Goal: Task Accomplishment & Management: Manage account settings

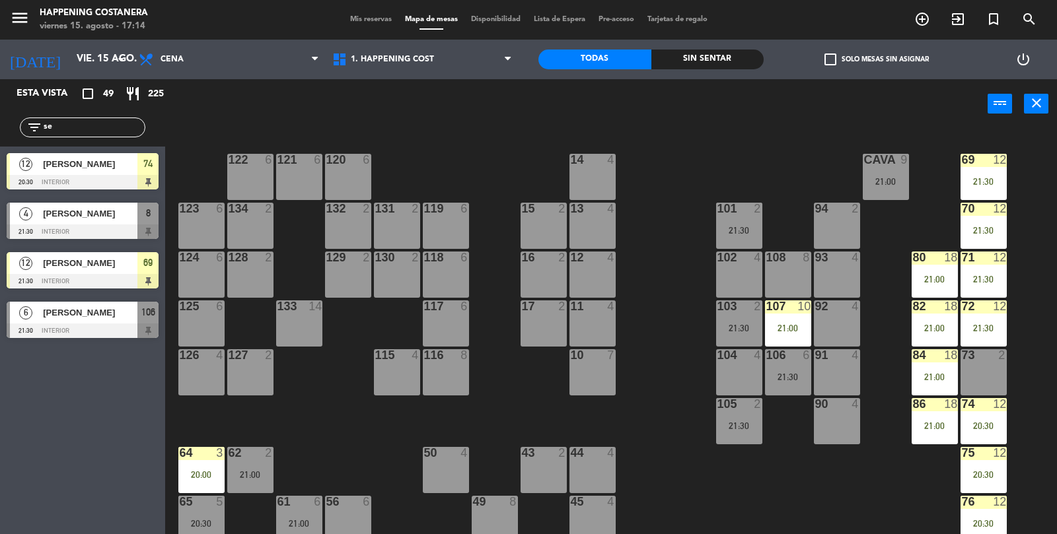
type input "se"
click at [65, 324] on div at bounding box center [83, 331] width 152 height 15
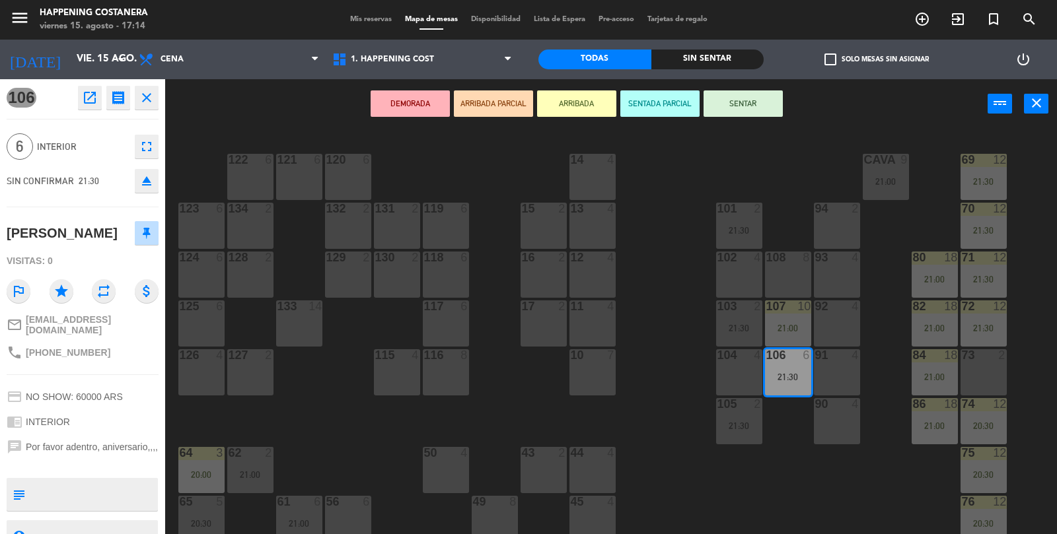
click at [92, 108] on button "open_in_new" at bounding box center [90, 98] width 24 height 24
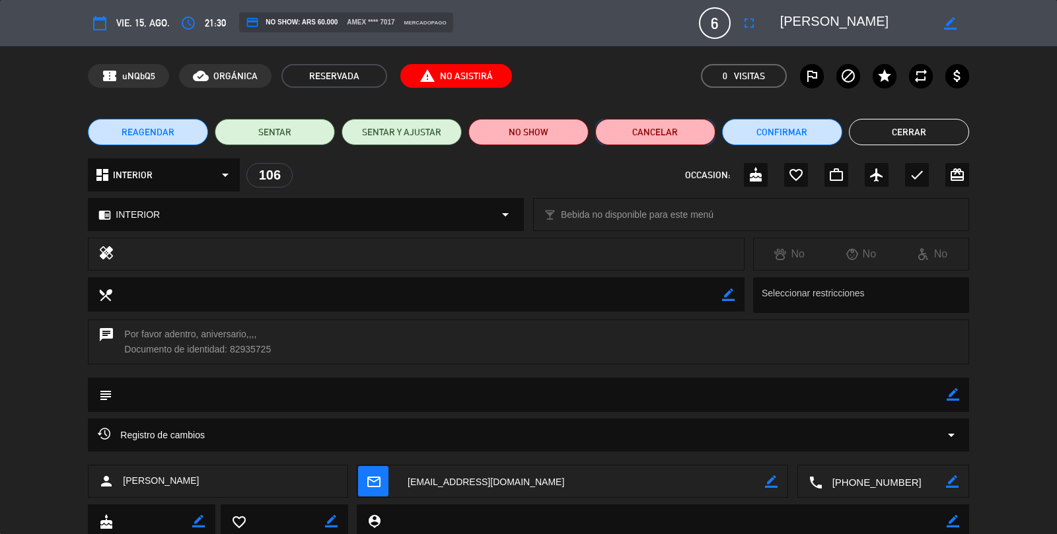
click at [645, 127] on button "Cancelar" at bounding box center [655, 132] width 120 height 26
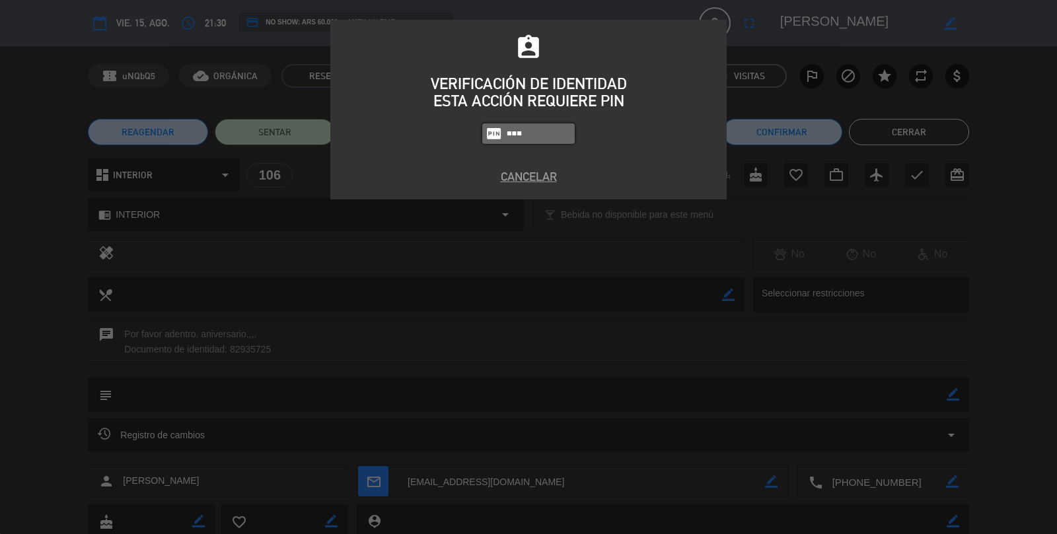
type input "6437"
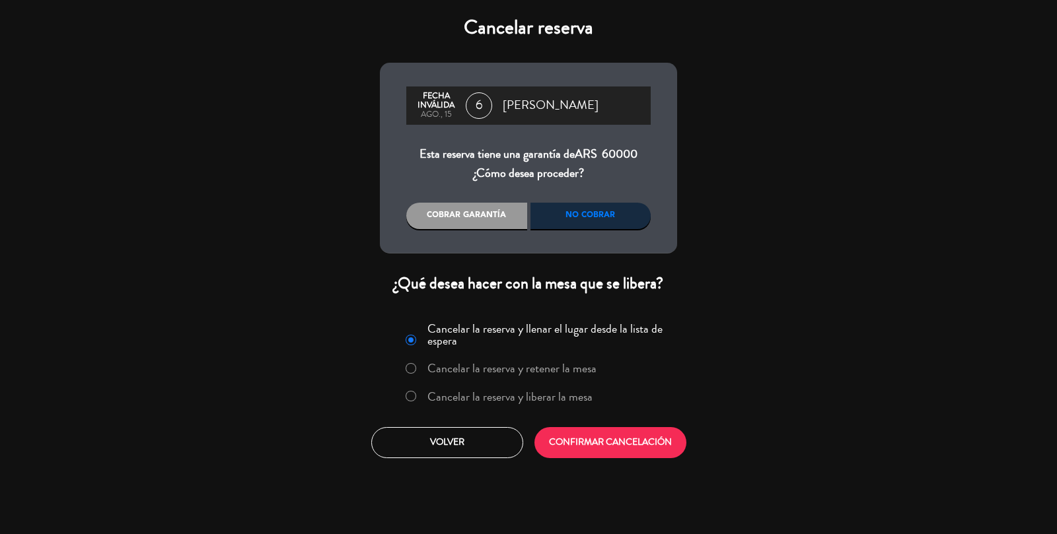
click at [406, 395] on input "Cancelar la reserva y liberar la mesa" at bounding box center [410, 395] width 9 height 9
radio input "true"
click at [630, 447] on button "CONFIRMAR CANCELACIÓN" at bounding box center [610, 442] width 152 height 31
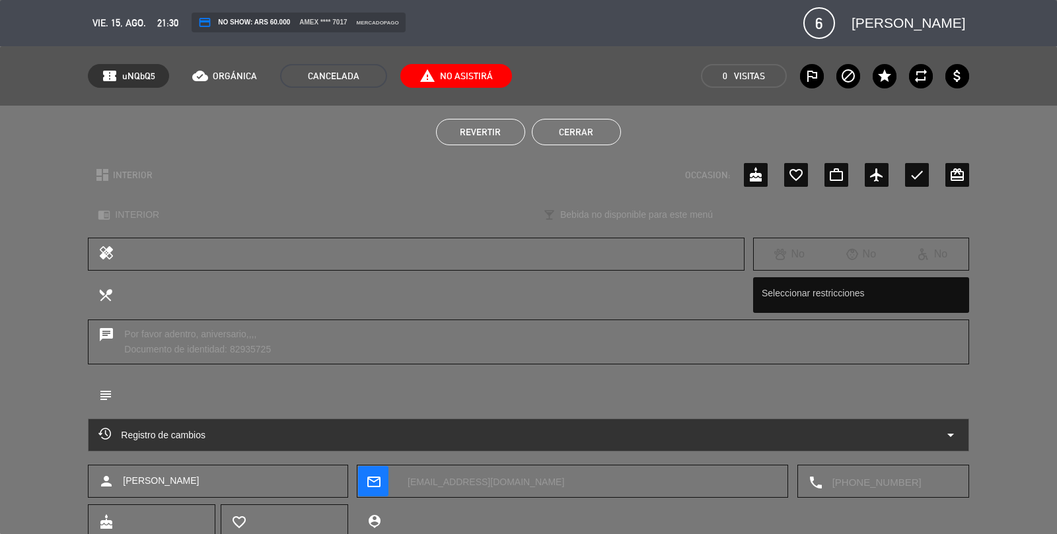
click at [596, 133] on button "Cerrar" at bounding box center [576, 132] width 89 height 26
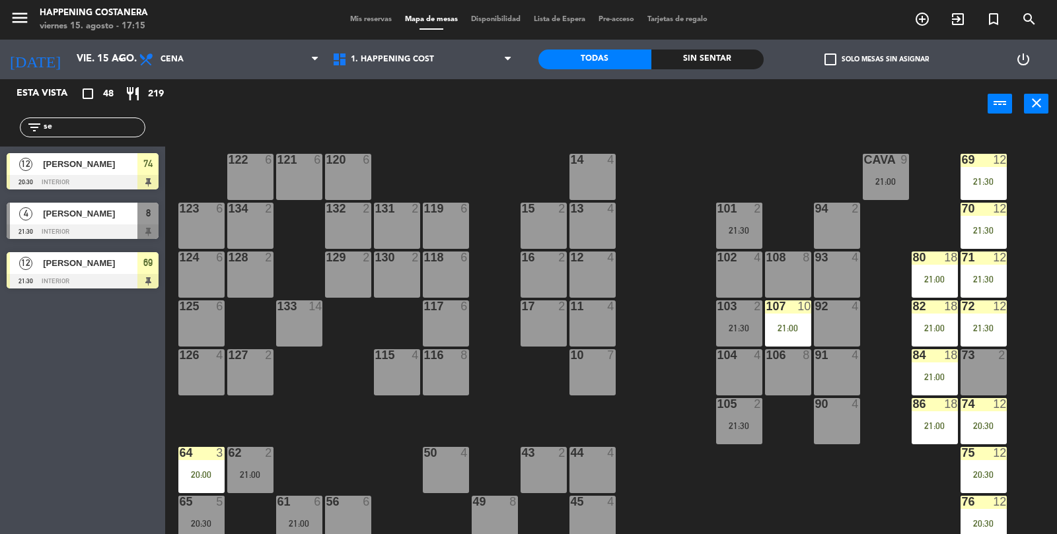
click at [706, 503] on div "69 12 21:30 122 6 121 6 120 6 14 4 CAVA 9 21:00 101 2 21:30 94 2 70 12 21:30 12…" at bounding box center [616, 333] width 881 height 406
click at [88, 130] on input "se" at bounding box center [93, 127] width 102 height 15
type input "s"
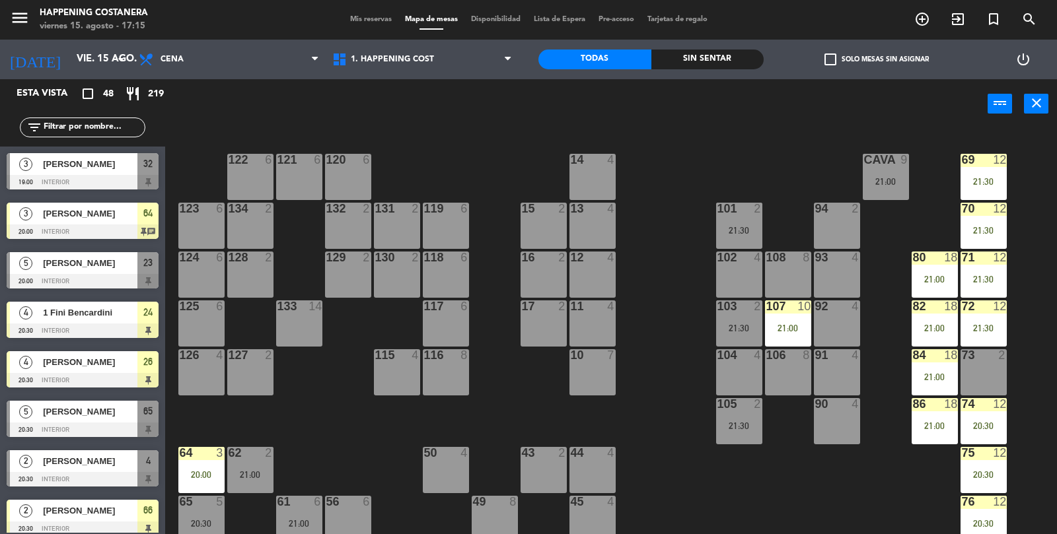
click at [918, 17] on icon "add_circle_outline" at bounding box center [922, 19] width 16 height 16
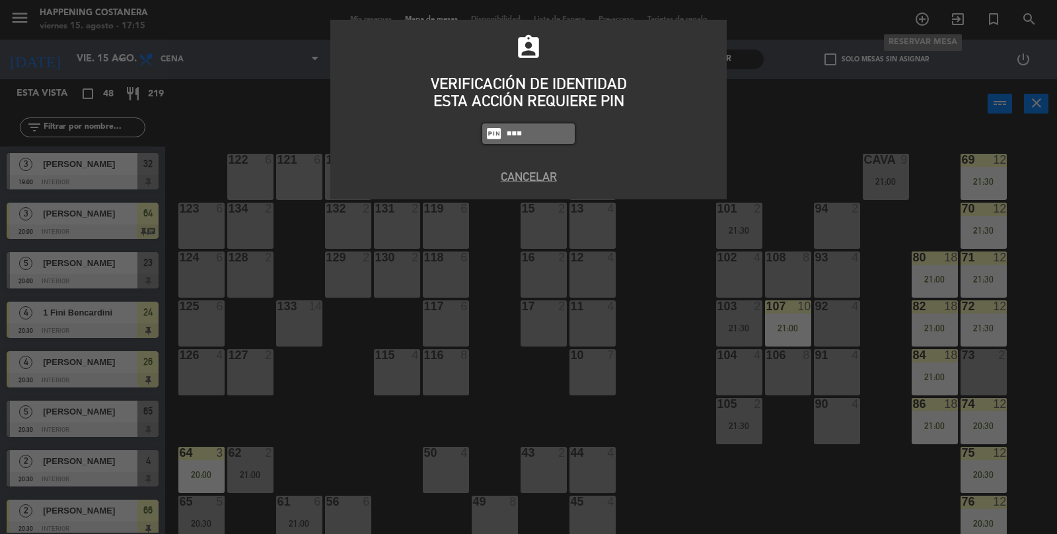
type input "6437"
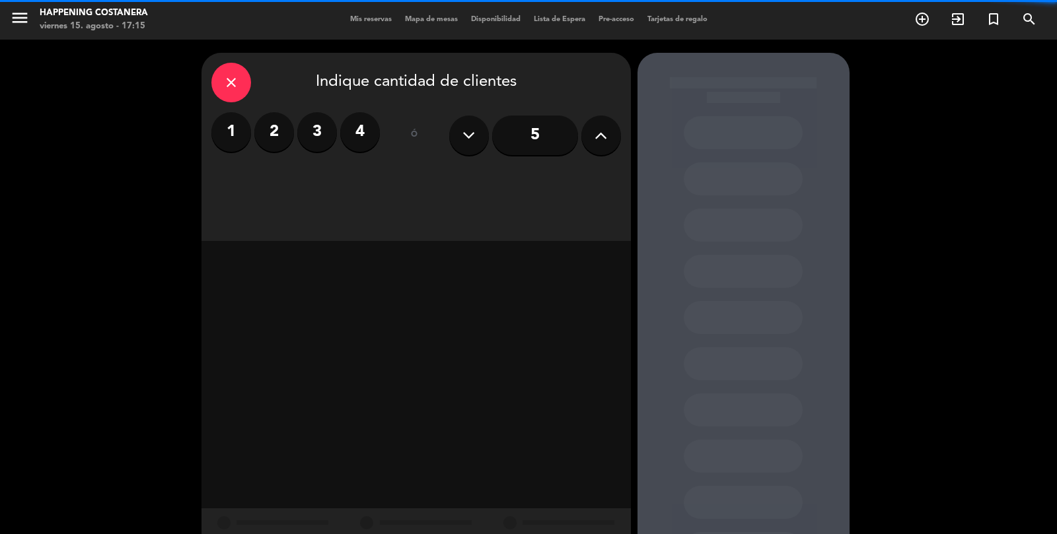
click at [368, 114] on label "4" at bounding box center [360, 132] width 40 height 40
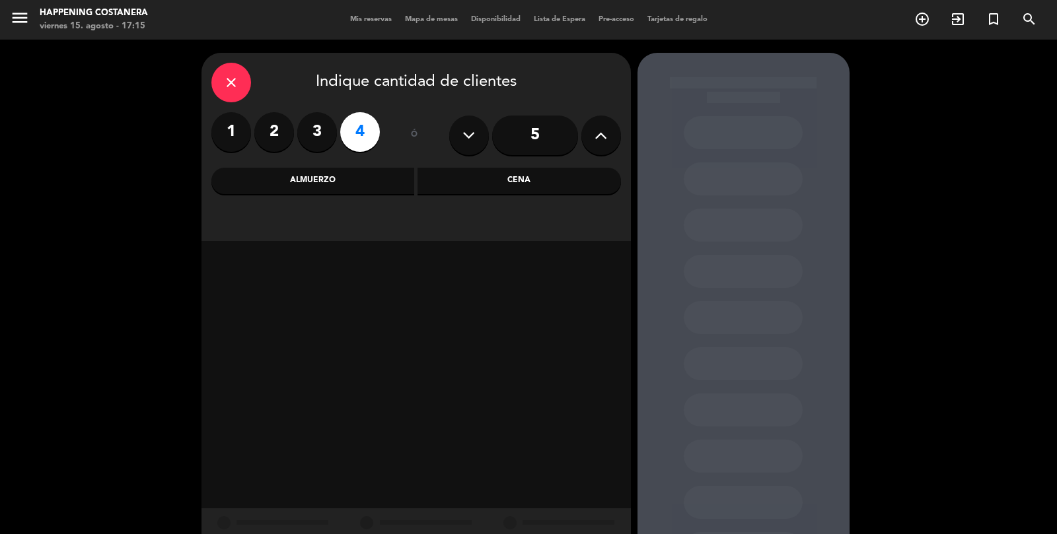
click at [289, 184] on div "Almuerzo" at bounding box center [312, 181] width 203 height 26
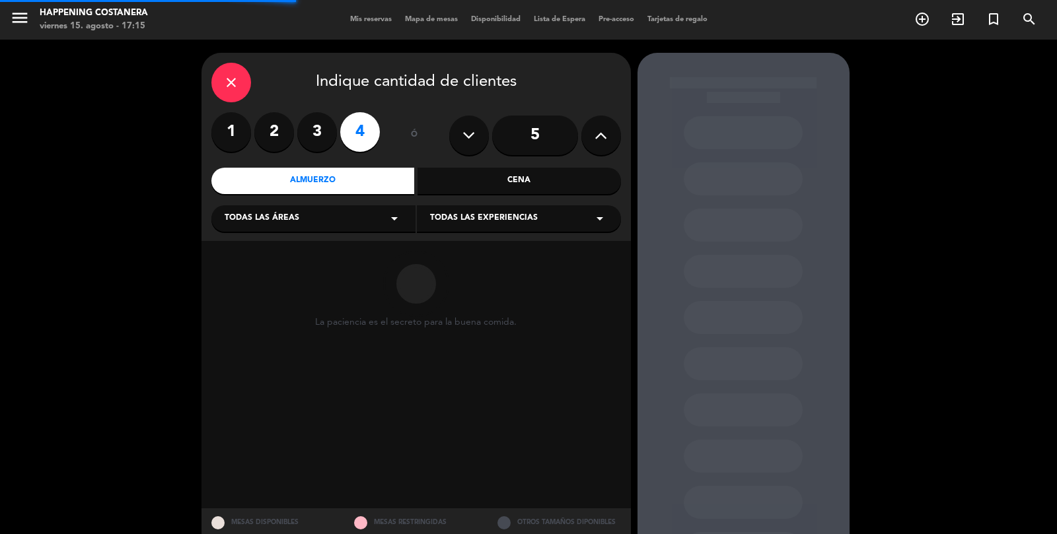
scroll to position [63, 0]
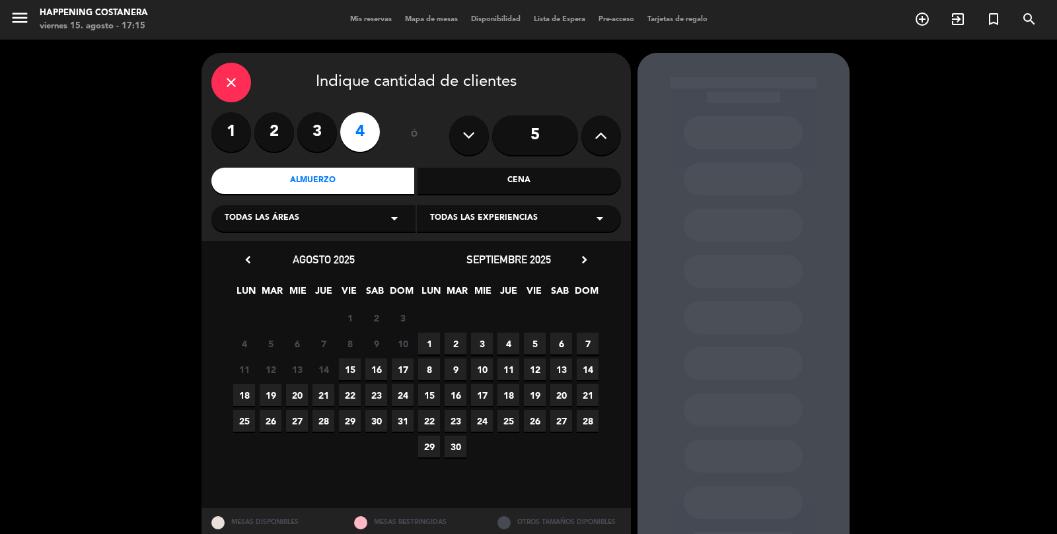
click at [376, 359] on span "16" at bounding box center [376, 370] width 22 height 22
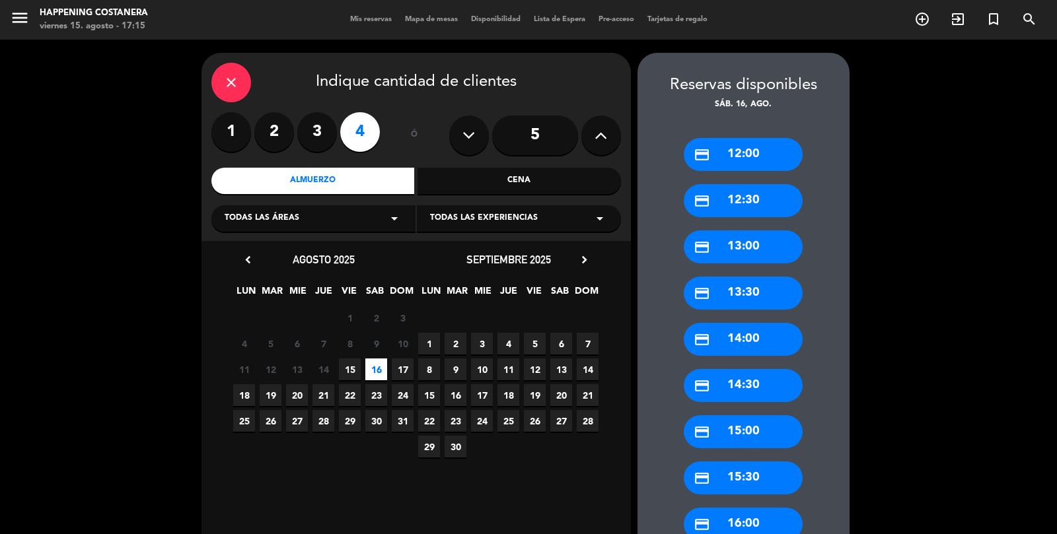
click at [730, 230] on div "credit_card 13:00" at bounding box center [743, 246] width 119 height 33
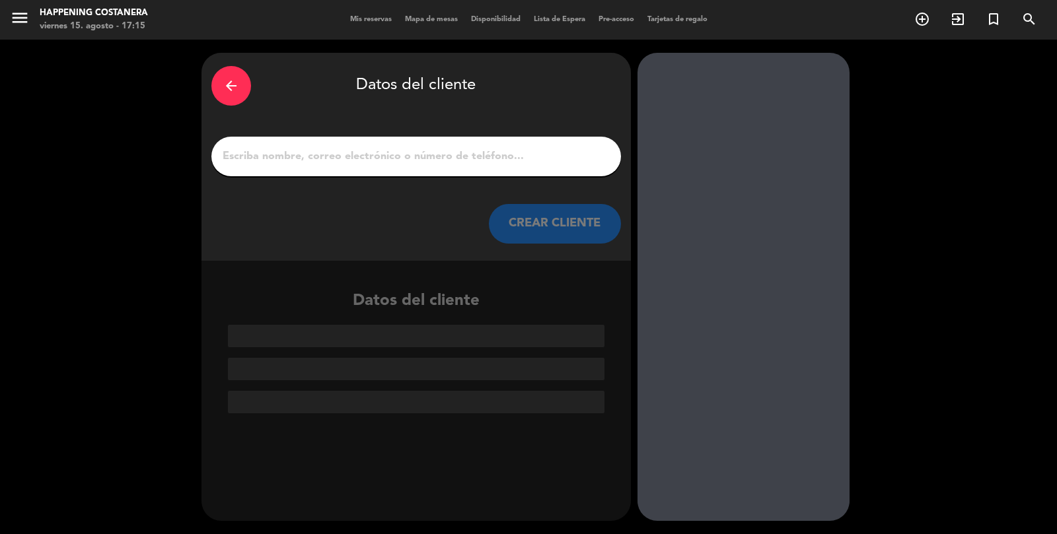
click at [262, 147] on input "1" at bounding box center [416, 156] width 390 height 18
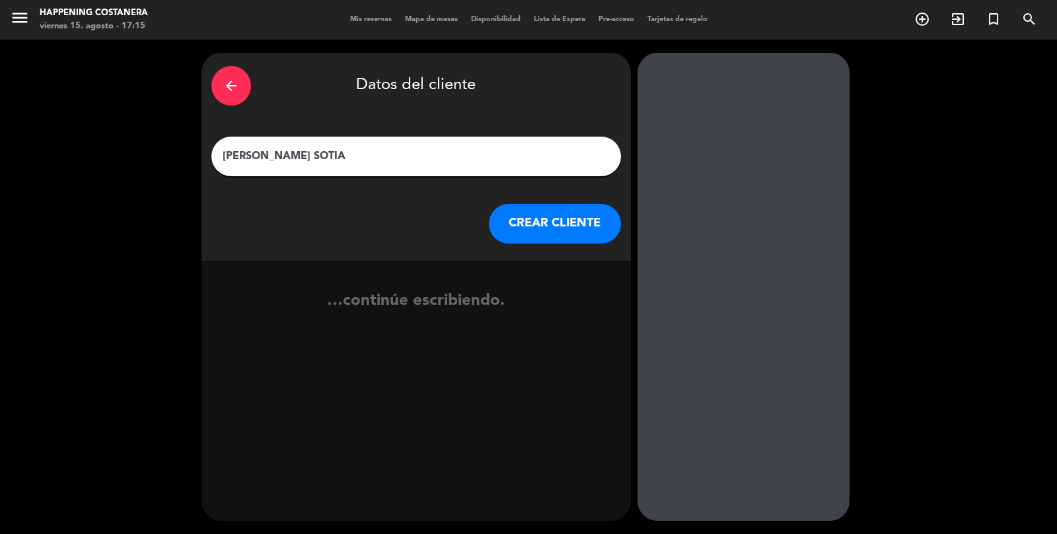
type input "[PERSON_NAME]"
click at [564, 204] on button "CREAR CLIENTE" at bounding box center [555, 224] width 132 height 40
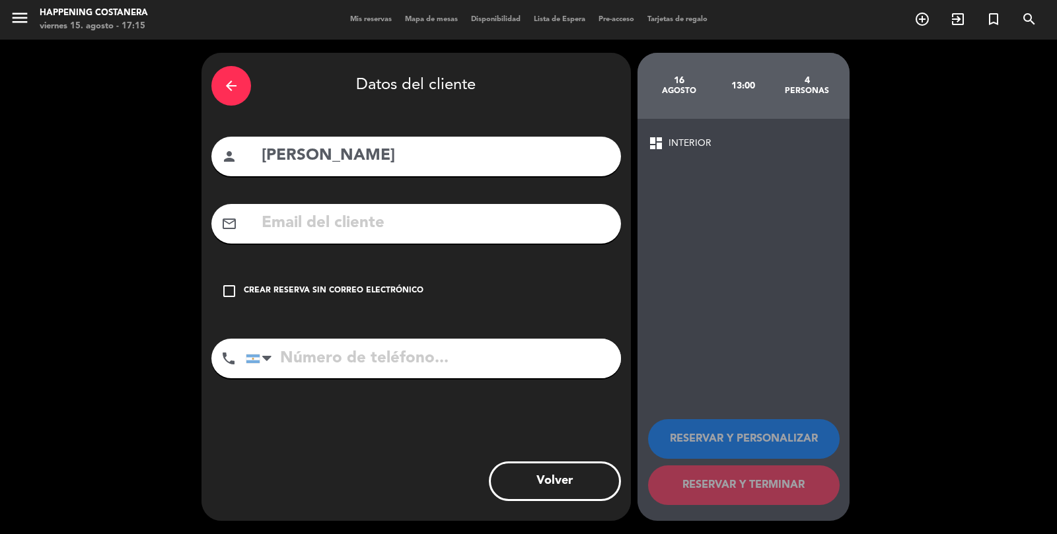
click at [432, 339] on input "tel" at bounding box center [433, 359] width 375 height 40
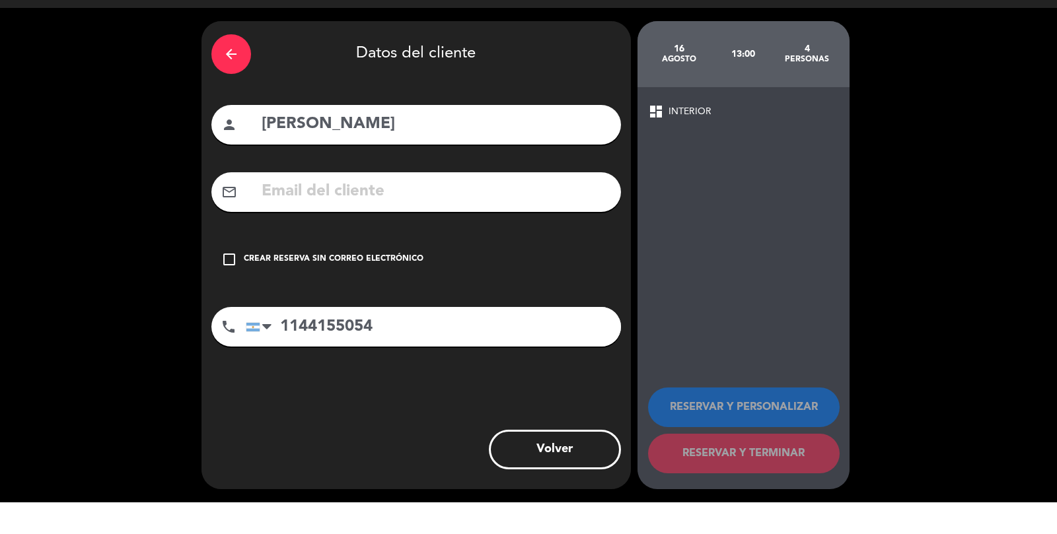
scroll to position [63, 0]
type input "1144155054"
click at [228, 283] on icon "check_box_outline_blank" at bounding box center [229, 291] width 16 height 16
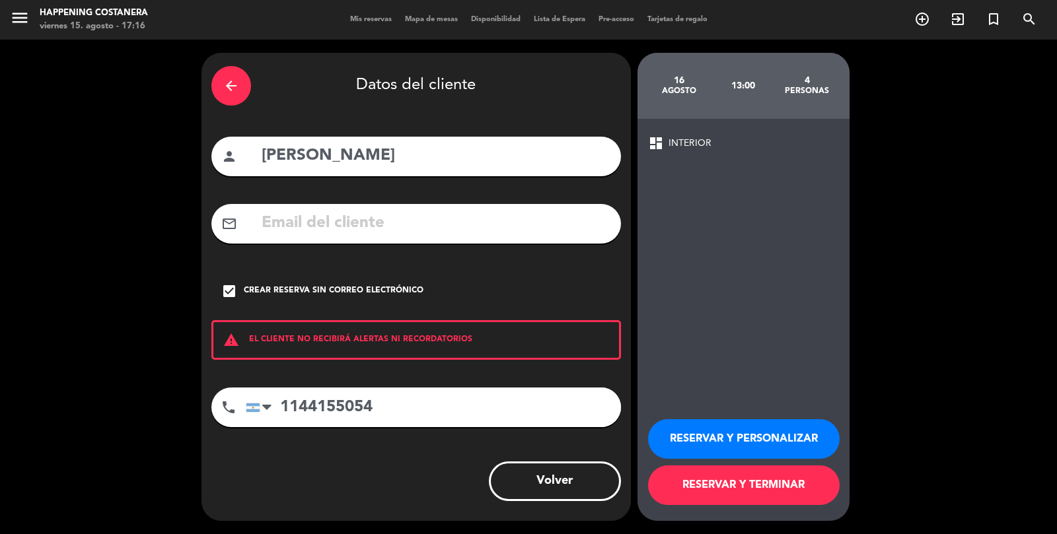
click at [709, 497] on button "RESERVAR Y TERMINAR" at bounding box center [744, 486] width 192 height 40
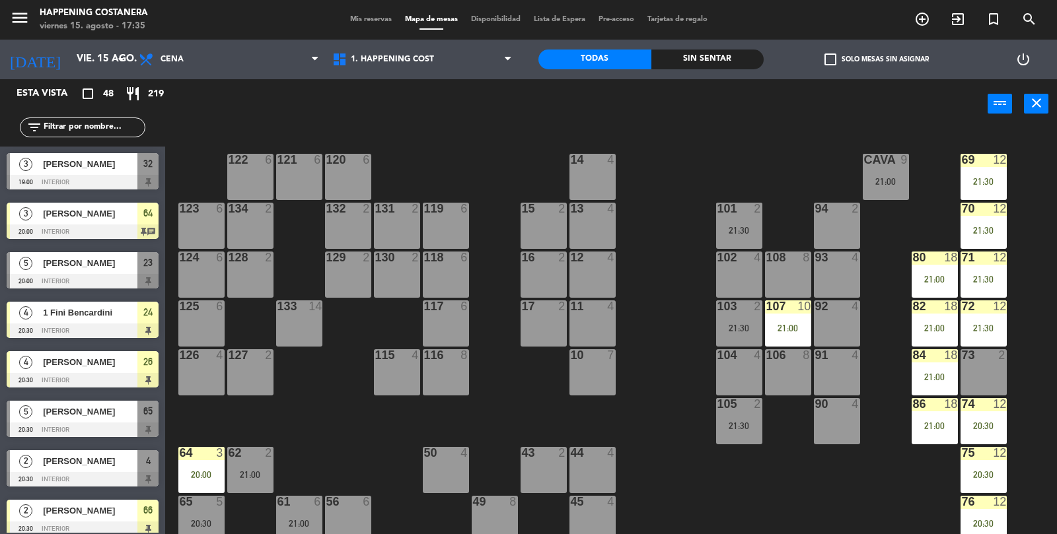
click at [824, 53] on span "check_box_outline_blank" at bounding box center [830, 59] width 12 height 12
click at [876, 59] on input "check_box_outline_blank Solo mesas sin asignar" at bounding box center [876, 59] width 0 height 0
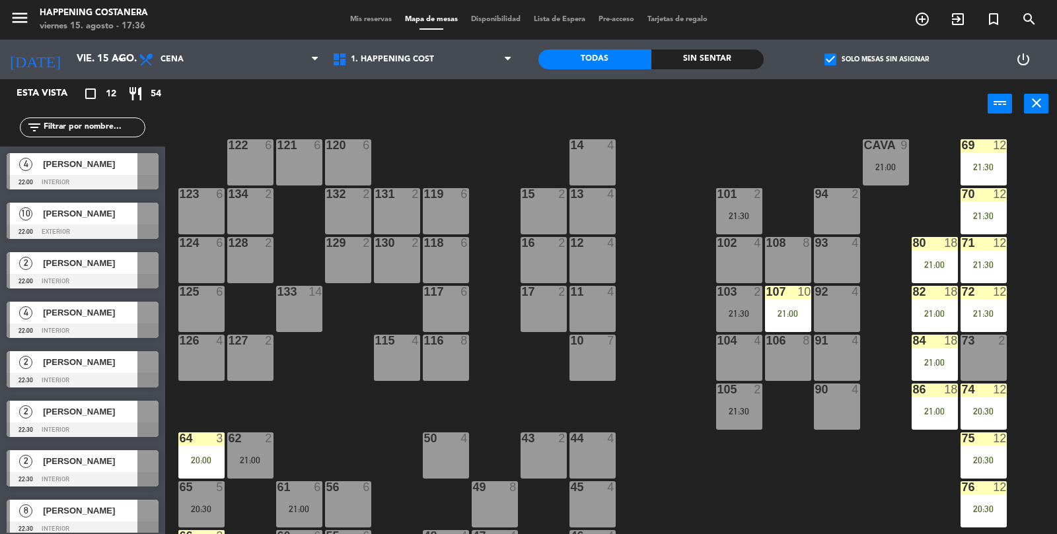
scroll to position [13, 0]
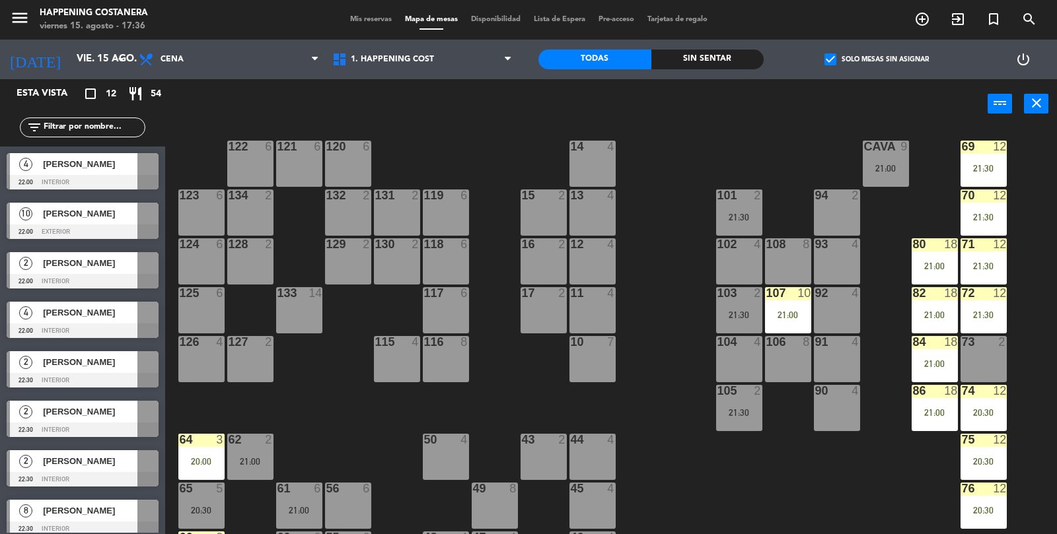
click at [837, 65] on label "check_box Solo mesas sin asignar" at bounding box center [876, 59] width 104 height 12
click at [876, 59] on input "check_box Solo mesas sin asignar" at bounding box center [876, 59] width 0 height 0
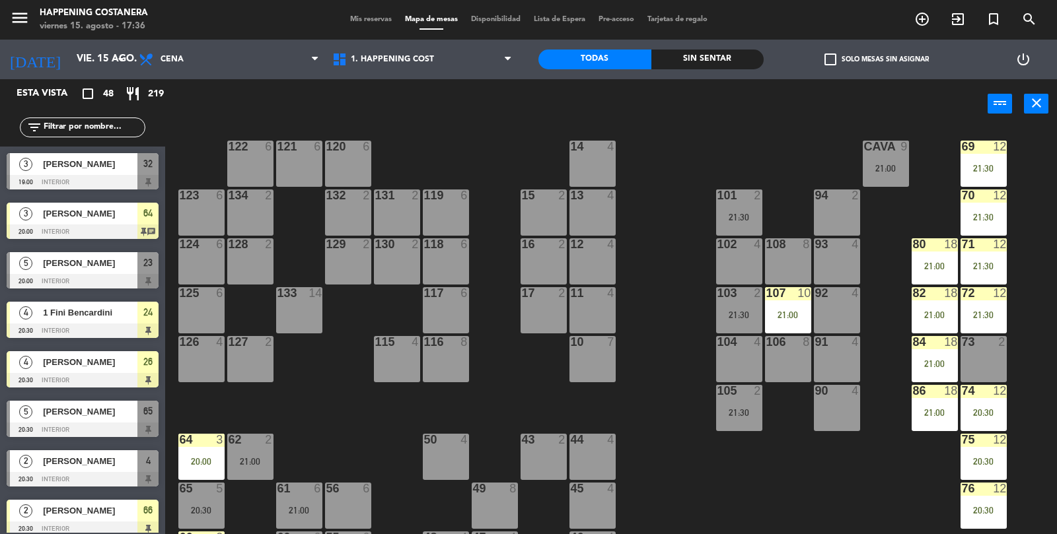
scroll to position [1, 0]
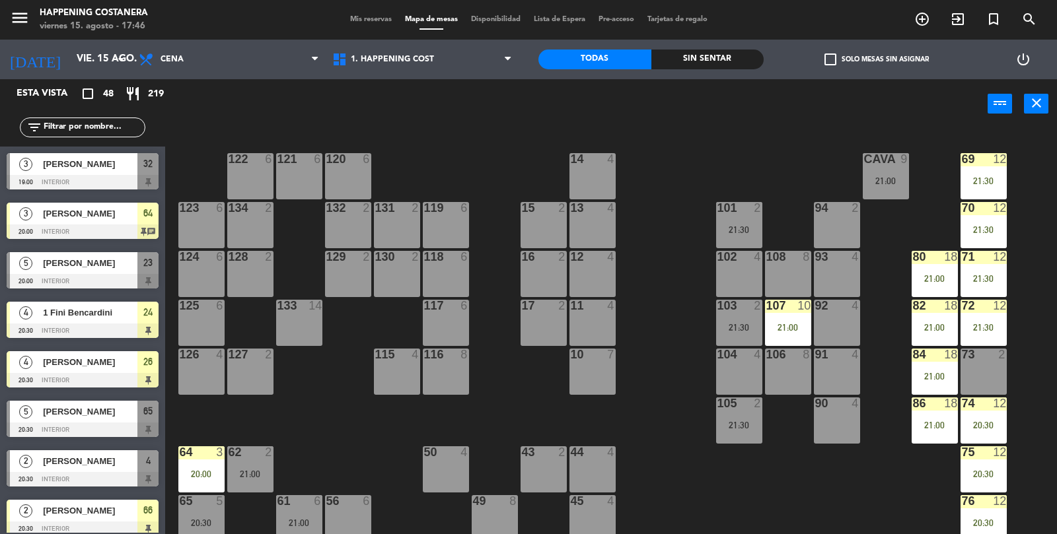
click at [835, 56] on span "check_box_outline_blank" at bounding box center [830, 59] width 12 height 12
click at [876, 59] on input "check_box_outline_blank Solo mesas sin asignar" at bounding box center [876, 59] width 0 height 0
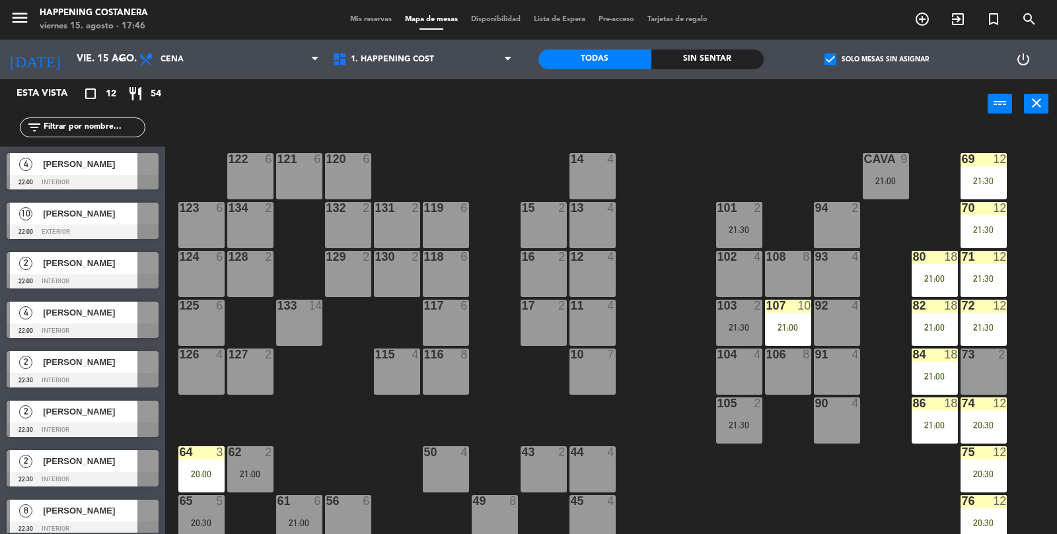
click at [836, 65] on span "check_box" at bounding box center [830, 59] width 12 height 12
click at [876, 59] on input "check_box Solo mesas sin asignar" at bounding box center [876, 59] width 0 height 0
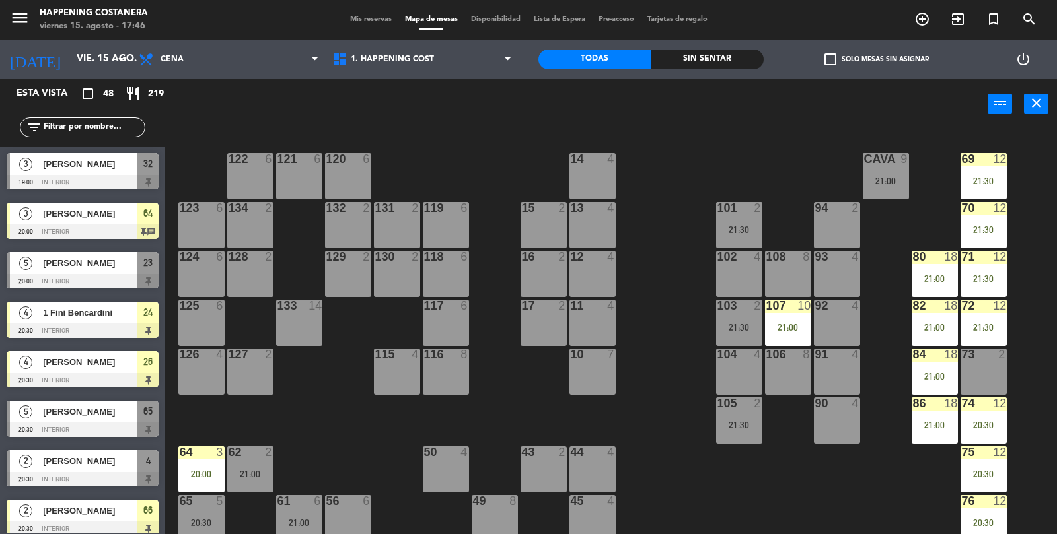
click at [123, 225] on div at bounding box center [83, 232] width 152 height 15
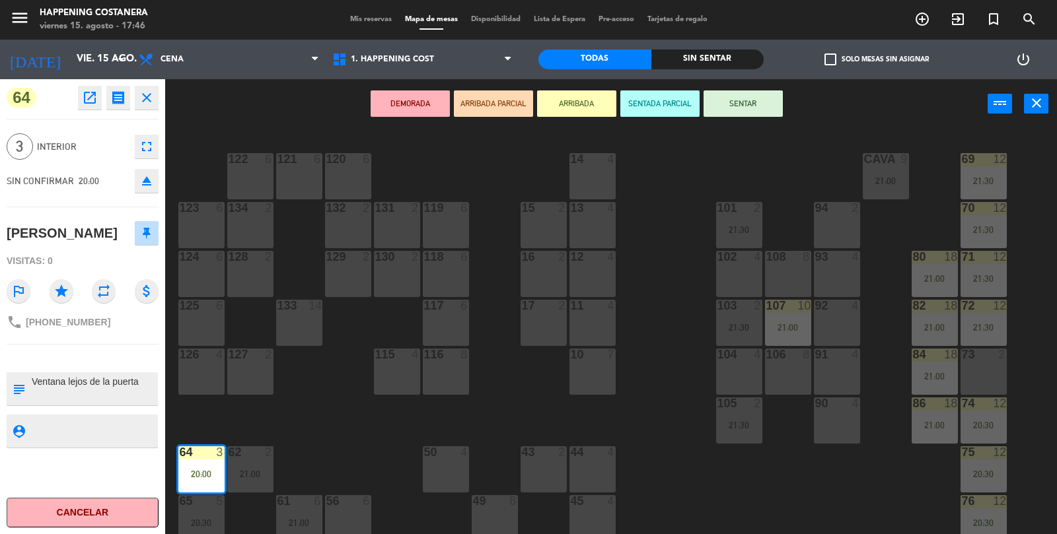
click at [308, 431] on div "69 12 21:30 122 6 121 6 120 6 14 4 CAVA 9 21:00 101 2 21:30 94 2 70 12 21:30 12…" at bounding box center [616, 333] width 881 height 406
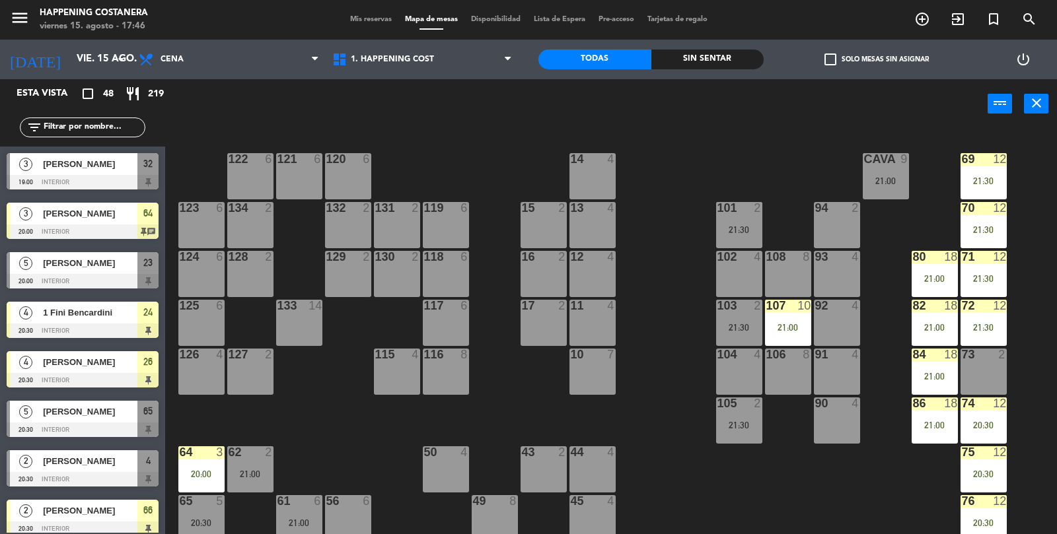
click at [116, 326] on div at bounding box center [83, 331] width 152 height 15
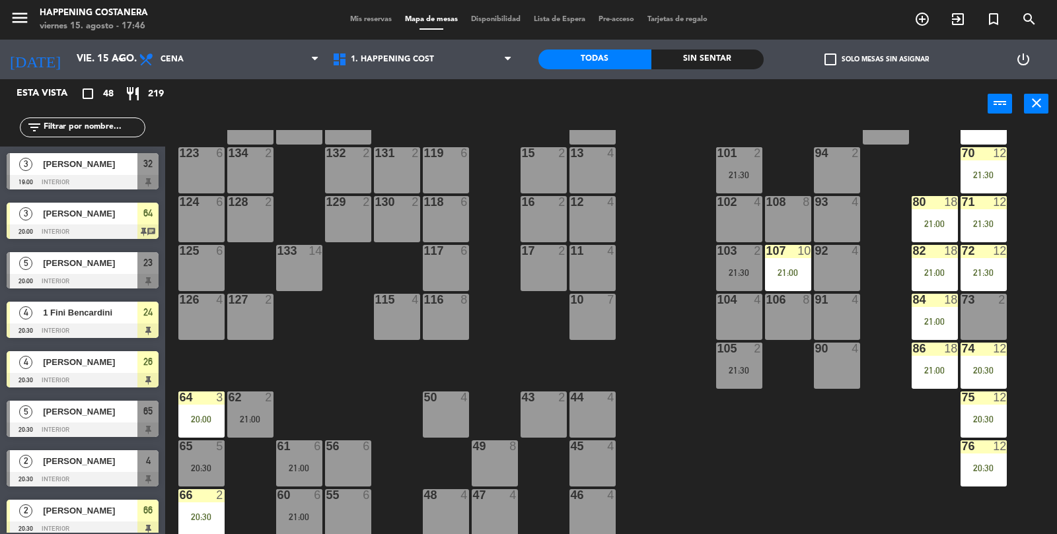
scroll to position [58, 0]
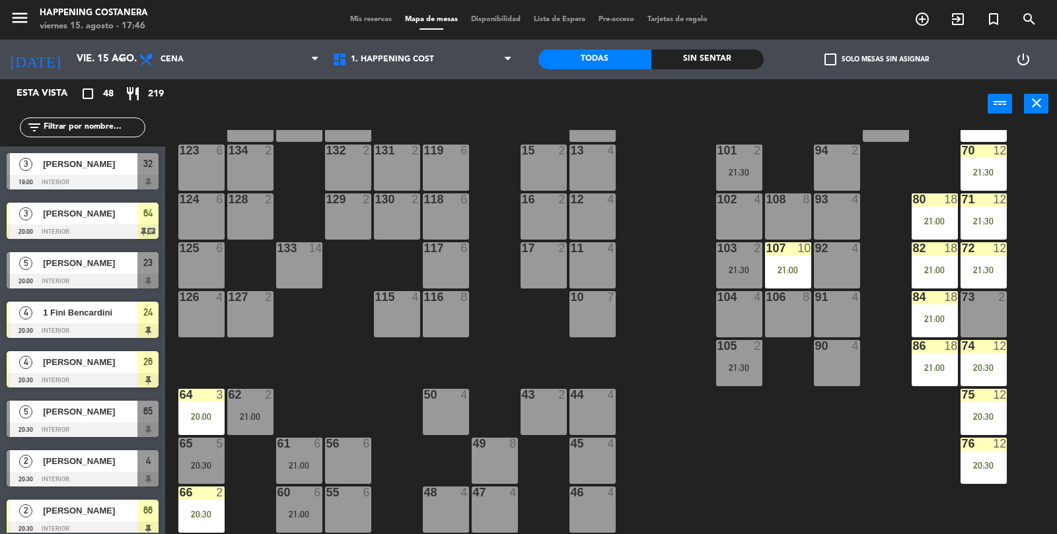
click at [119, 361] on span "[PERSON_NAME]" at bounding box center [90, 362] width 94 height 14
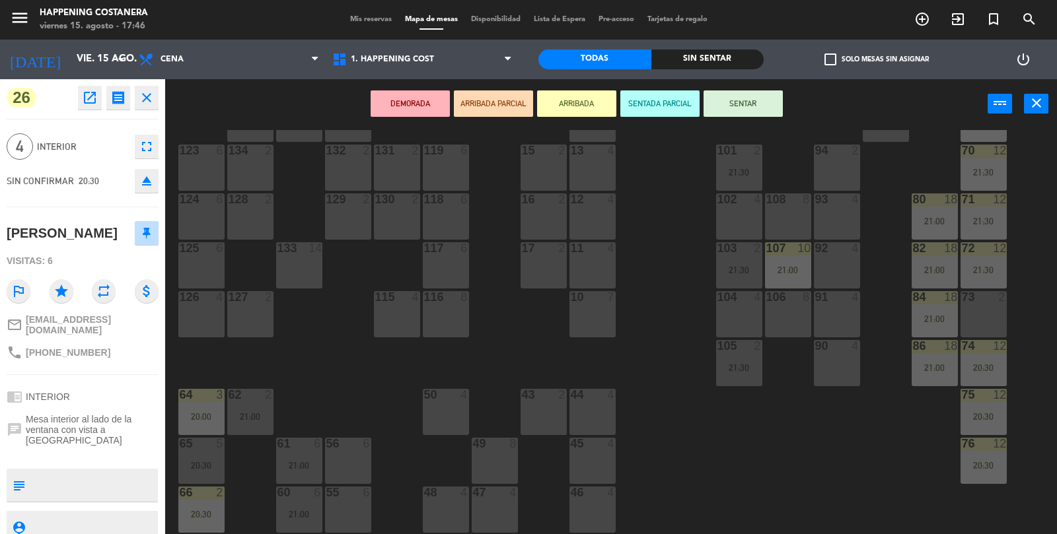
click at [297, 357] on div "69 12 21:30 122 6 121 6 120 6 14 4 CAVA 9 21:00 101 2 21:30 94 2 70 12 21:30 12…" at bounding box center [616, 333] width 881 height 406
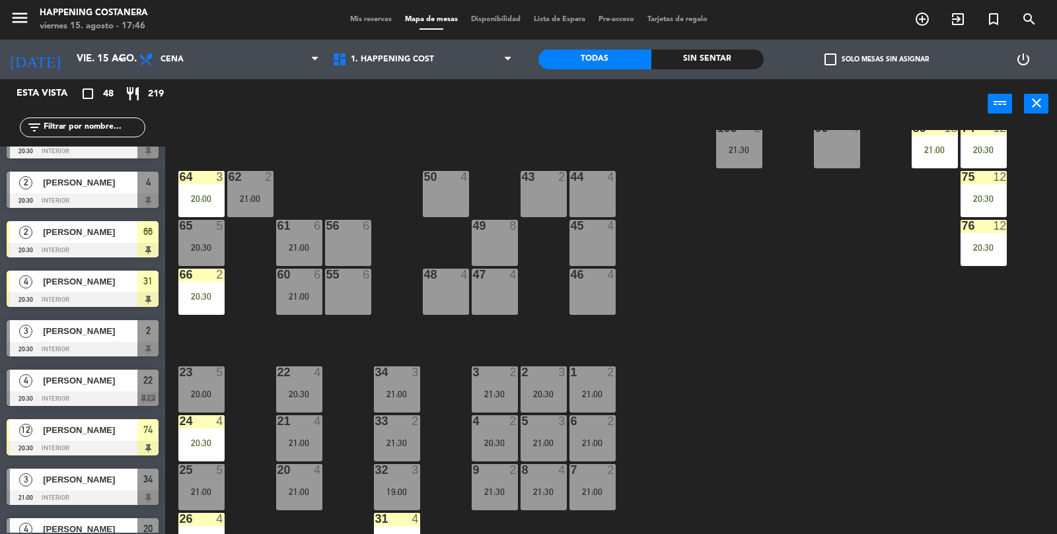
scroll to position [304, 0]
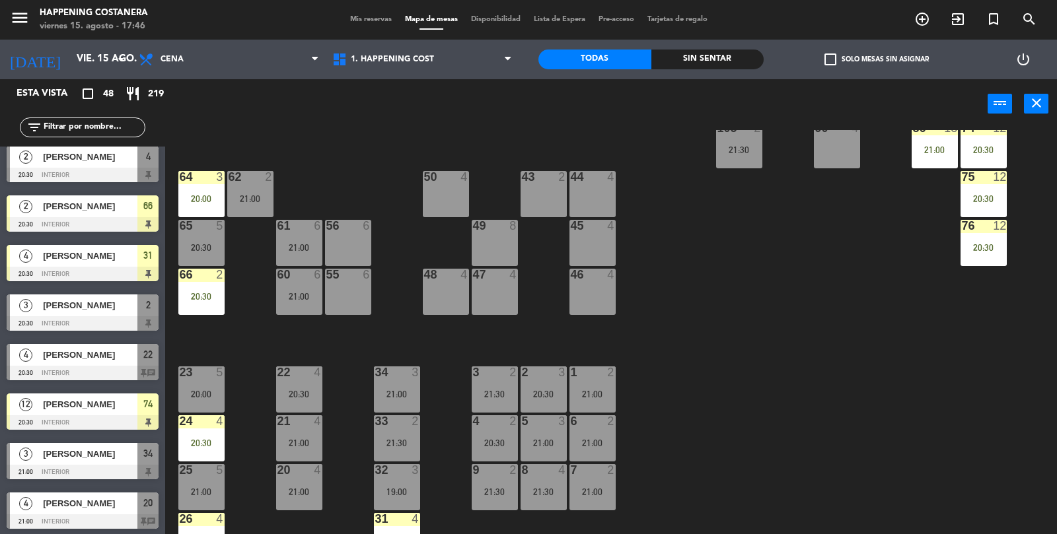
click at [110, 371] on div at bounding box center [83, 373] width 152 height 15
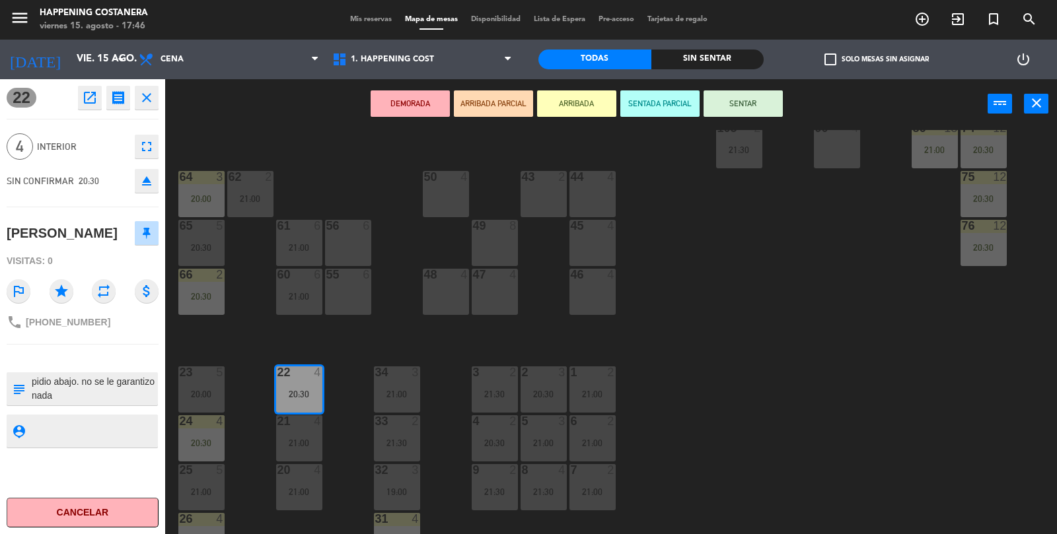
click at [769, 460] on div "69 12 21:30 122 6 121 6 120 6 14 4 CAVA 9 21:00 101 2 21:30 94 2 70 12 21:30 12…" at bounding box center [616, 333] width 881 height 406
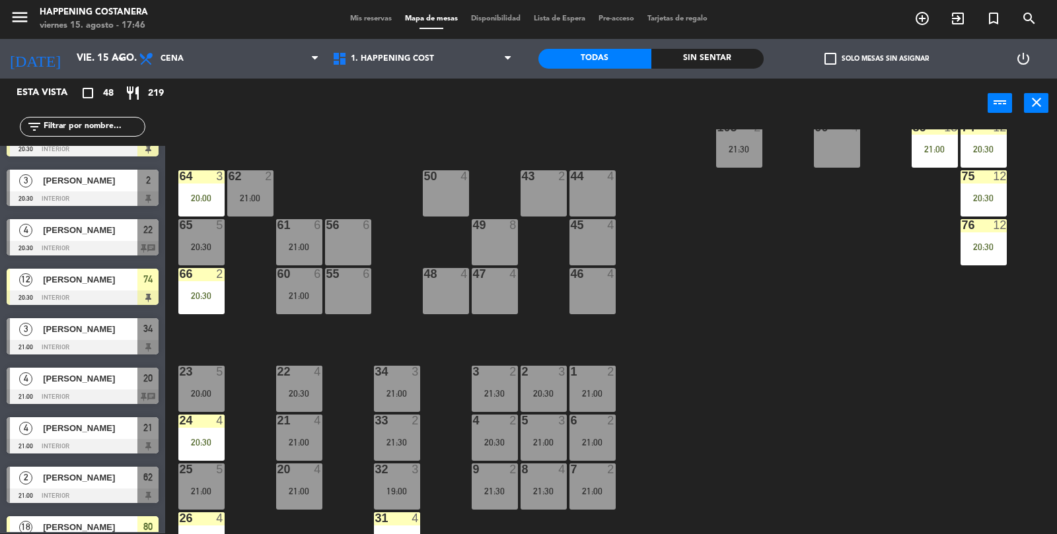
scroll to position [440, 0]
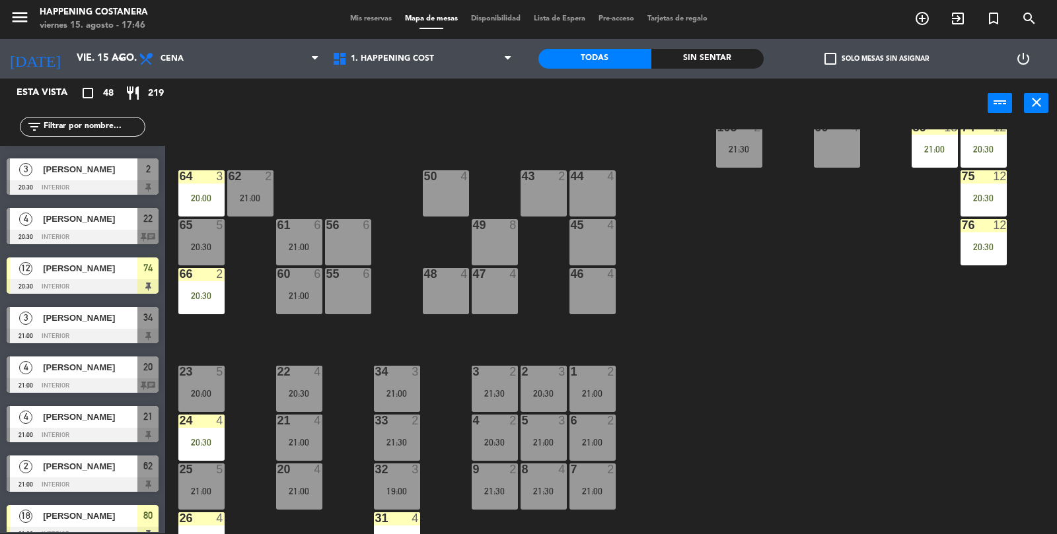
click at [110, 380] on div at bounding box center [83, 385] width 152 height 15
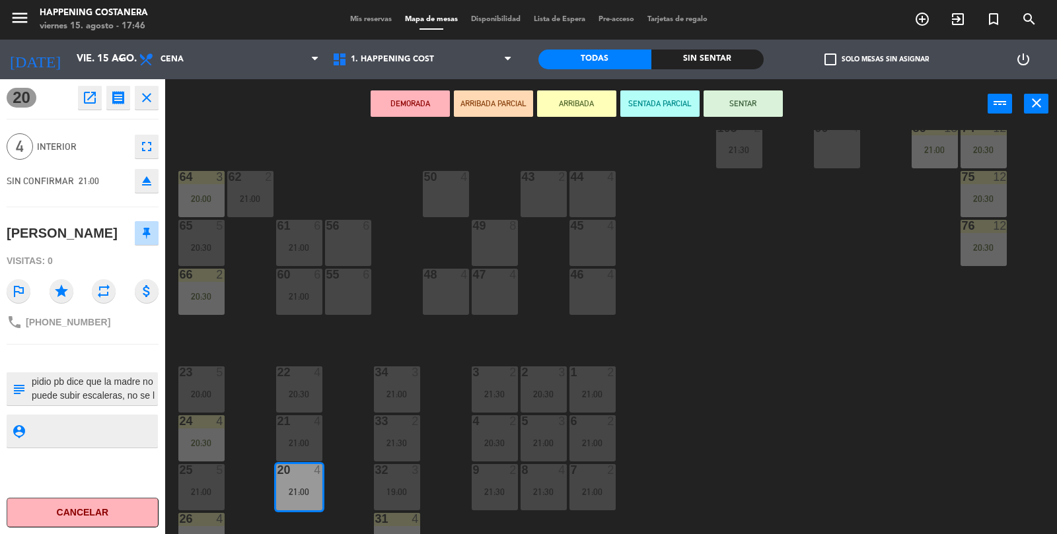
scroll to position [13, 0]
click at [972, 364] on div "69 12 21:30 122 6 121 6 120 6 14 4 CAVA 9 21:00 101 2 21:30 94 2 70 12 21:30 12…" at bounding box center [616, 333] width 881 height 406
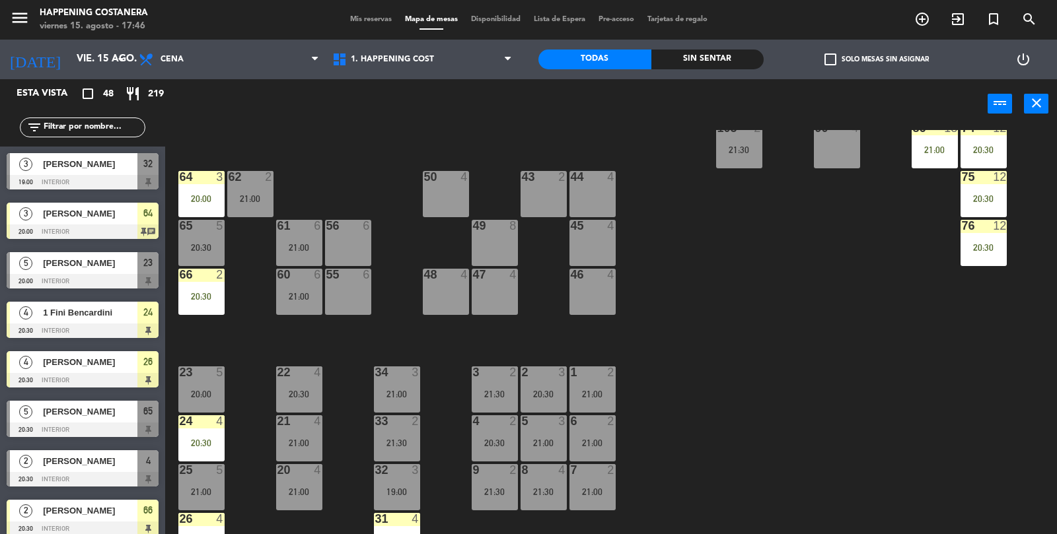
scroll to position [0, 0]
click at [309, 485] on div "20 4 21:00" at bounding box center [299, 487] width 46 height 46
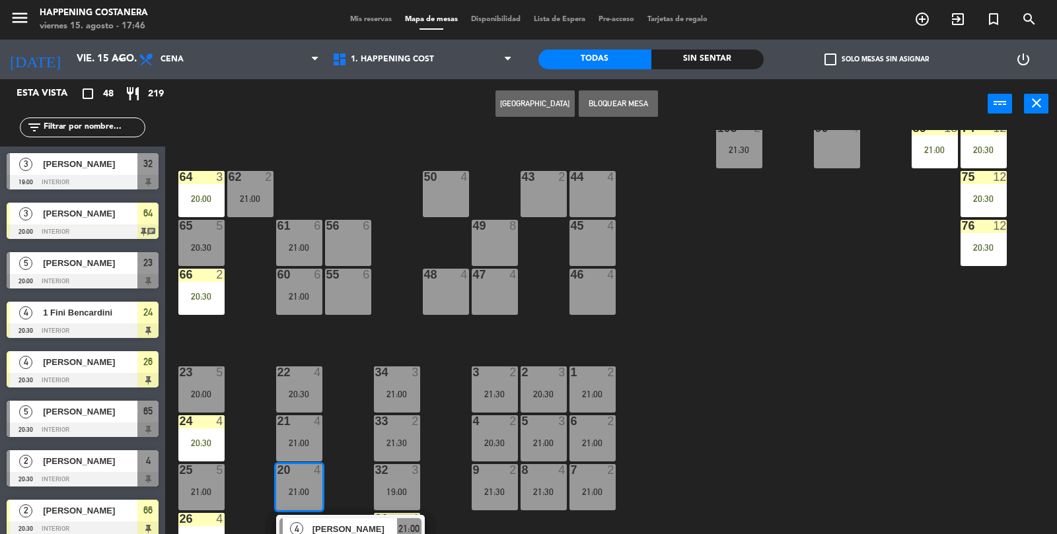
click at [376, 526] on span "[PERSON_NAME]" at bounding box center [354, 529] width 85 height 14
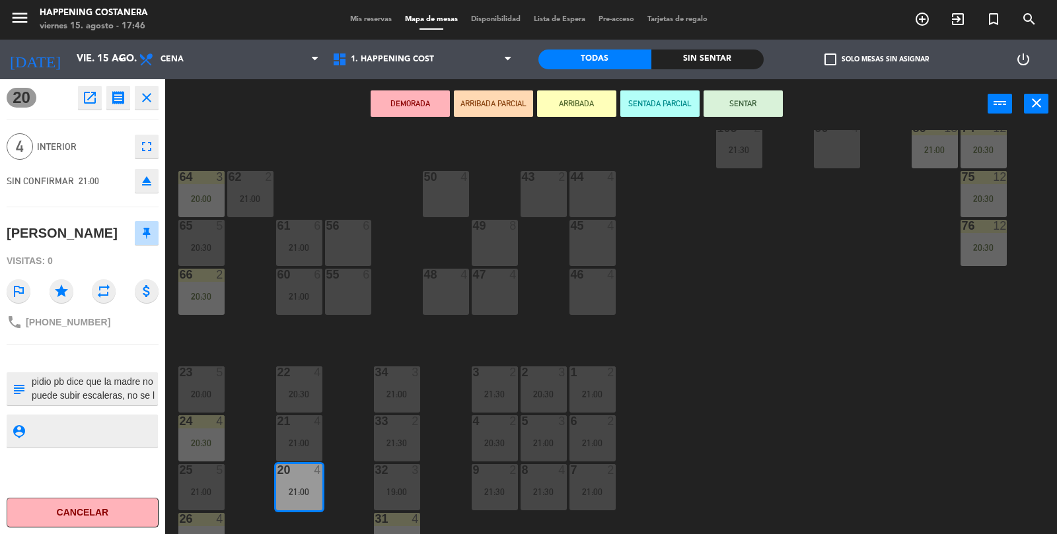
click at [578, 106] on button "ARRIBADA" at bounding box center [576, 103] width 79 height 26
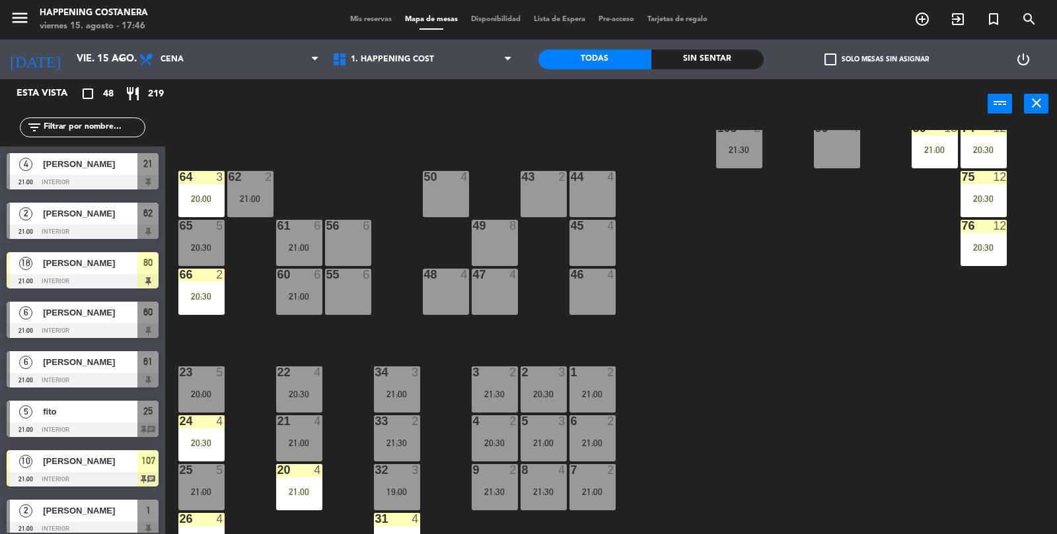
scroll to position [695, 0]
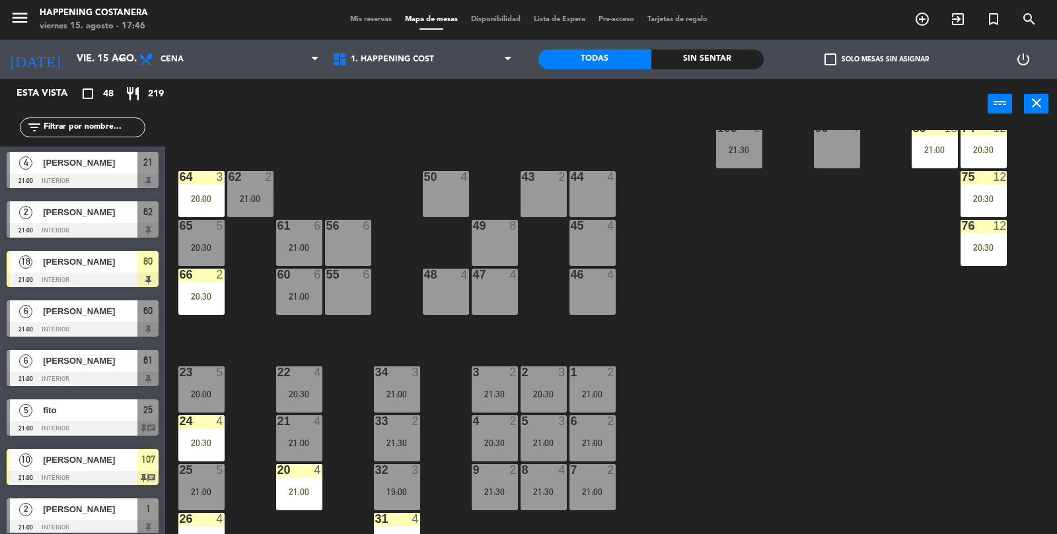
click at [38, 427] on div at bounding box center [83, 428] width 152 height 15
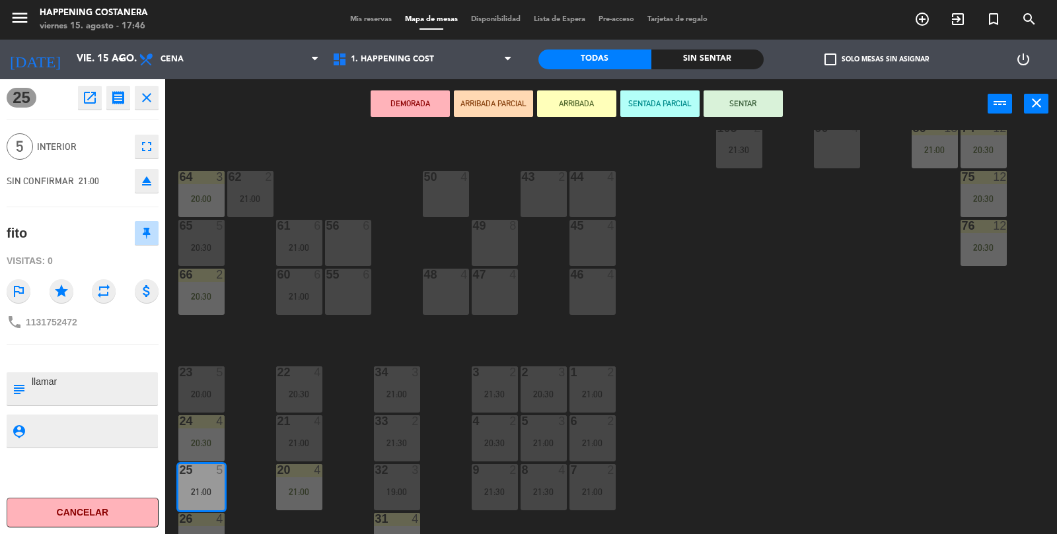
click at [950, 337] on div "69 12 21:30 122 6 121 6 120 6 14 4 CAVA 9 21:00 101 2 21:30 94 2 70 12 21:30 12…" at bounding box center [616, 333] width 881 height 406
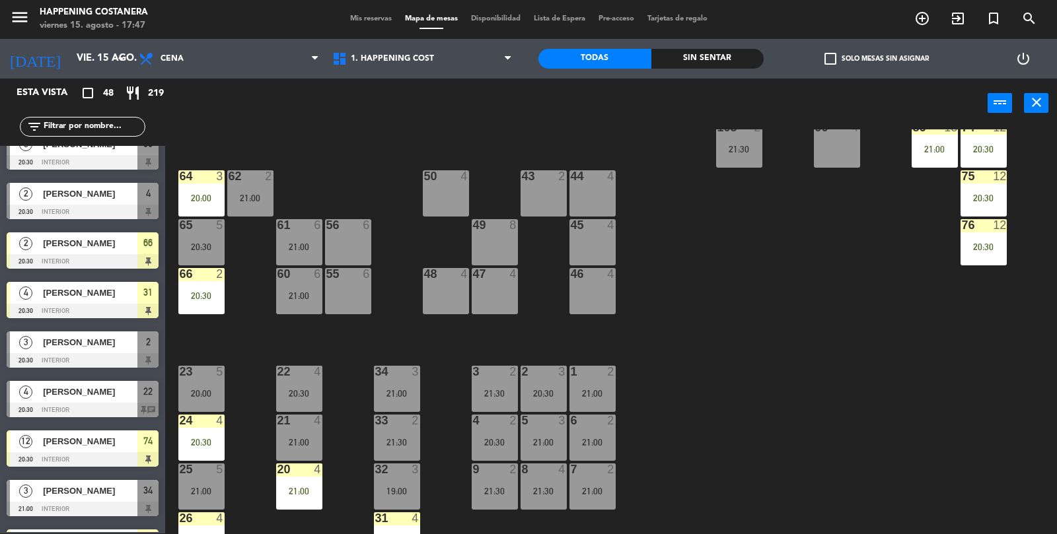
scroll to position [290, 0]
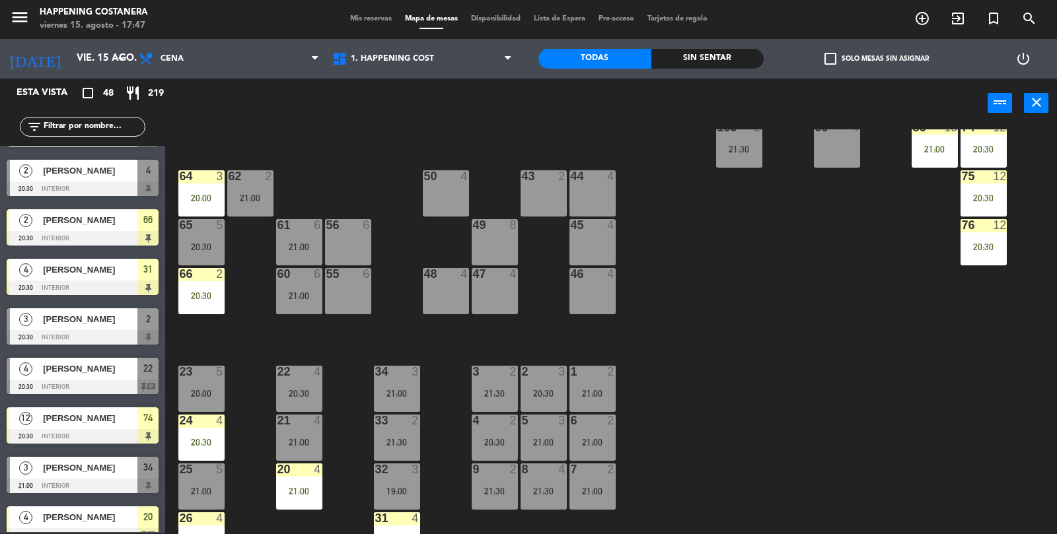
click at [25, 383] on div at bounding box center [83, 387] width 152 height 15
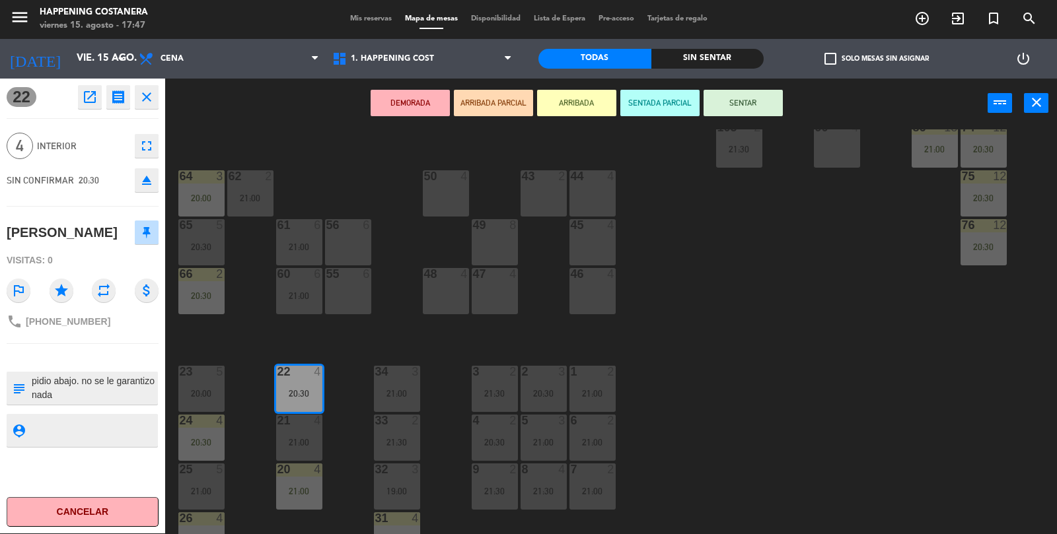
click at [571, 98] on button "ARRIBADA" at bounding box center [576, 103] width 79 height 26
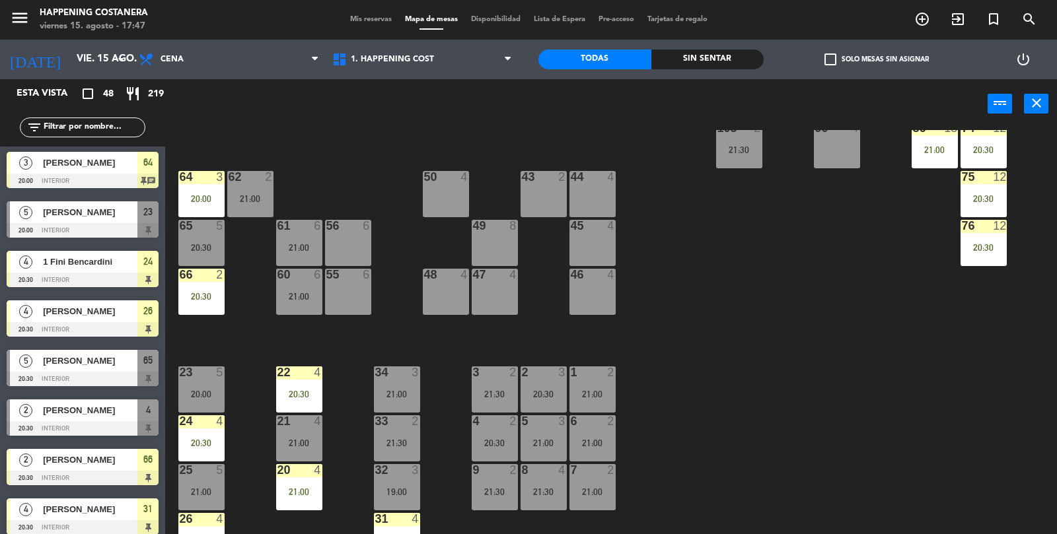
scroll to position [0, 0]
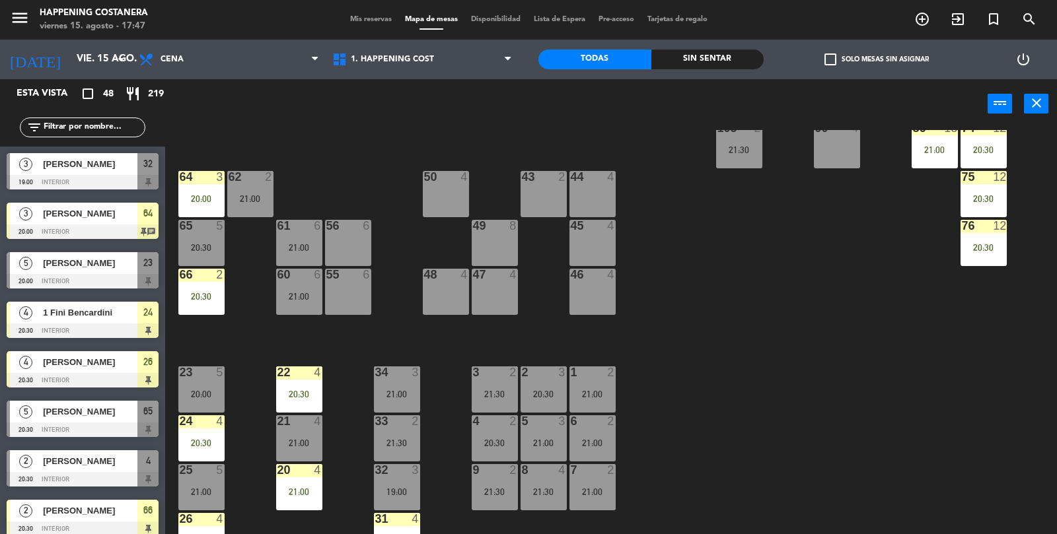
click at [82, 130] on input "text" at bounding box center [93, 127] width 102 height 15
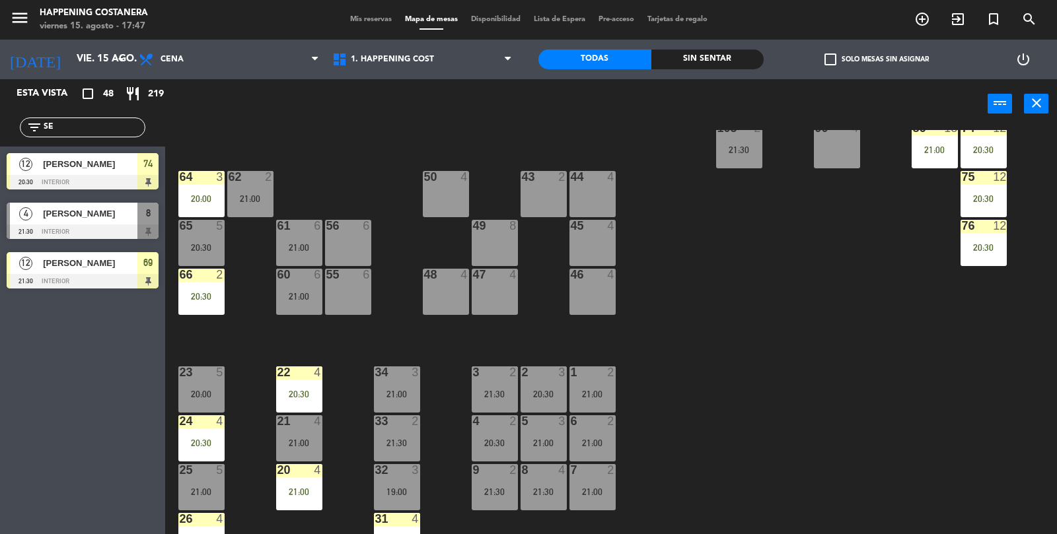
type input "S"
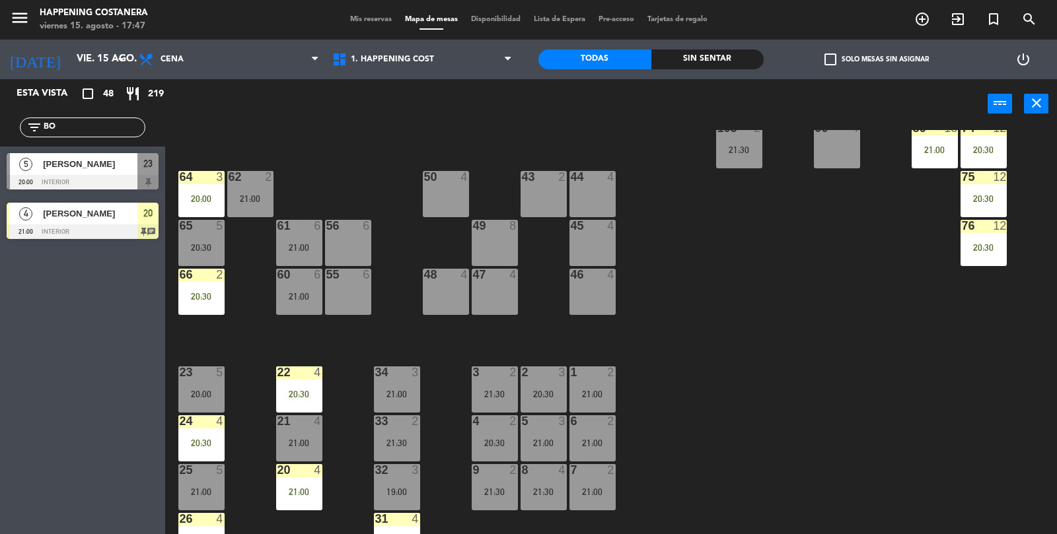
type input "B"
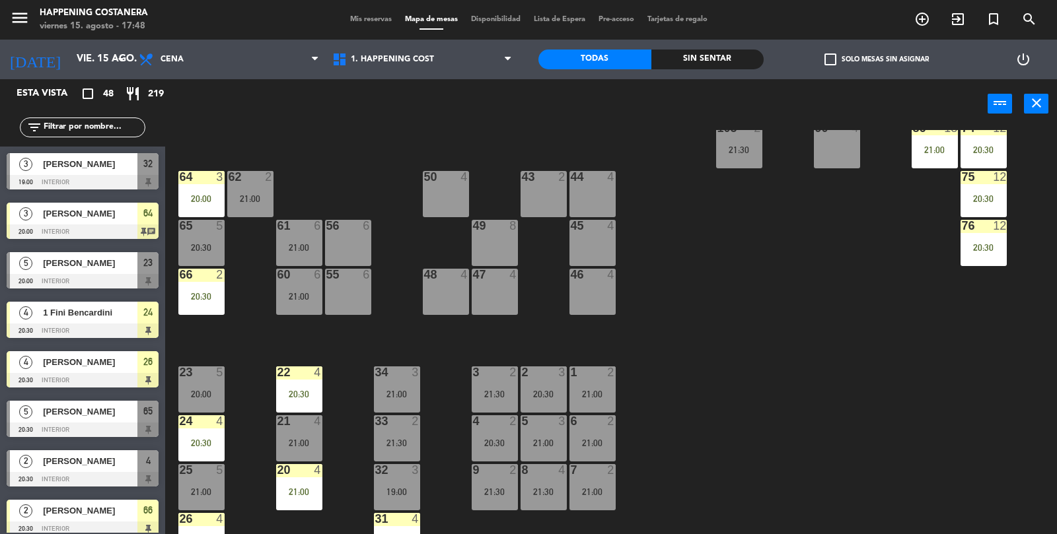
click at [308, 289] on div "60 6 21:00" at bounding box center [299, 292] width 46 height 46
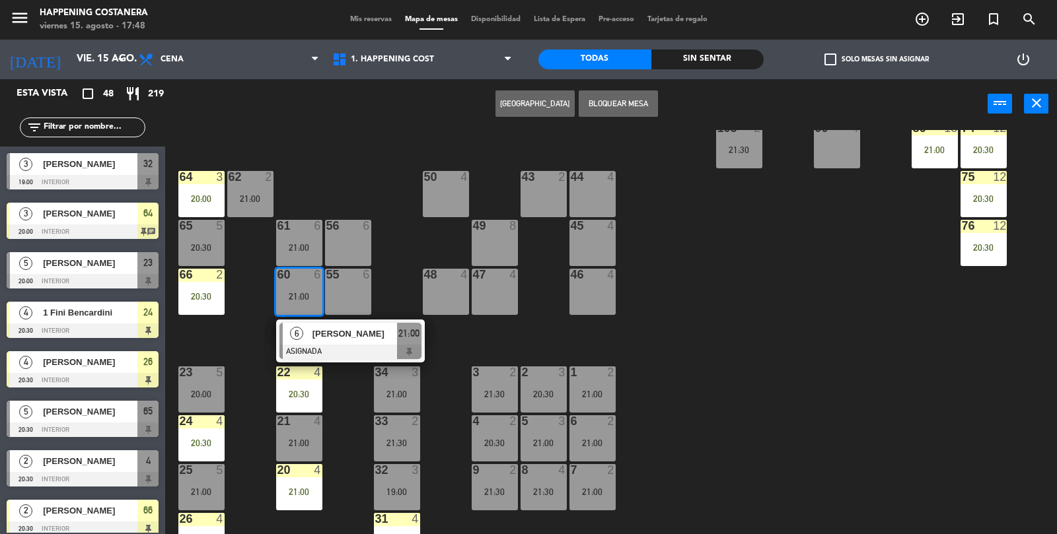
click at [355, 337] on span "[PERSON_NAME]" at bounding box center [354, 334] width 85 height 14
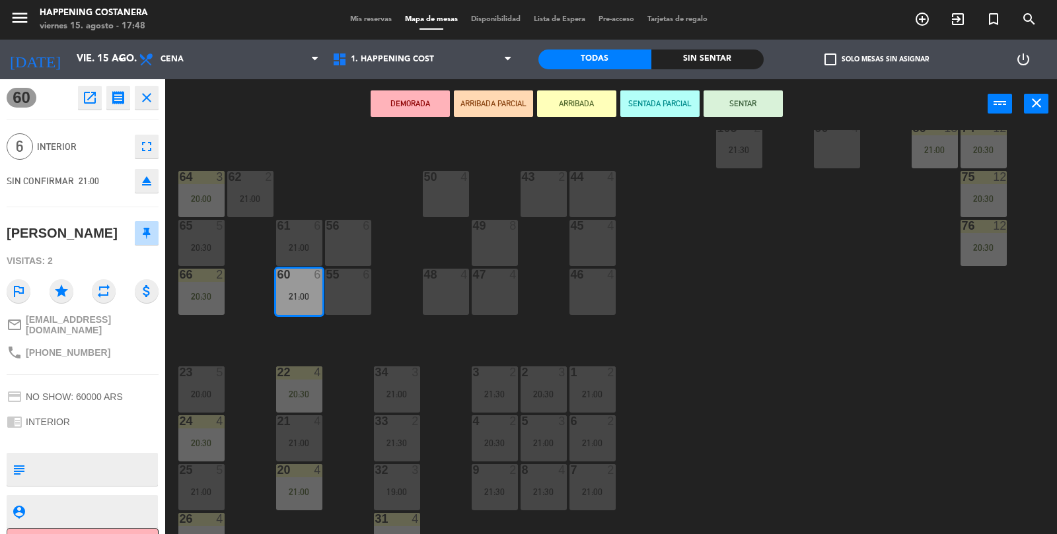
click at [88, 96] on icon "open_in_new" at bounding box center [90, 98] width 16 height 16
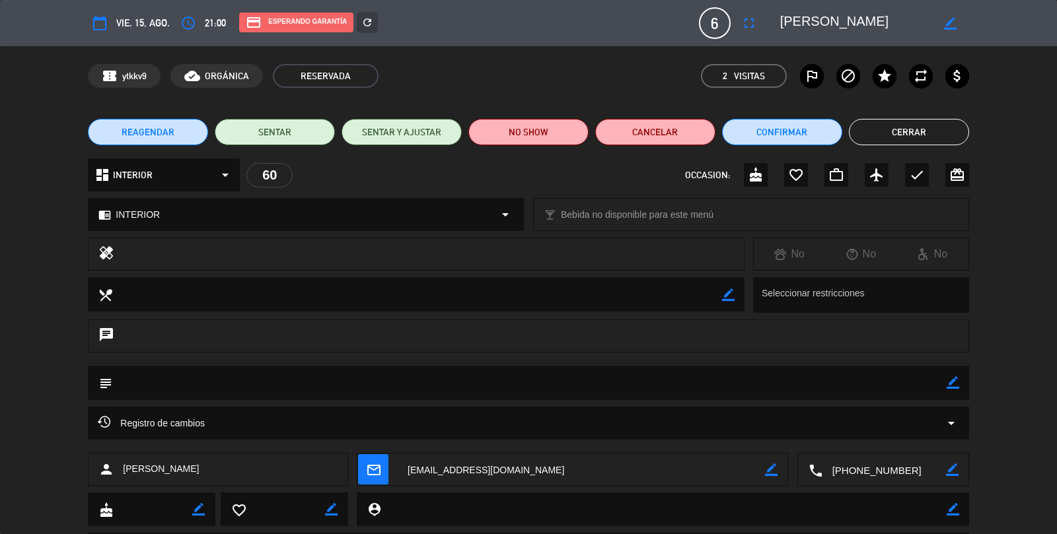
click at [956, 384] on icon "border_color" at bounding box center [952, 382] width 13 height 13
type textarea "NUMERO MAL"
click at [950, 389] on icon at bounding box center [952, 382] width 13 height 13
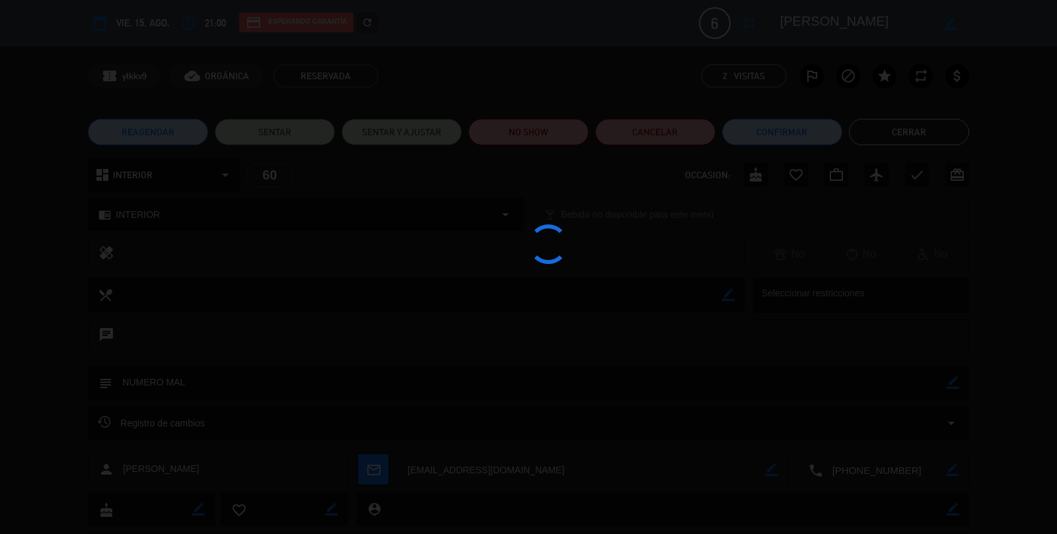
type textarea "NUMERO MAL"
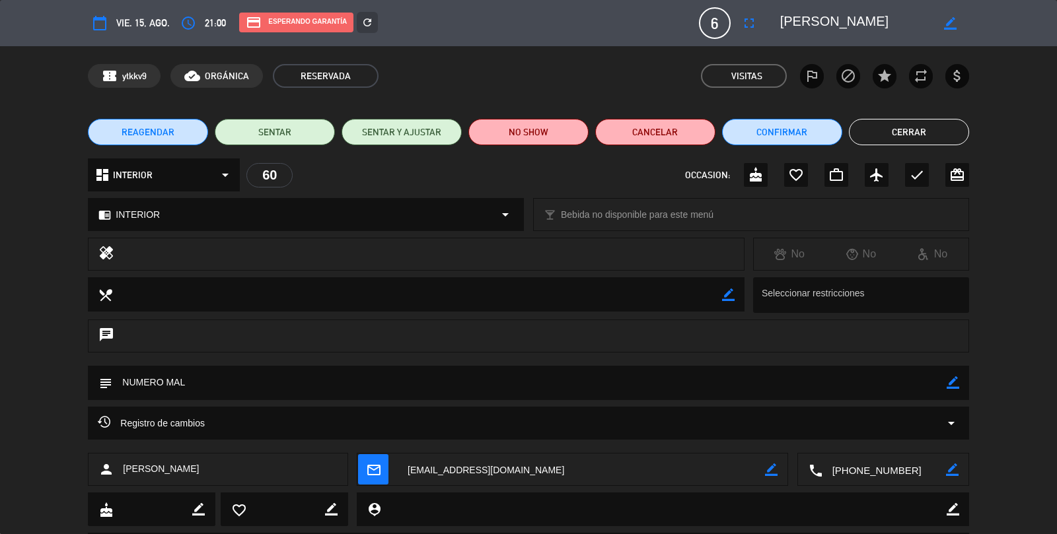
click at [929, 130] on button "Cerrar" at bounding box center [909, 132] width 120 height 26
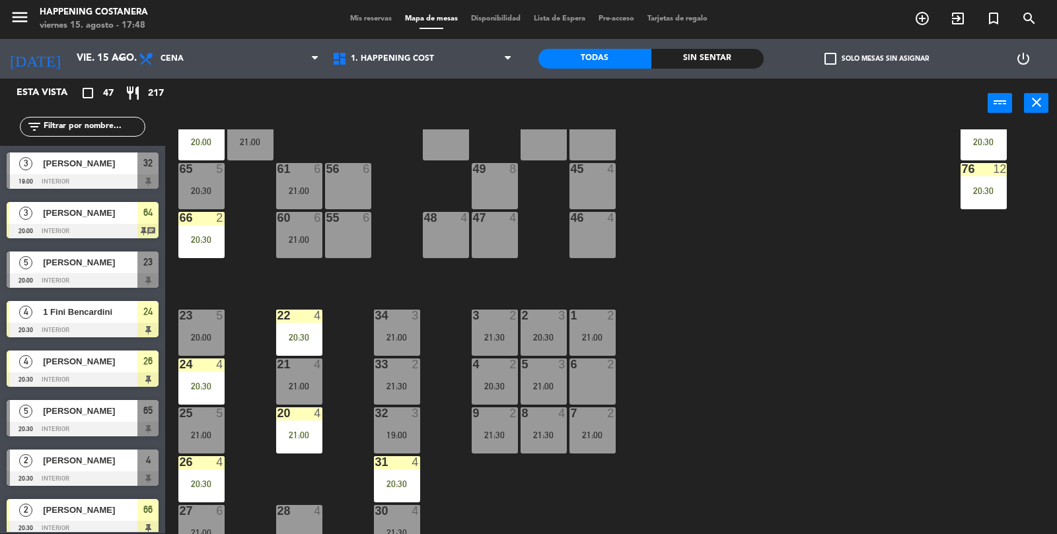
scroll to position [331, 0]
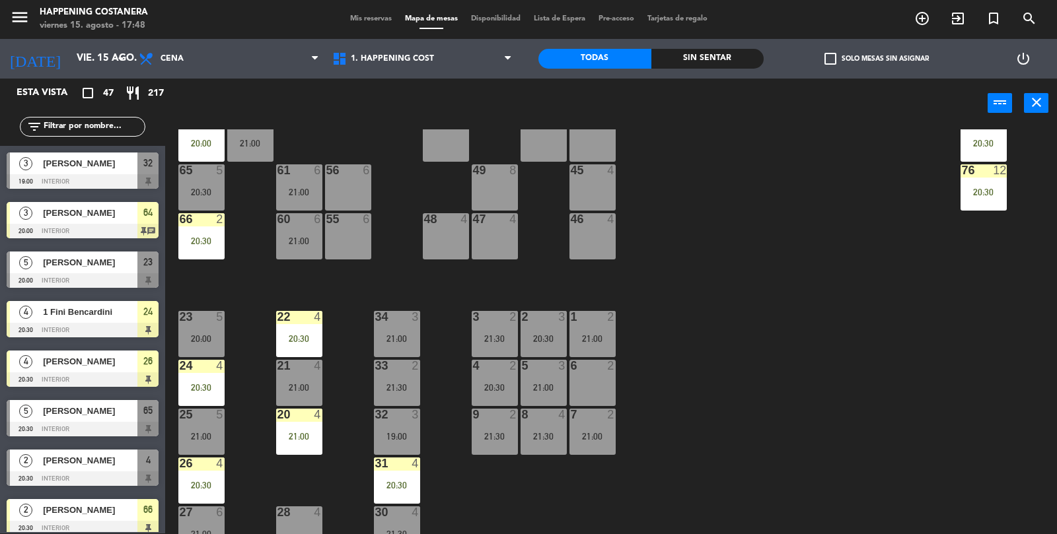
click at [307, 206] on div "61 6 21:00" at bounding box center [299, 187] width 46 height 46
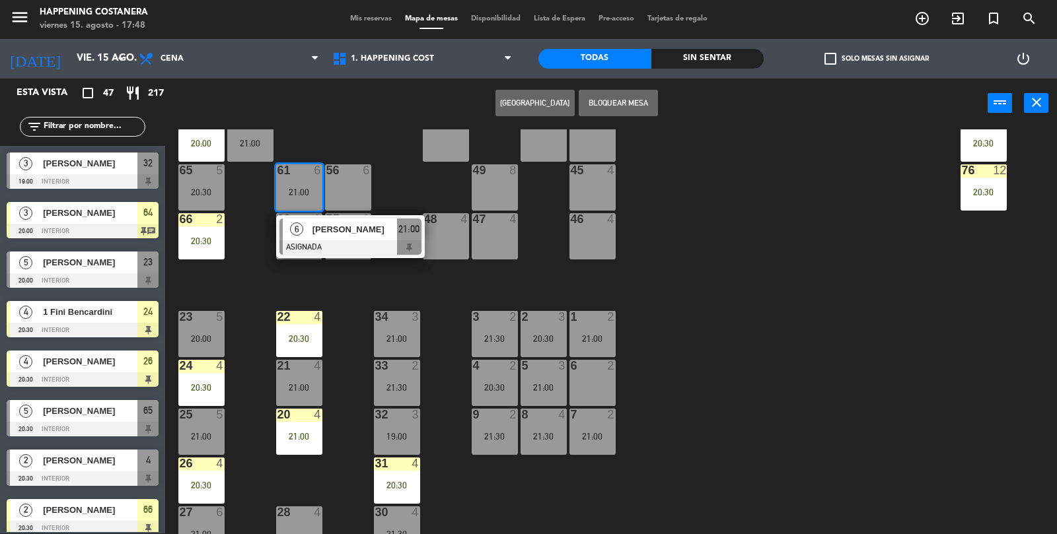
click at [812, 267] on div "69 12 21:30 122 6 121 6 120 6 14 4 CAVA 9 21:00 101 2 21:30 94 2 70 12 21:30 12…" at bounding box center [616, 332] width 881 height 406
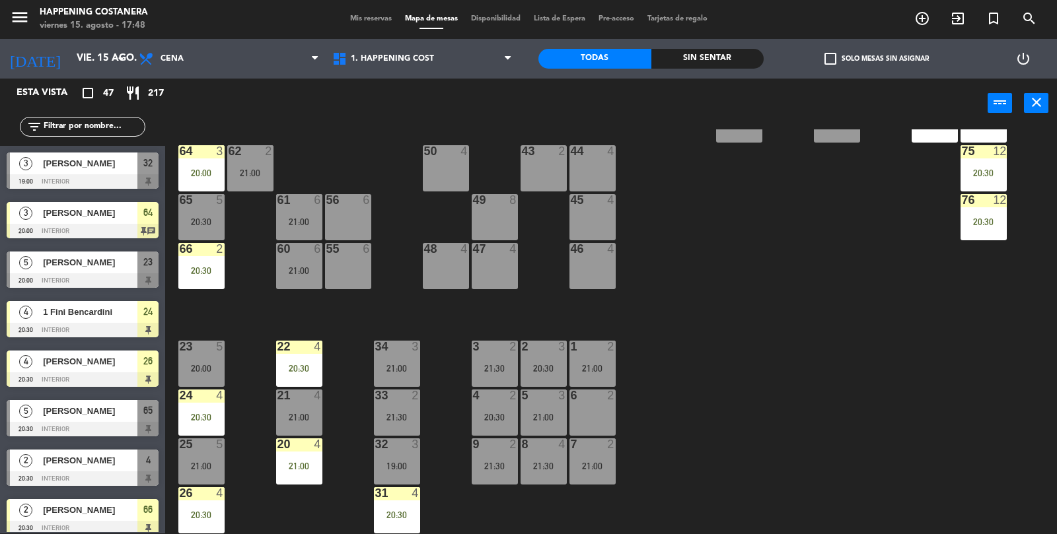
scroll to position [296, 0]
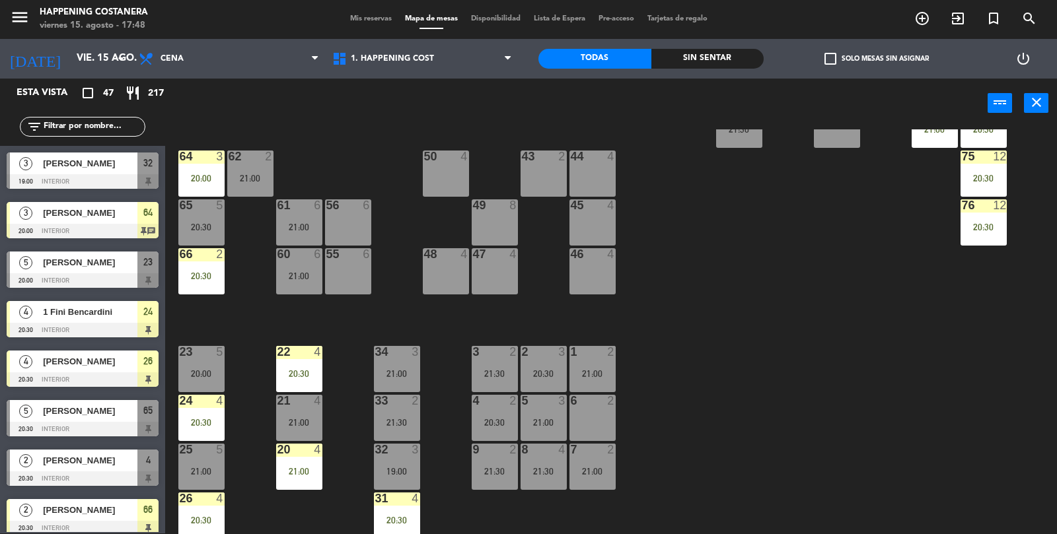
click at [210, 231] on div "20:30" at bounding box center [201, 227] width 46 height 9
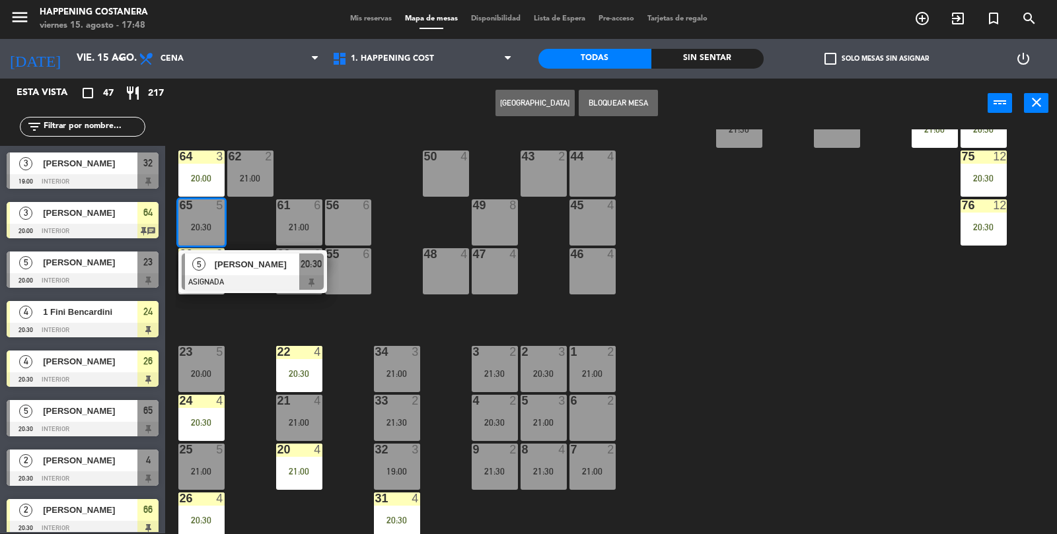
click at [286, 281] on div at bounding box center [253, 282] width 142 height 15
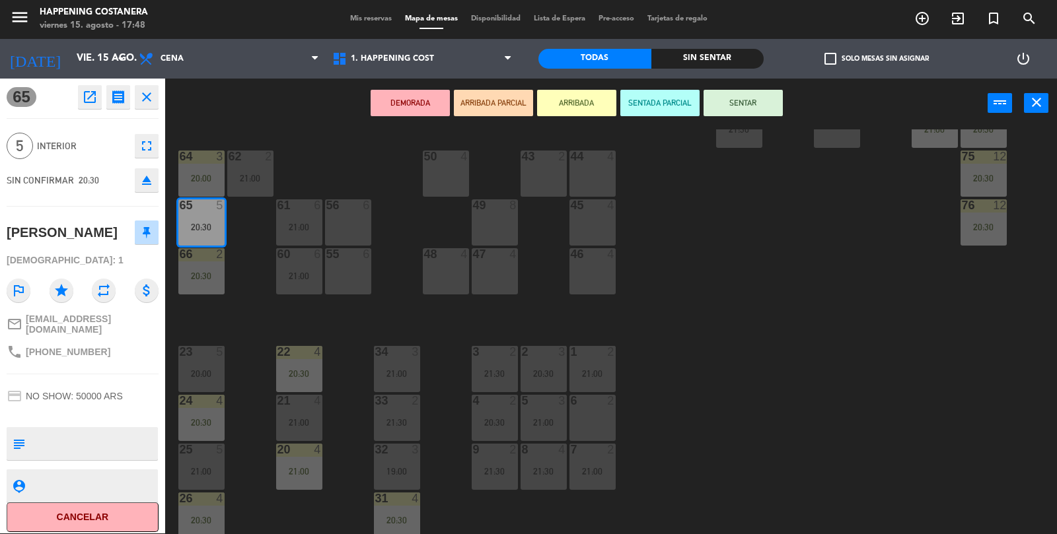
click at [78, 102] on button "open_in_new" at bounding box center [90, 97] width 24 height 24
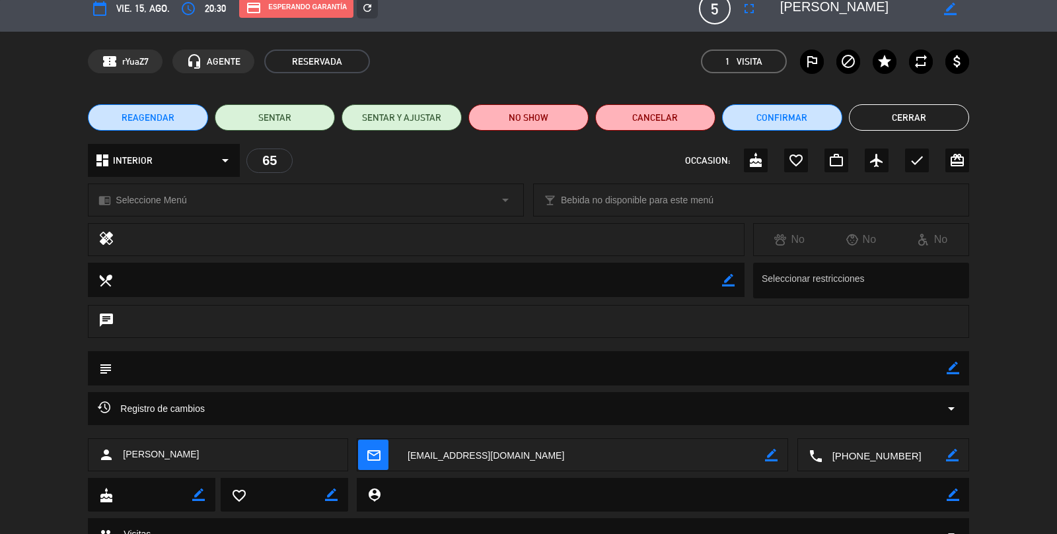
scroll to position [0, 0]
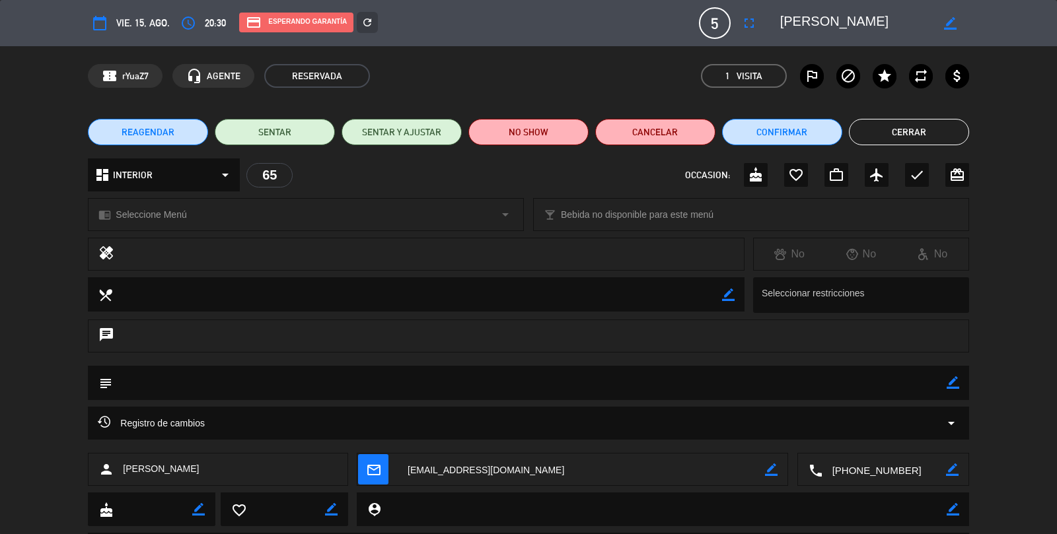
click at [745, 32] on button "fullscreen" at bounding box center [749, 23] width 24 height 24
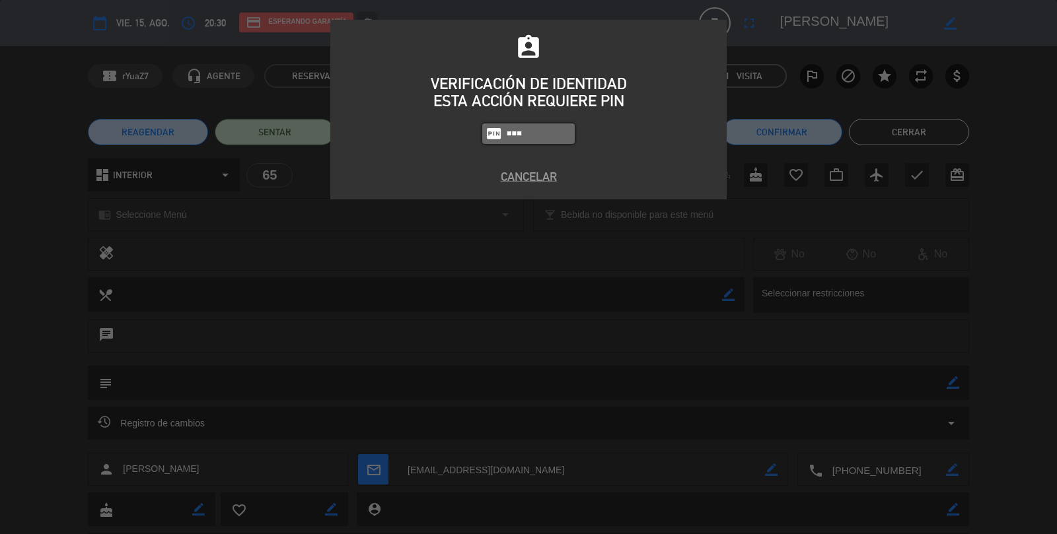
type input "5447"
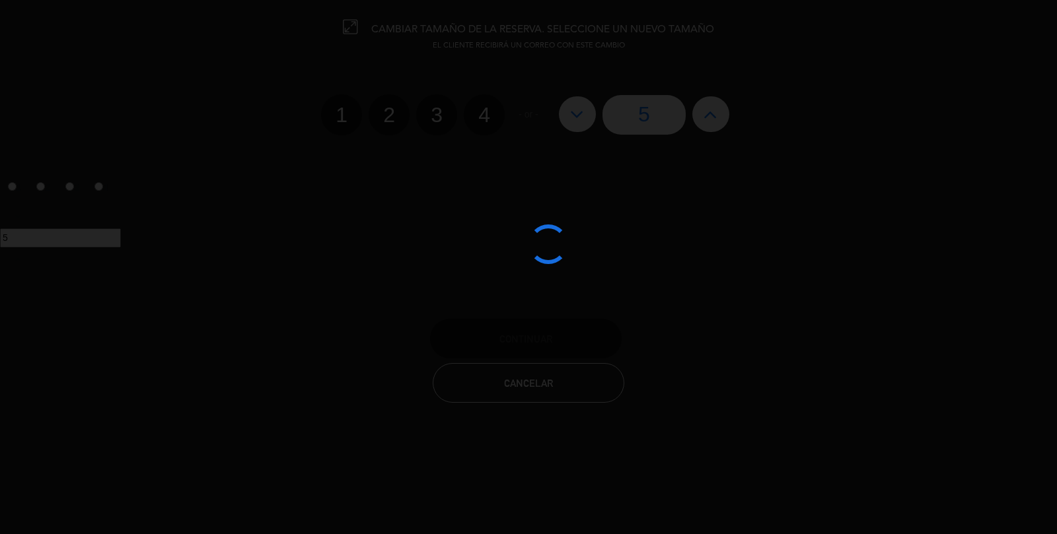
click at [703, 132] on div at bounding box center [528, 267] width 1057 height 534
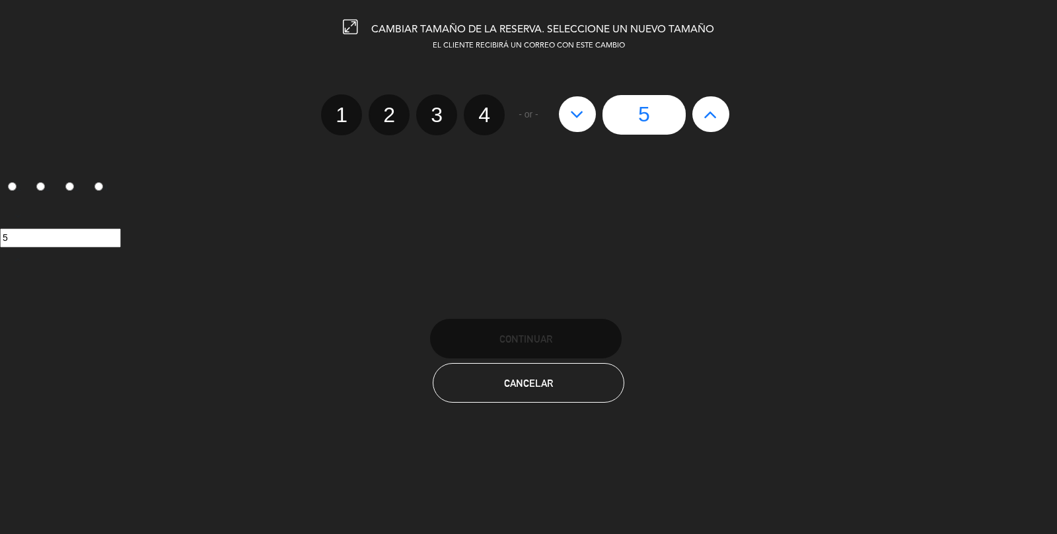
click at [711, 115] on icon at bounding box center [710, 114] width 14 height 21
type input "6"
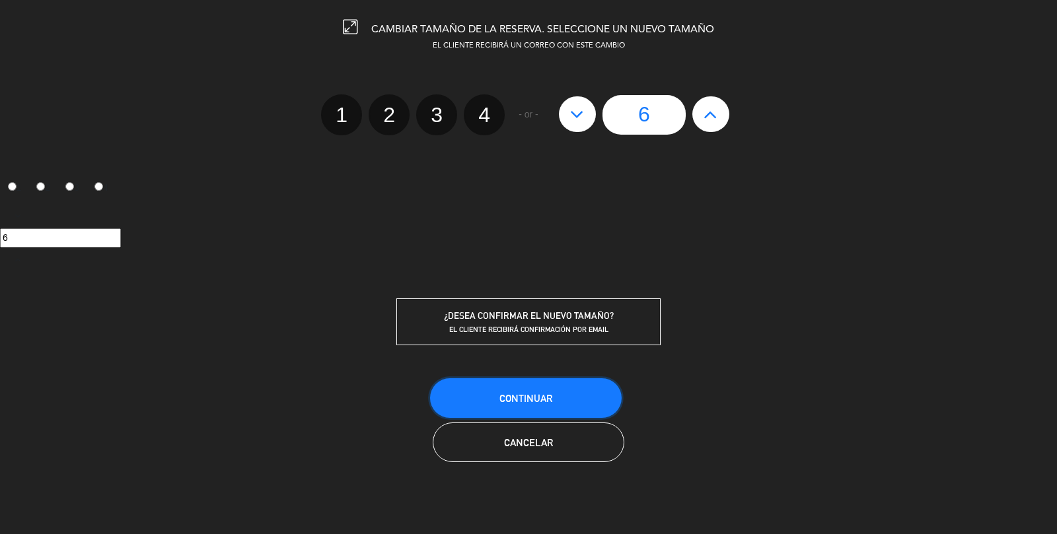
click at [573, 402] on button "Continuar" at bounding box center [526, 398] width 192 height 40
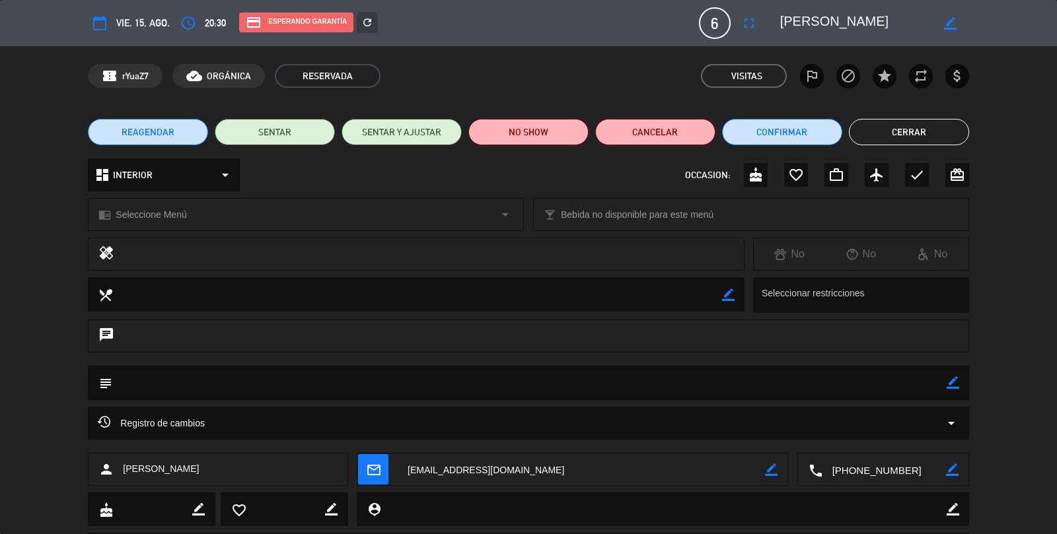
click at [925, 120] on button "Cerrar" at bounding box center [909, 132] width 120 height 26
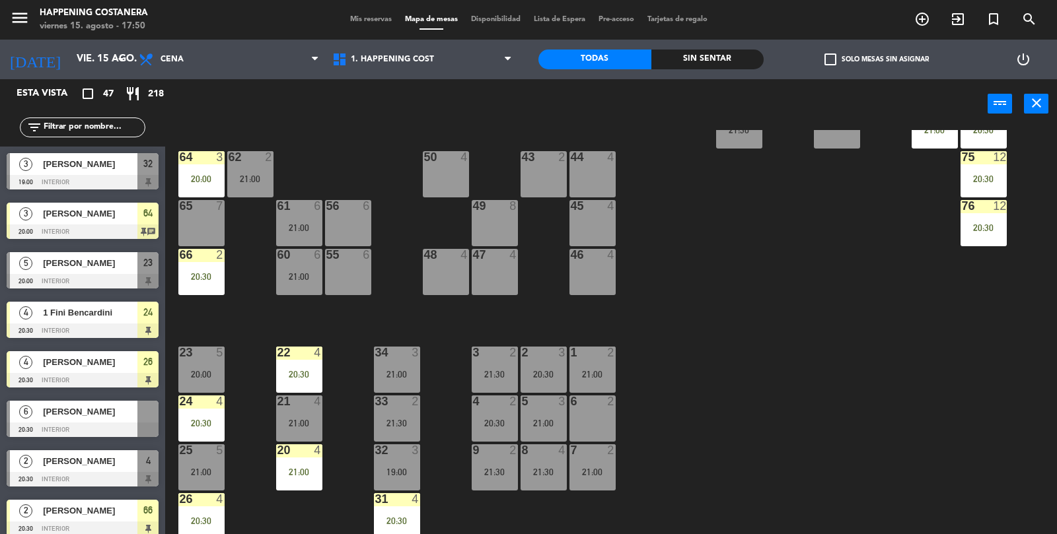
click at [104, 129] on input "text" at bounding box center [93, 127] width 102 height 15
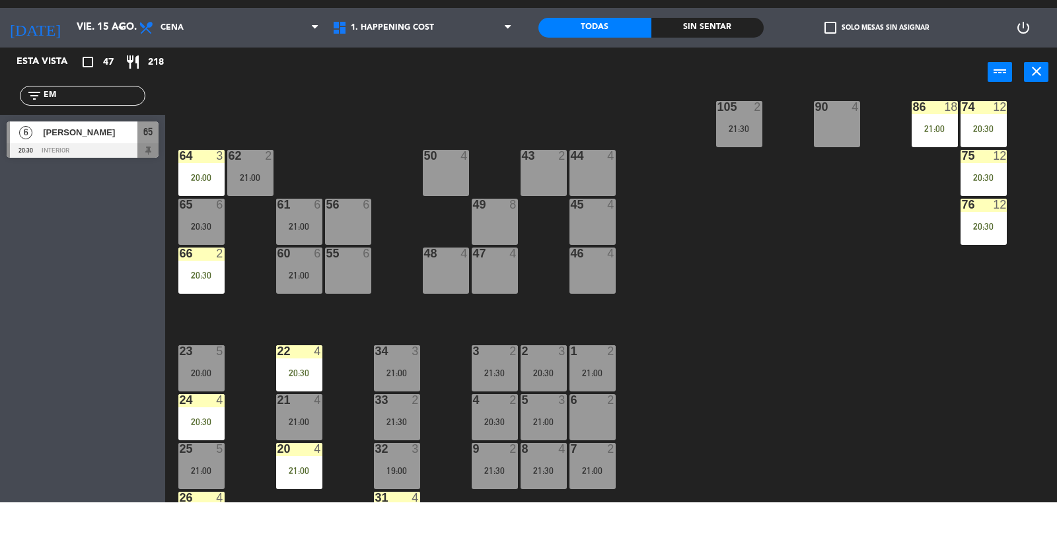
scroll to position [269, 0]
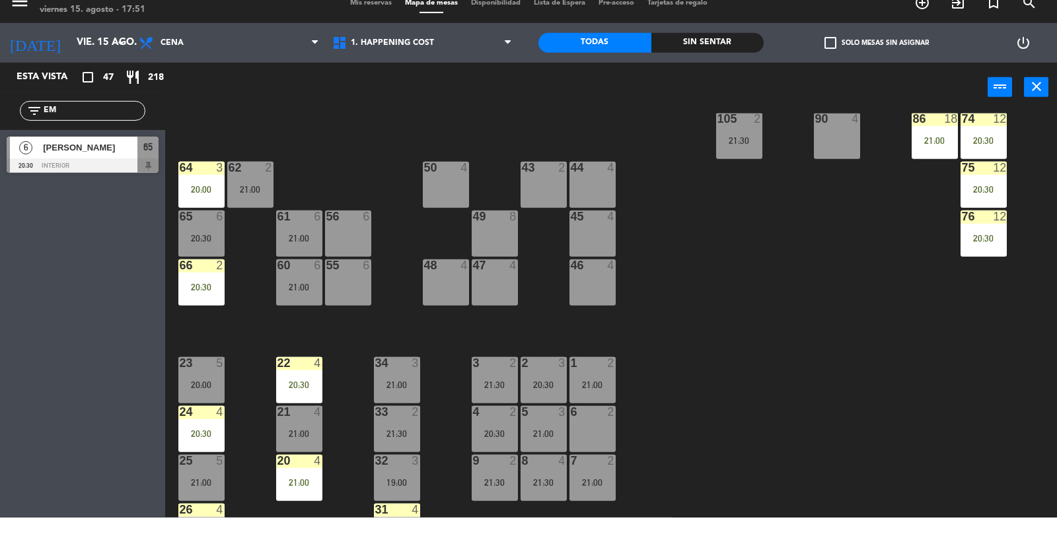
type input "EM"
click at [291, 246] on div "61 6 21:00" at bounding box center [299, 250] width 46 height 46
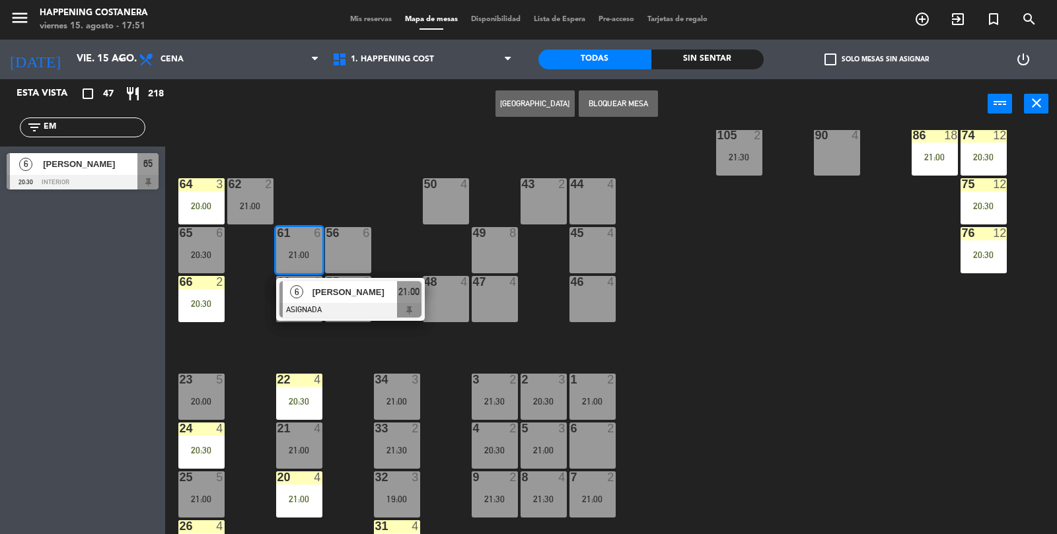
click at [339, 285] on span "[PERSON_NAME]" at bounding box center [354, 292] width 85 height 14
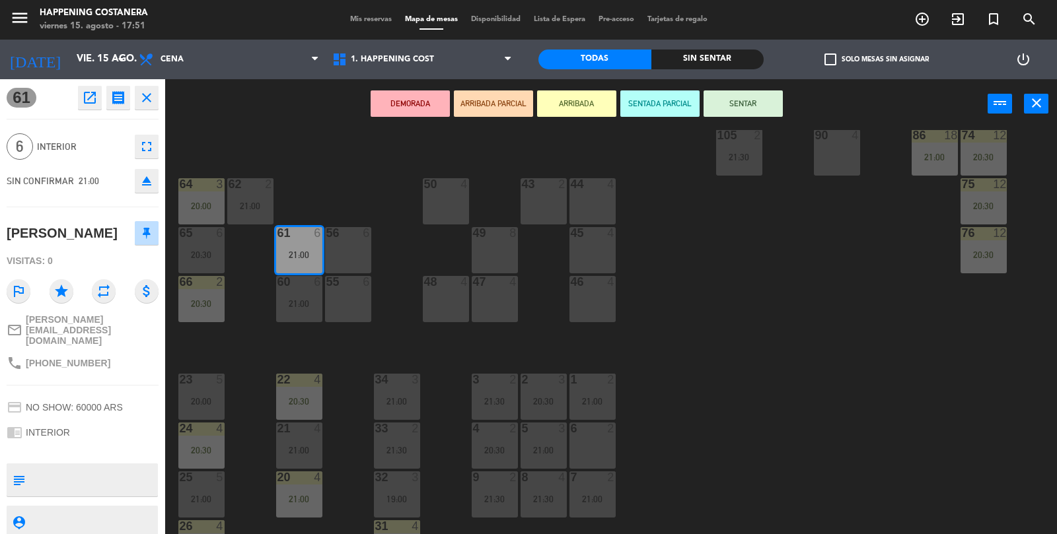
click at [95, 106] on button "open_in_new" at bounding box center [90, 98] width 24 height 24
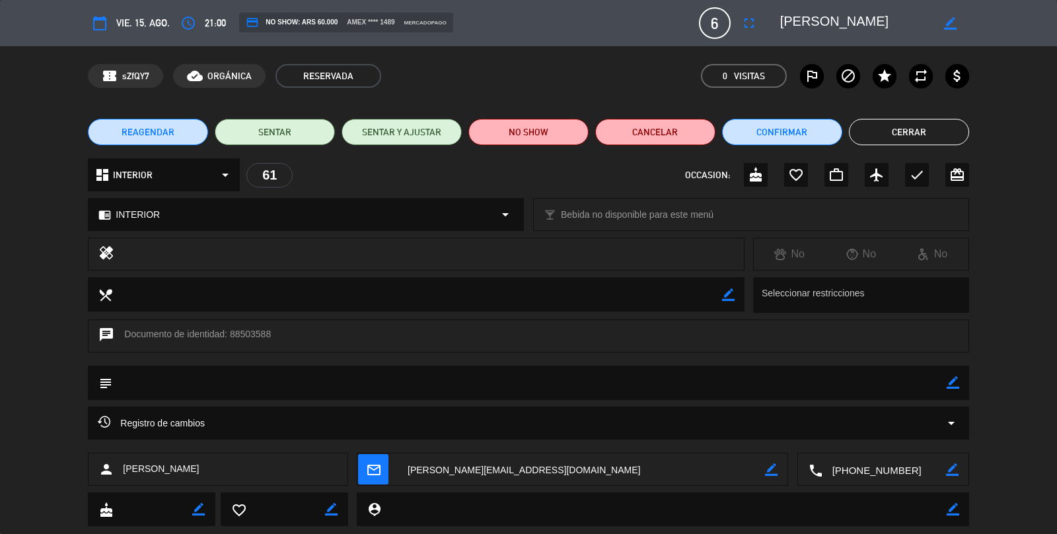
click at [928, 138] on button "Cerrar" at bounding box center [909, 132] width 120 height 26
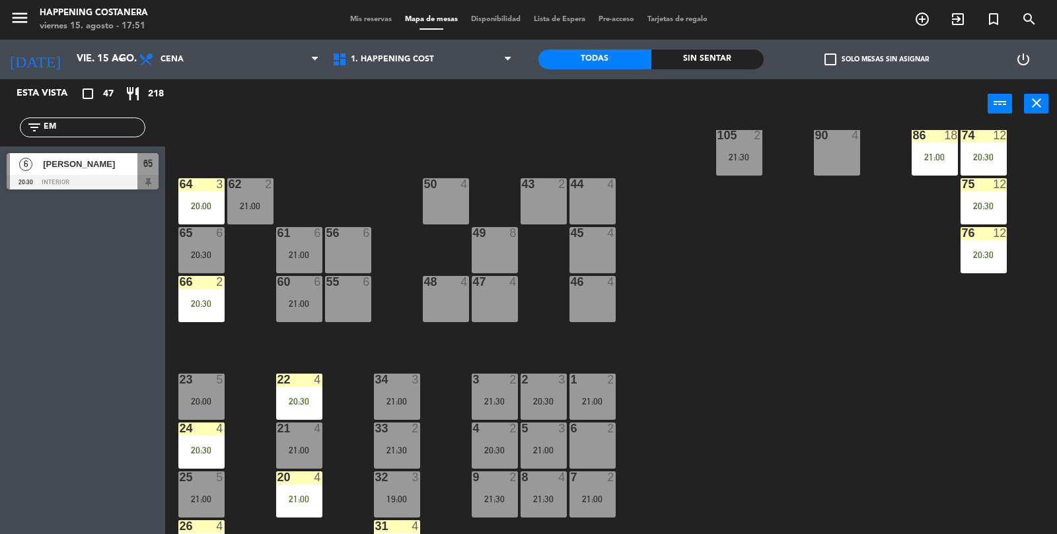
click at [291, 304] on div "21:00" at bounding box center [299, 303] width 46 height 9
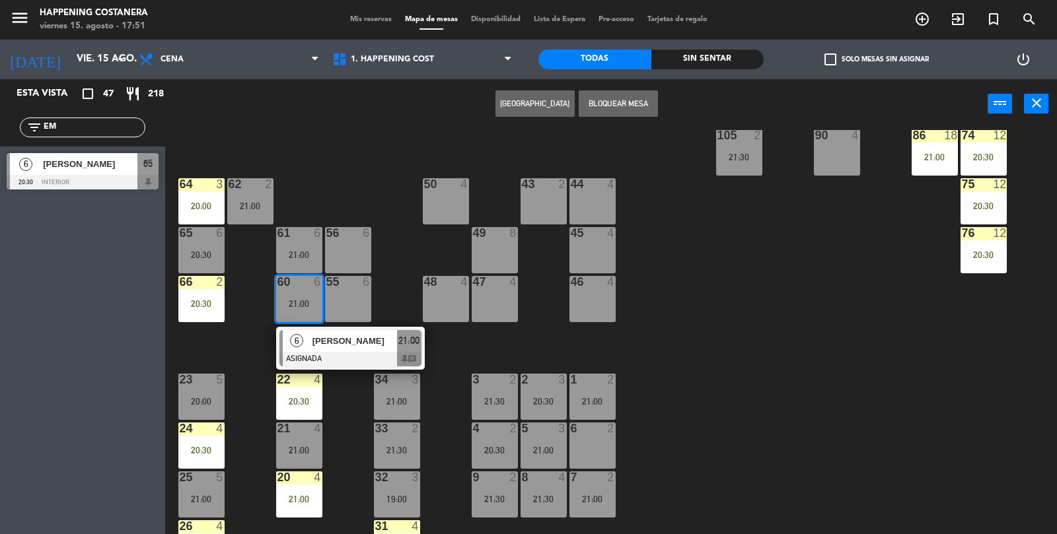
click at [370, 357] on div at bounding box center [350, 359] width 142 height 15
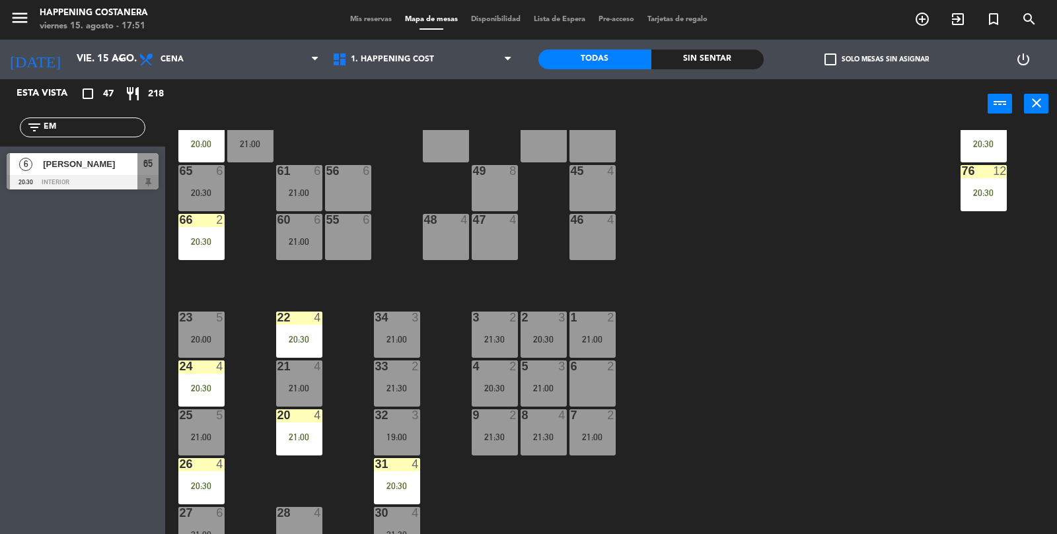
scroll to position [336, 0]
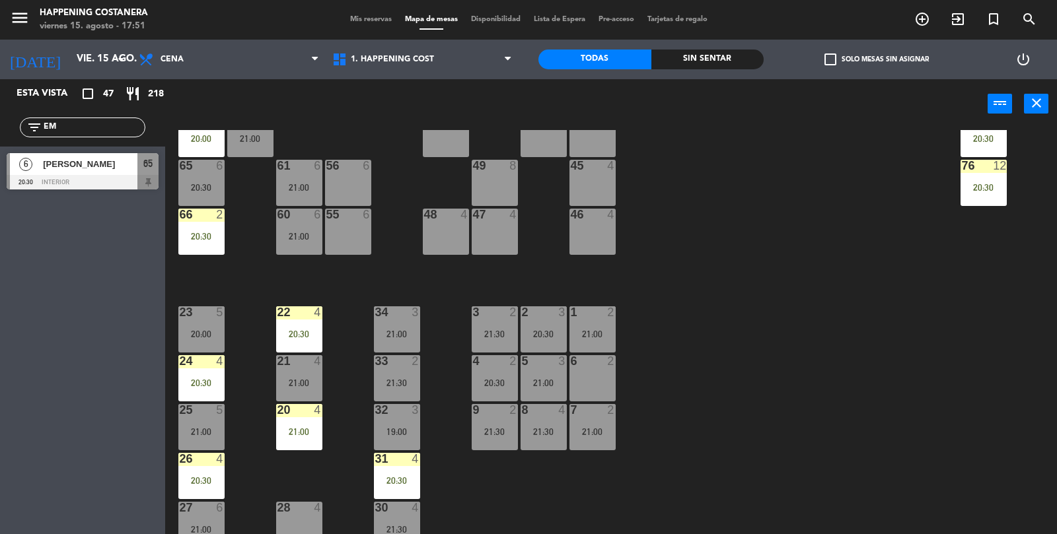
click at [291, 190] on div "21:00" at bounding box center [299, 187] width 46 height 9
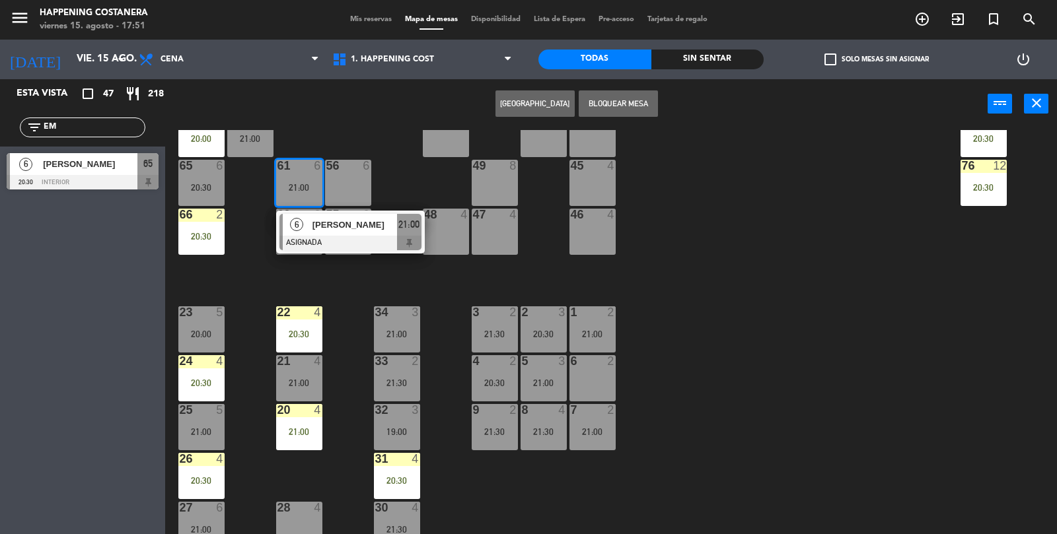
click at [395, 244] on div at bounding box center [350, 243] width 142 height 15
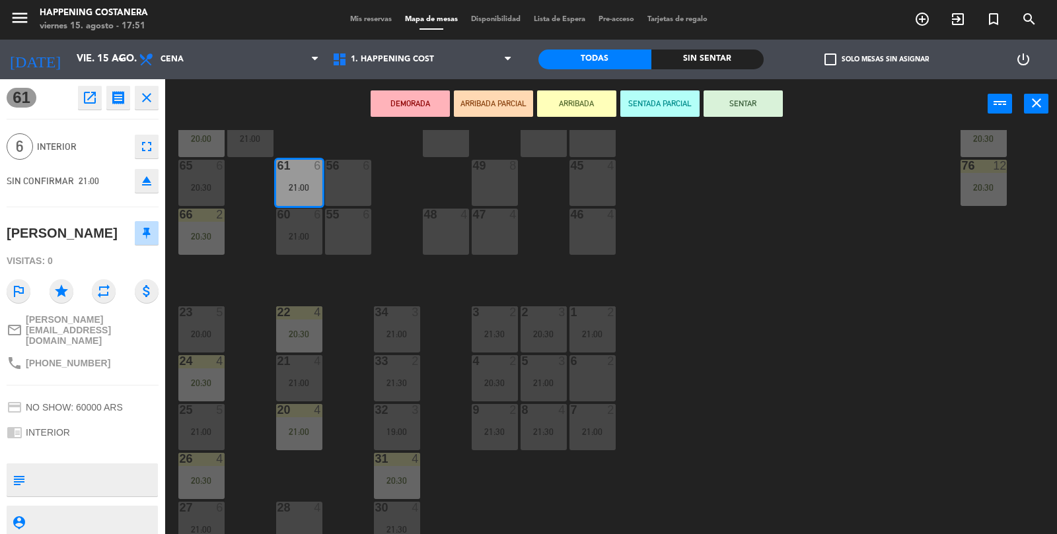
click at [79, 99] on button "open_in_new" at bounding box center [90, 98] width 24 height 24
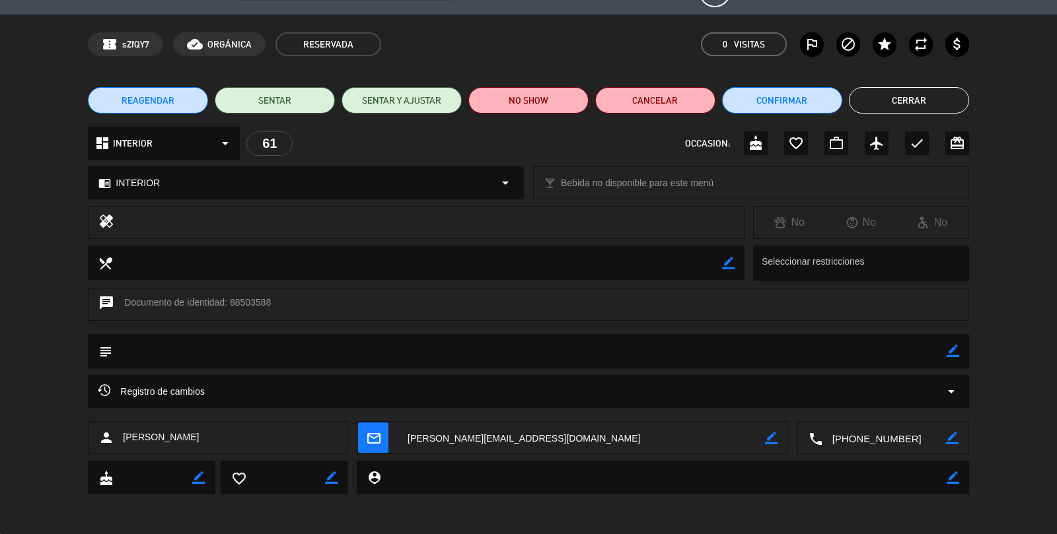
scroll to position [0, 0]
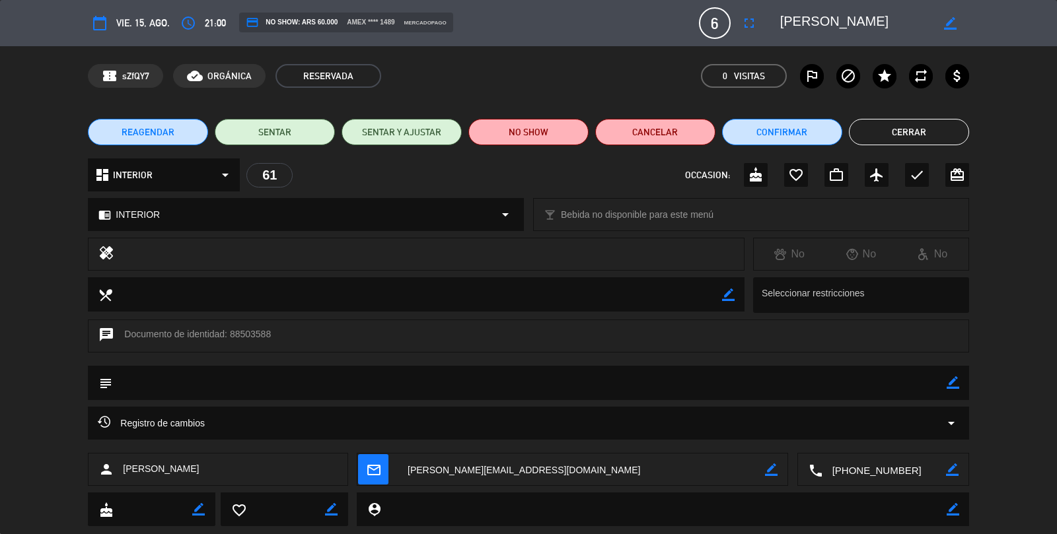
click at [938, 141] on button "Cerrar" at bounding box center [909, 132] width 120 height 26
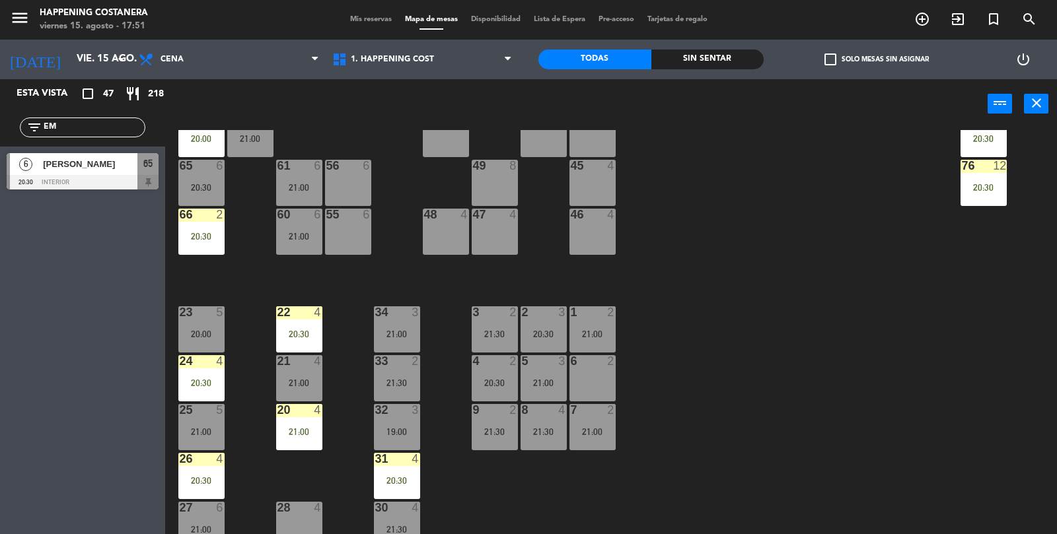
click at [336, 291] on div "69 12 21:30 122 6 121 6 120 6 14 4 CAVA 9 21:00 101 2 21:30 94 2 70 12 21:30 12…" at bounding box center [616, 333] width 881 height 406
click at [299, 229] on div "60 6 21:00" at bounding box center [299, 232] width 46 height 46
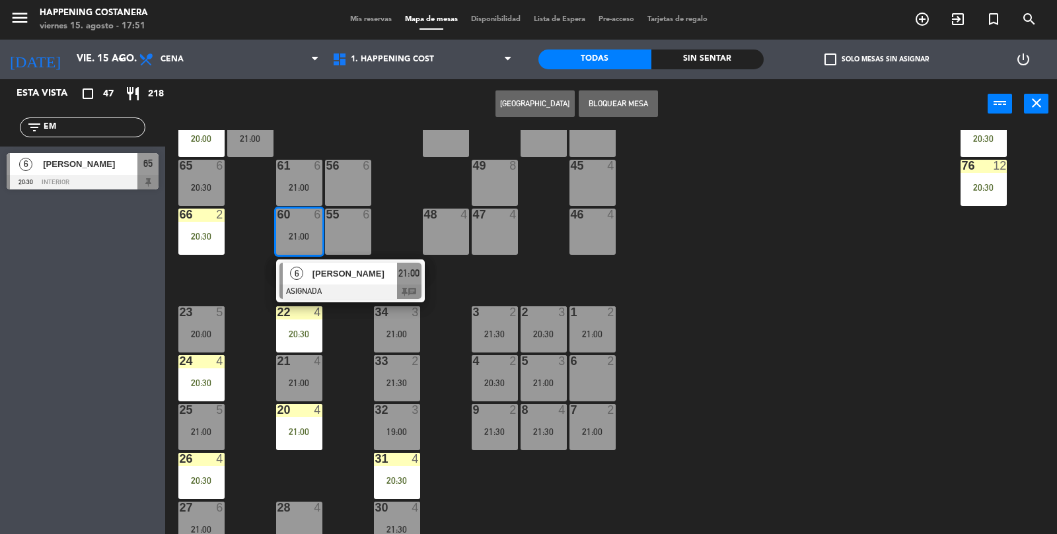
click at [346, 287] on div at bounding box center [350, 292] width 142 height 15
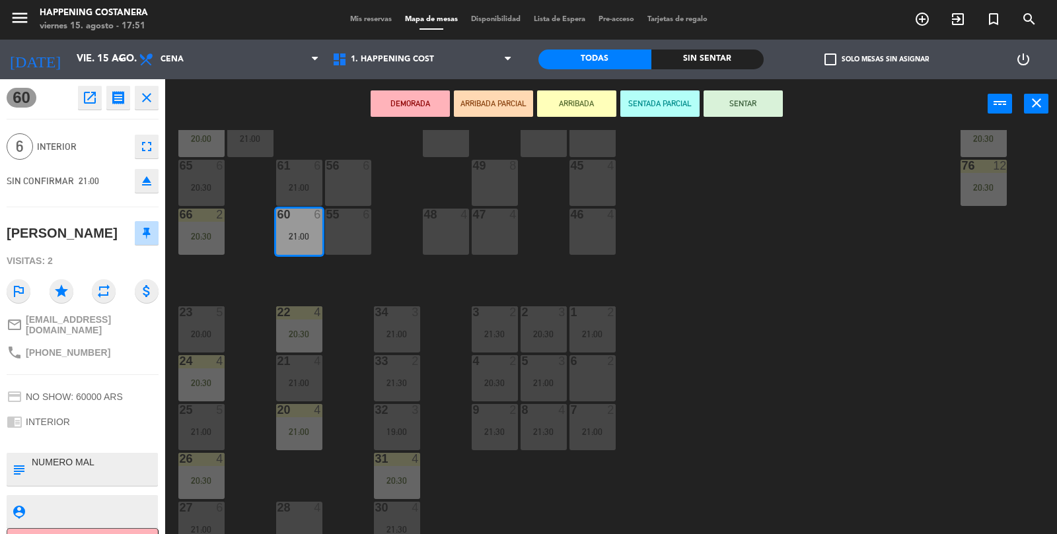
click at [94, 109] on button "open_in_new" at bounding box center [90, 98] width 24 height 24
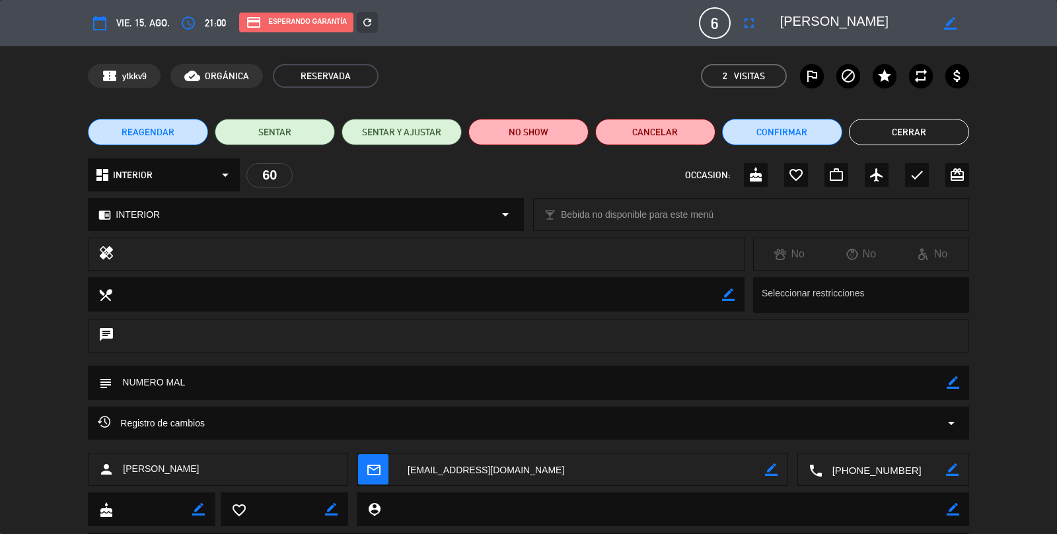
click at [920, 164] on div "check" at bounding box center [917, 175] width 24 height 24
click at [934, 135] on button "Cerrar" at bounding box center [909, 132] width 120 height 26
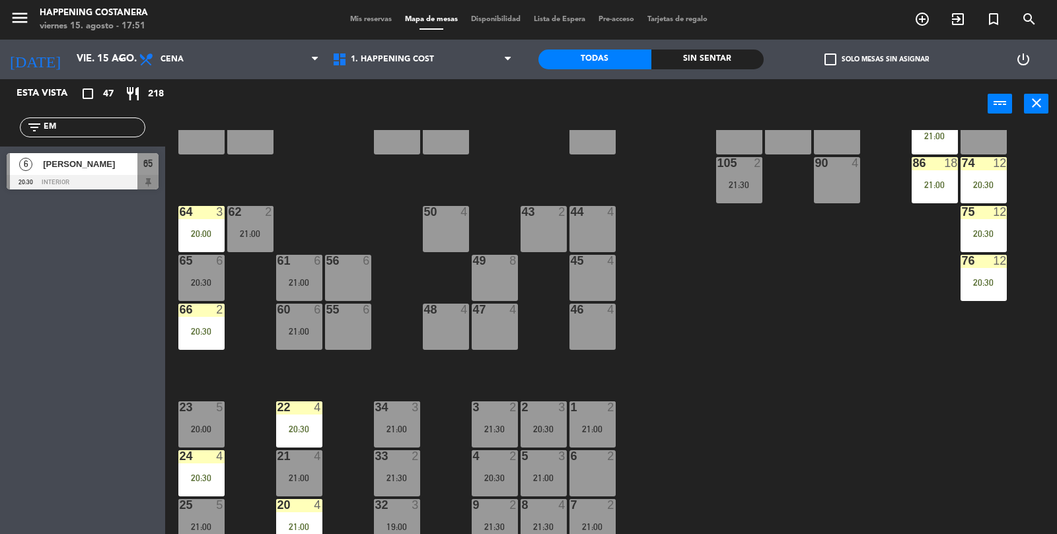
scroll to position [348, 0]
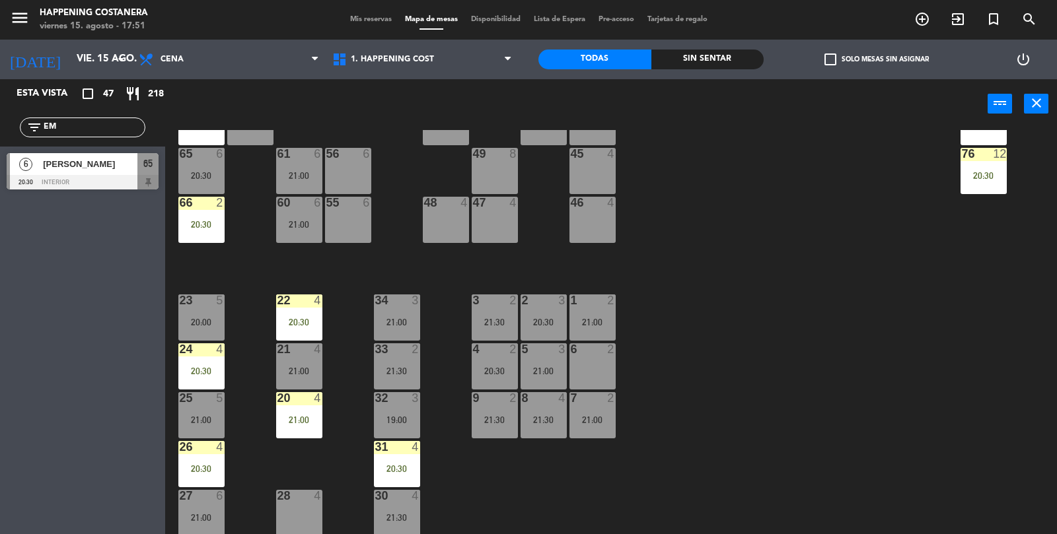
click at [197, 320] on div "20:00" at bounding box center [201, 322] width 46 height 9
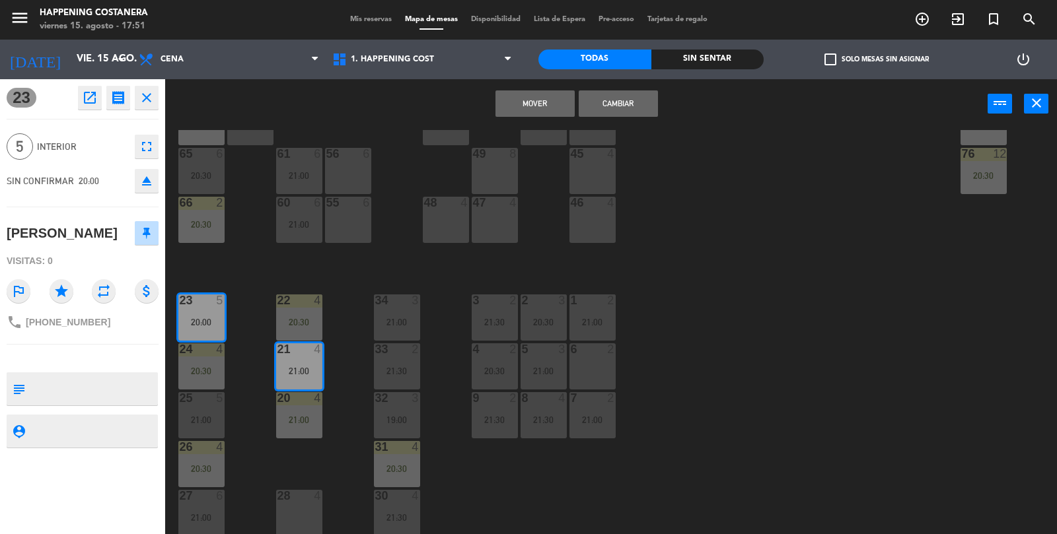
click at [85, 108] on button "open_in_new" at bounding box center [90, 98] width 24 height 24
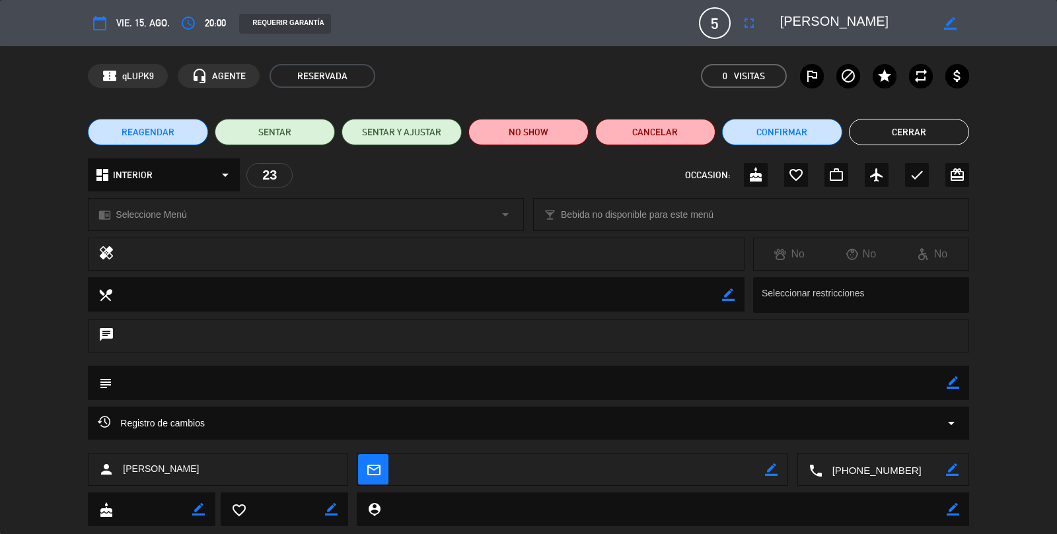
click at [956, 431] on icon "arrow_drop_down" at bounding box center [951, 423] width 16 height 16
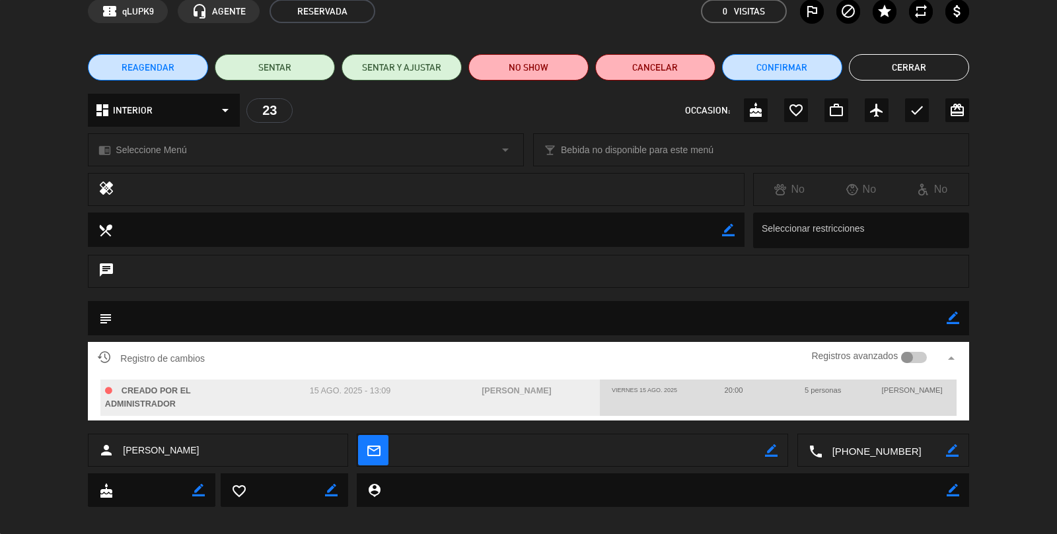
click at [1002, 339] on div "subject border_color" at bounding box center [528, 321] width 1057 height 41
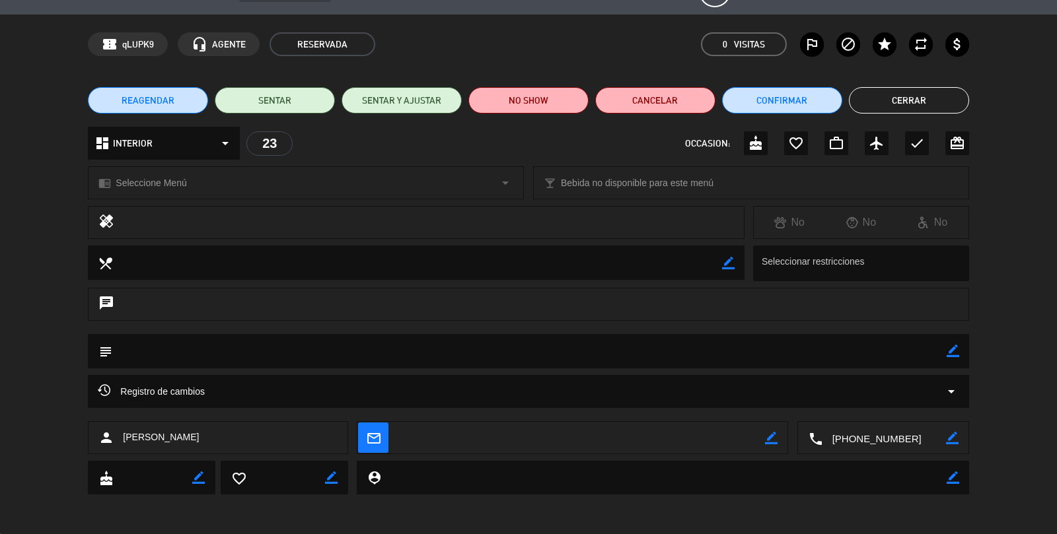
scroll to position [32, 0]
click at [946, 343] on div "border_color" at bounding box center [952, 351] width 13 height 34
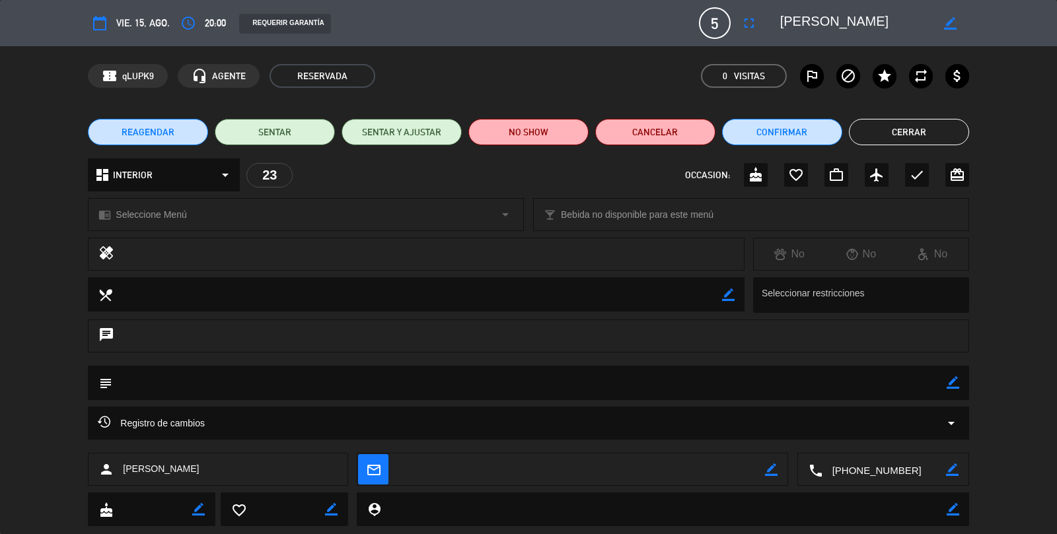
click at [945, 383] on textarea at bounding box center [528, 383] width 833 height 34
click at [944, 393] on textarea at bounding box center [528, 383] width 833 height 34
click at [955, 388] on icon "border_color" at bounding box center [952, 382] width 13 height 13
type textarea "VIENE"
click at [948, 387] on icon at bounding box center [952, 382] width 13 height 13
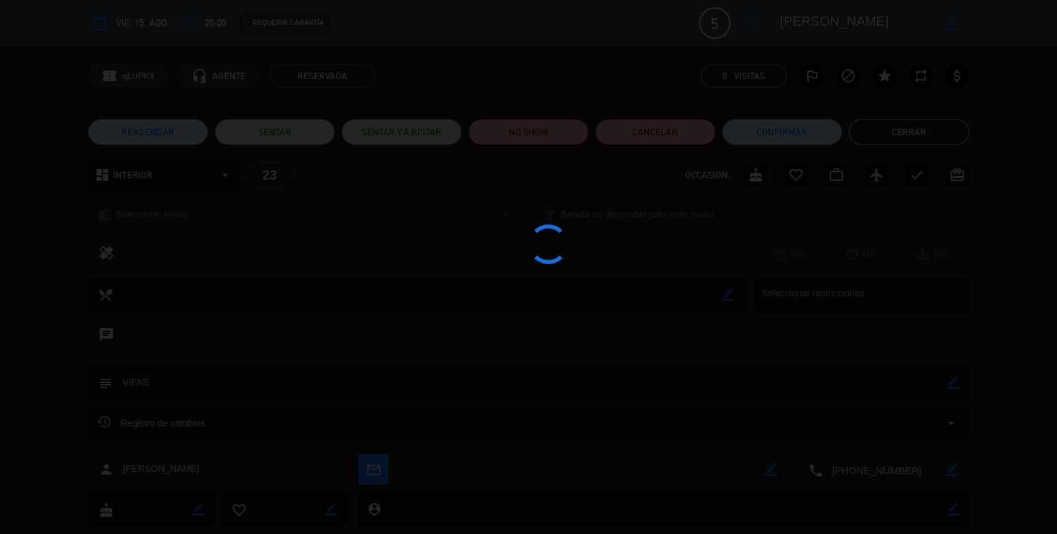
type textarea "VIENE"
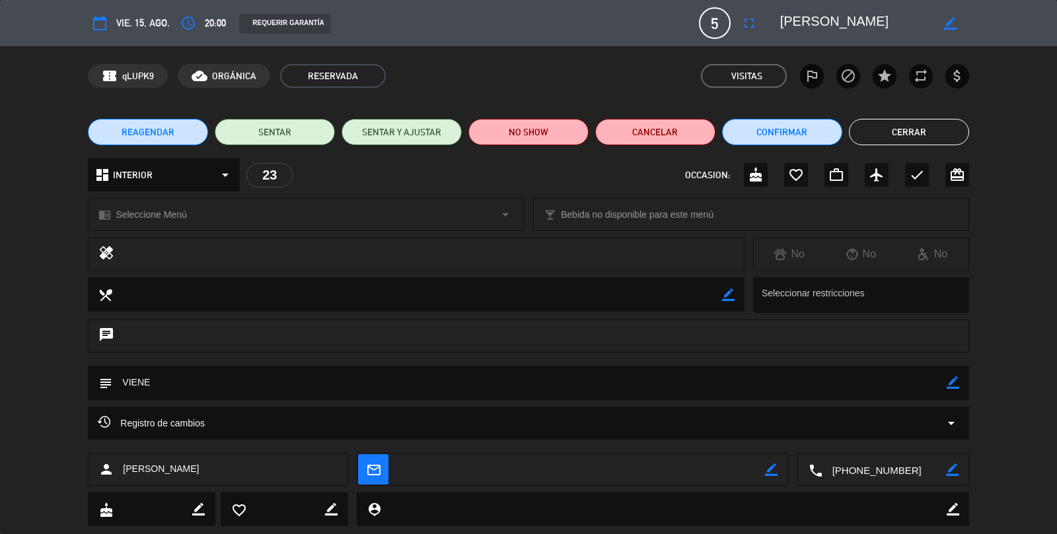
click at [954, 119] on button "Cerrar" at bounding box center [909, 132] width 120 height 26
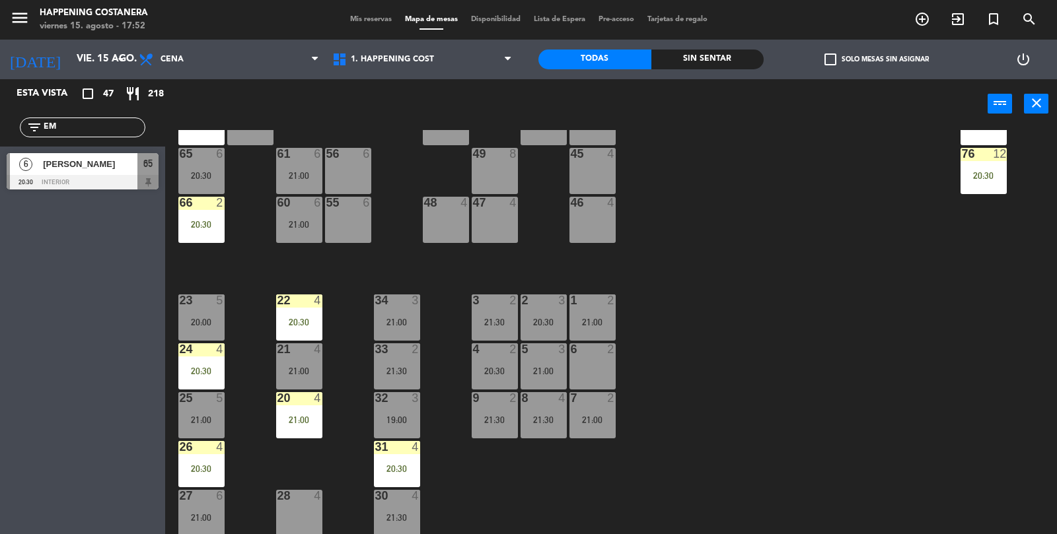
click at [221, 334] on div "23 5 20:00" at bounding box center [201, 318] width 46 height 46
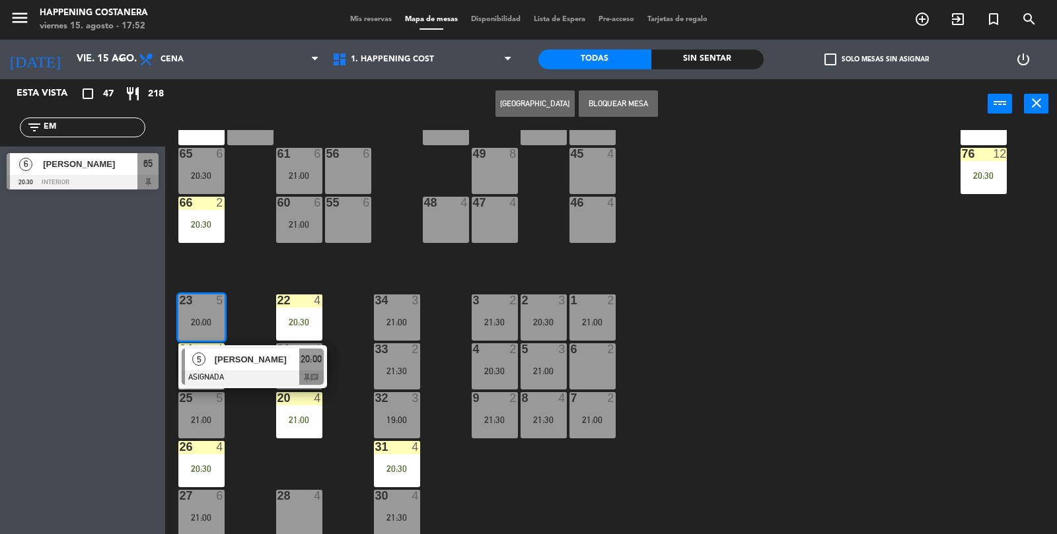
click at [843, 240] on div "69 12 21:30 122 6 121 6 120 6 14 4 CAVA 9 21:00 101 2 21:30 94 2 70 12 21:30 12…" at bounding box center [616, 333] width 881 height 406
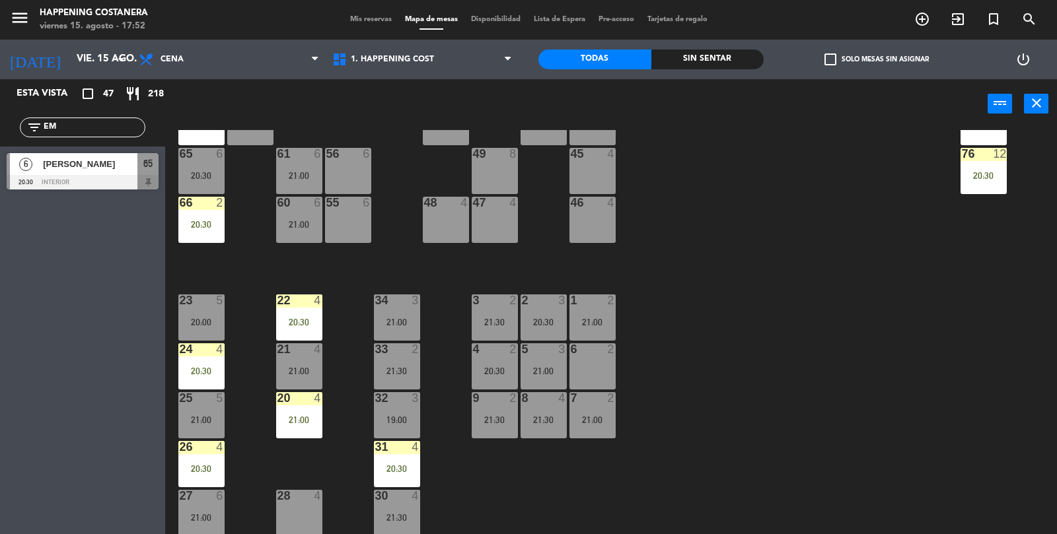
click at [197, 422] on div "21:00" at bounding box center [201, 419] width 46 height 9
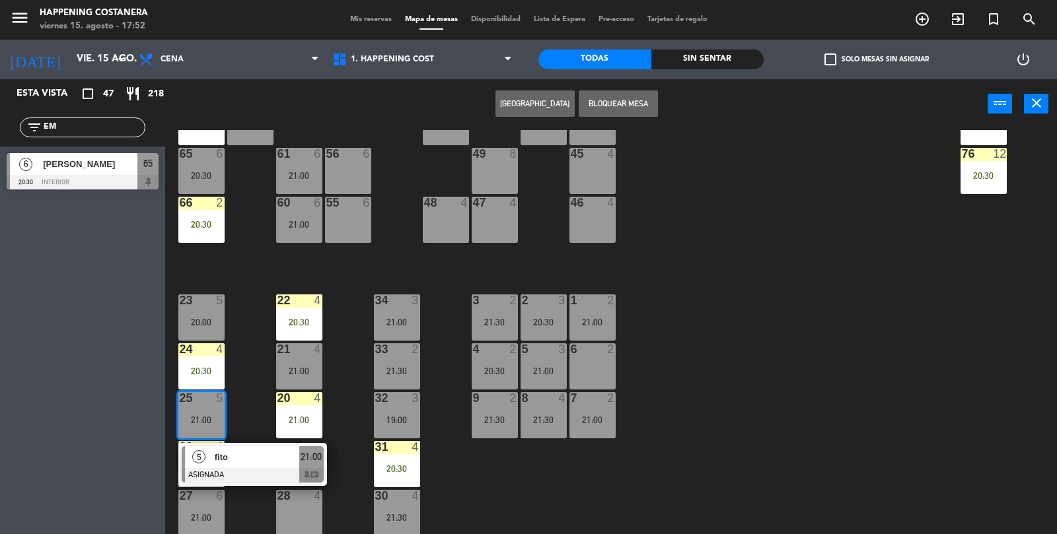
click at [265, 469] on div at bounding box center [253, 475] width 142 height 15
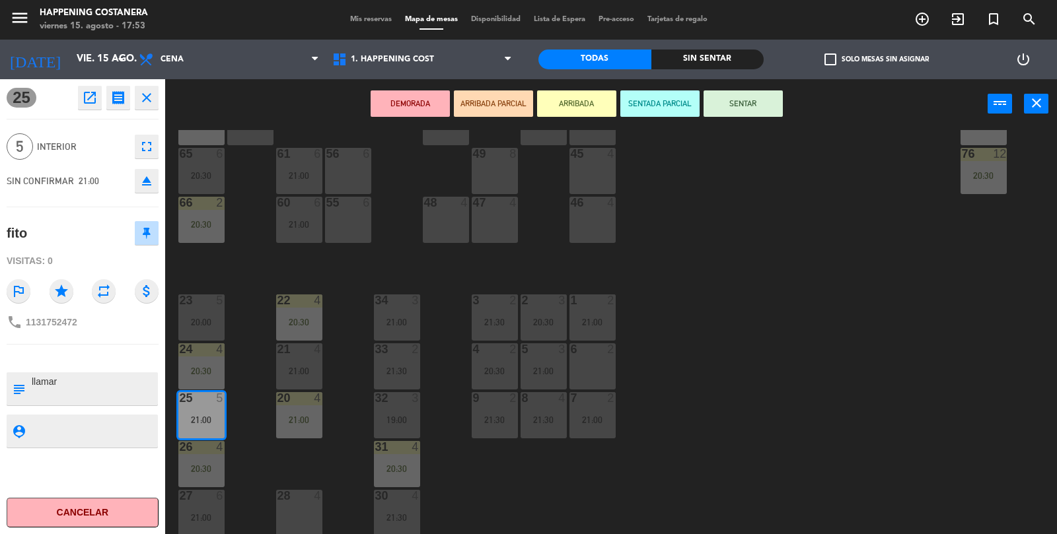
click at [86, 96] on icon "open_in_new" at bounding box center [90, 98] width 16 height 16
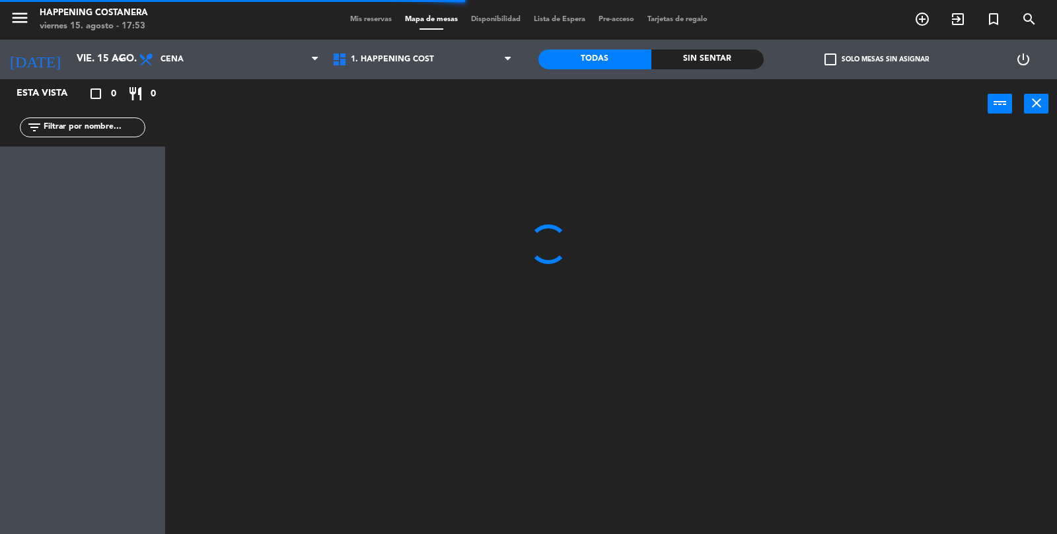
click at [108, 146] on div "filter_list" at bounding box center [82, 127] width 165 height 38
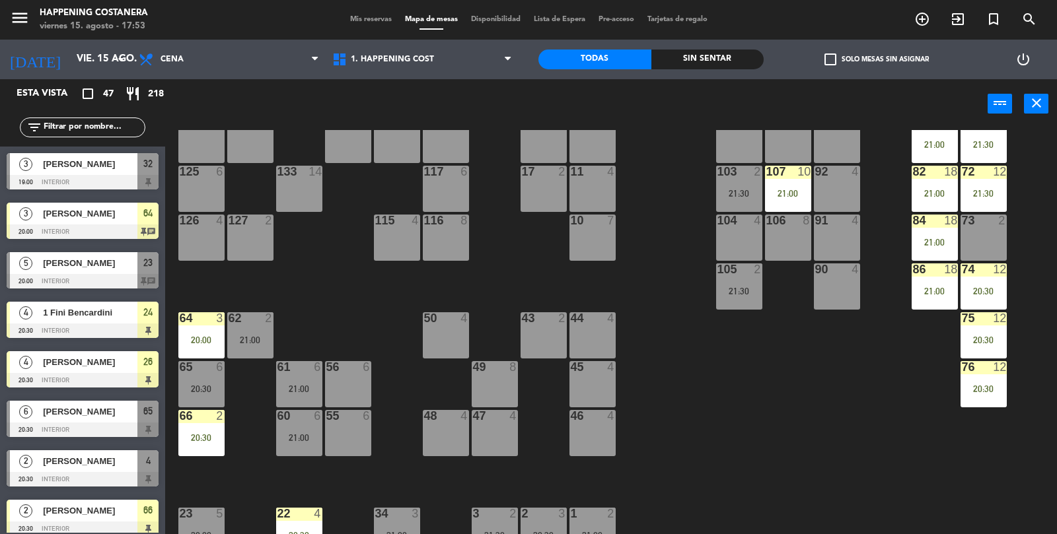
scroll to position [348, 0]
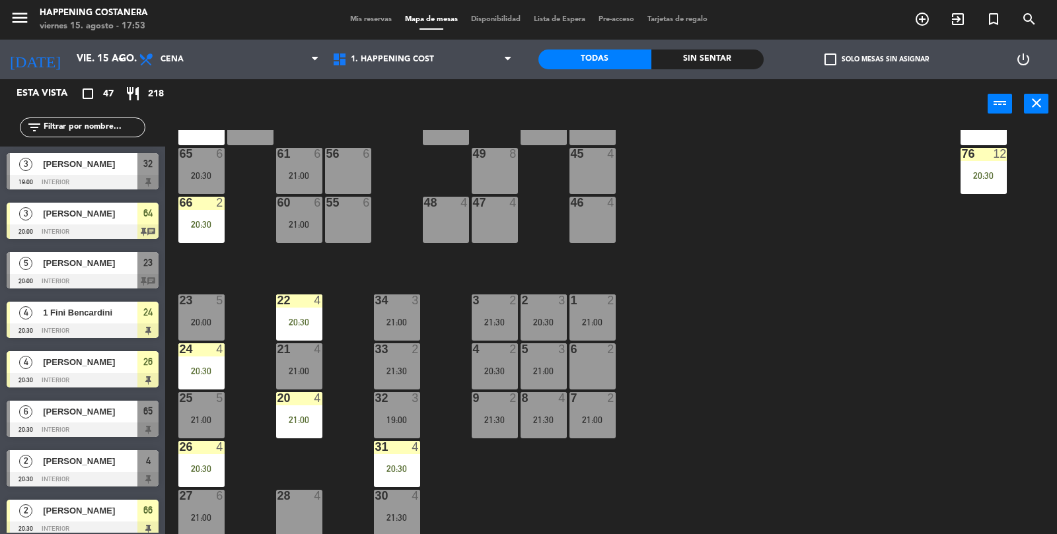
click at [206, 398] on div at bounding box center [201, 398] width 22 height 12
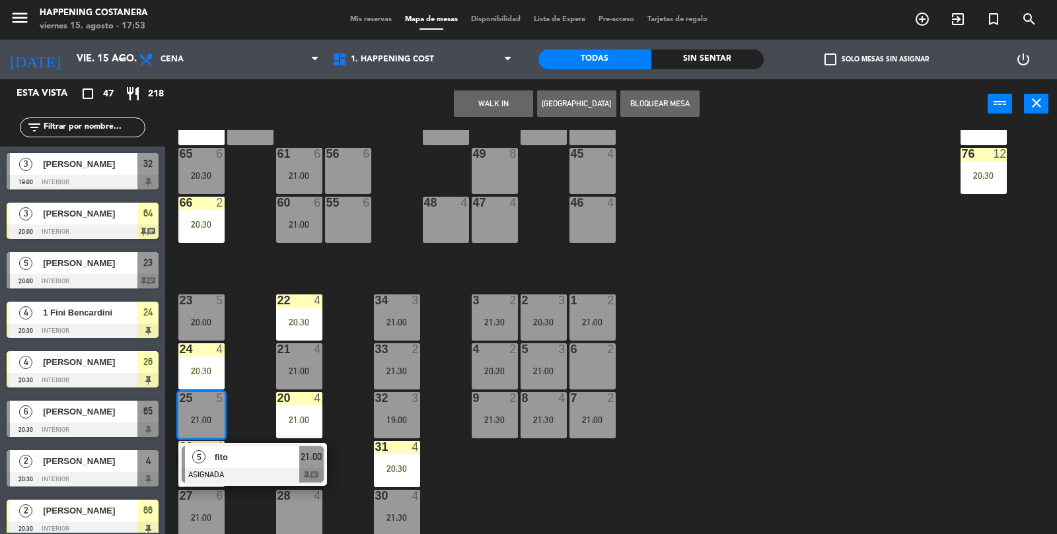
click at [244, 471] on div at bounding box center [253, 475] width 142 height 15
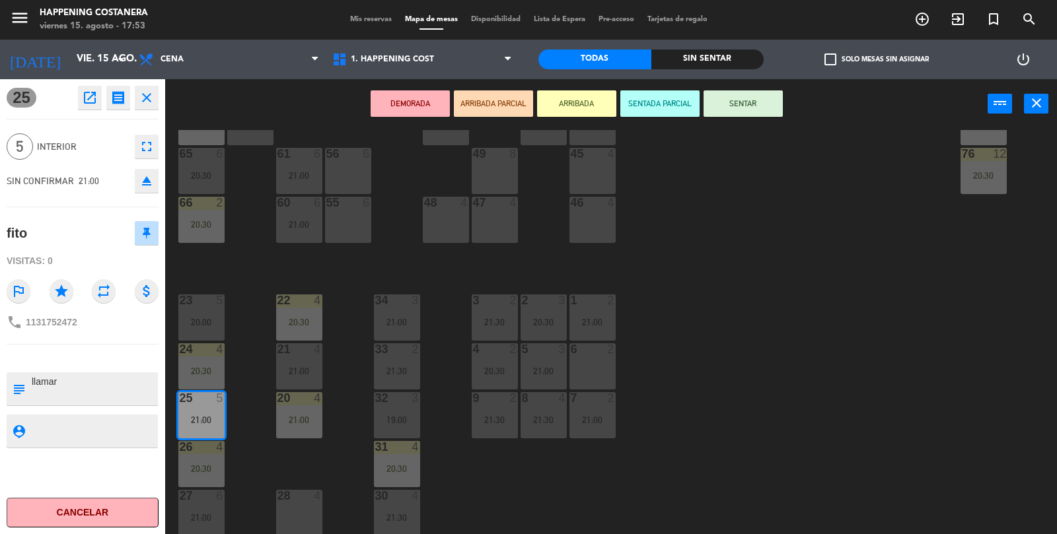
click at [102, 396] on textarea at bounding box center [93, 389] width 126 height 28
type textarea "l"
type textarea "VIENE"
click at [109, 360] on div at bounding box center [83, 358] width 152 height 9
click at [831, 371] on div "69 12 21:30 122 6 121 6 120 6 14 4 CAVA 9 21:00 101 2 21:30 94 2 70 12 21:30 12…" at bounding box center [616, 333] width 881 height 406
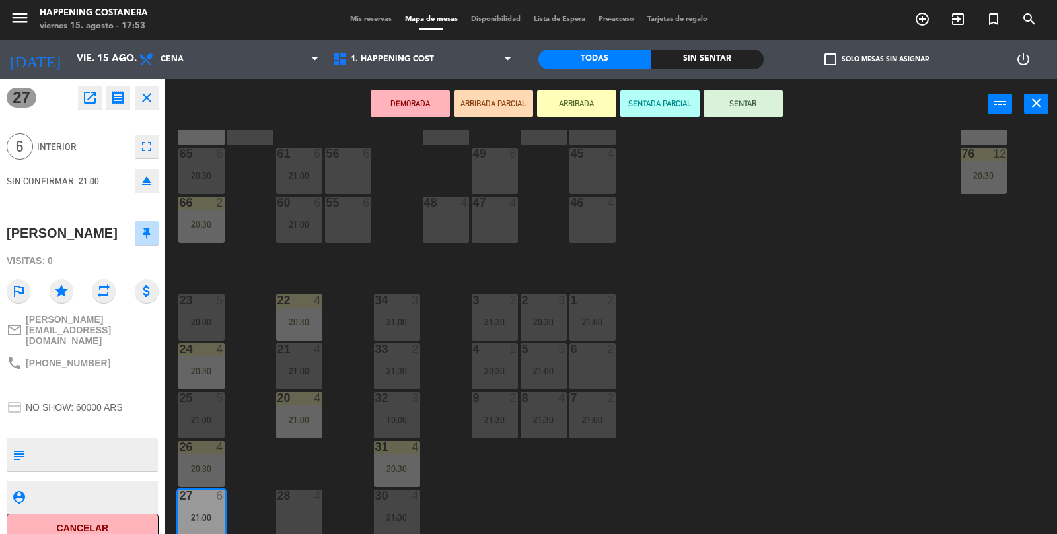
click at [96, 88] on button "open_in_new" at bounding box center [90, 98] width 24 height 24
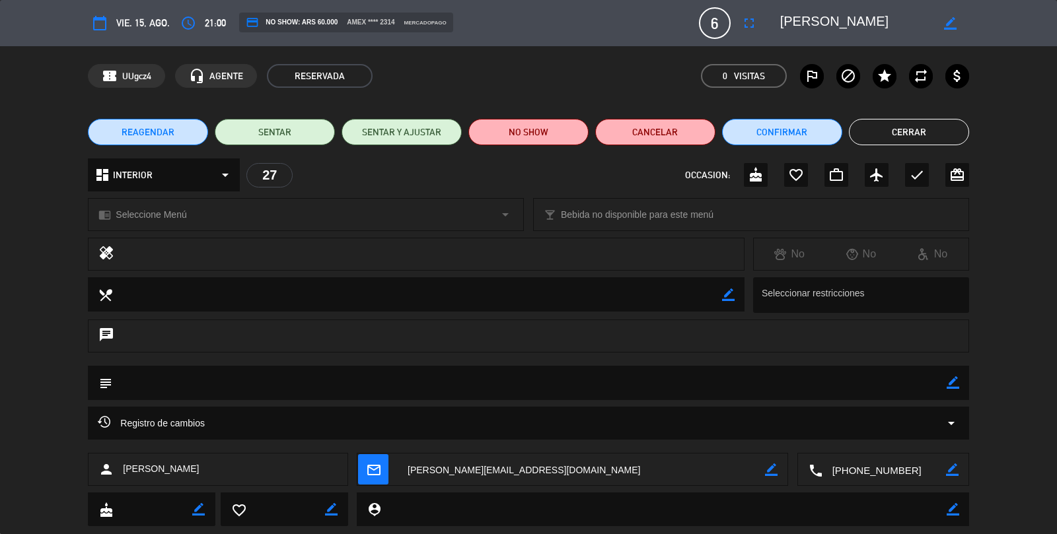
click at [921, 120] on button "Cerrar" at bounding box center [909, 132] width 120 height 26
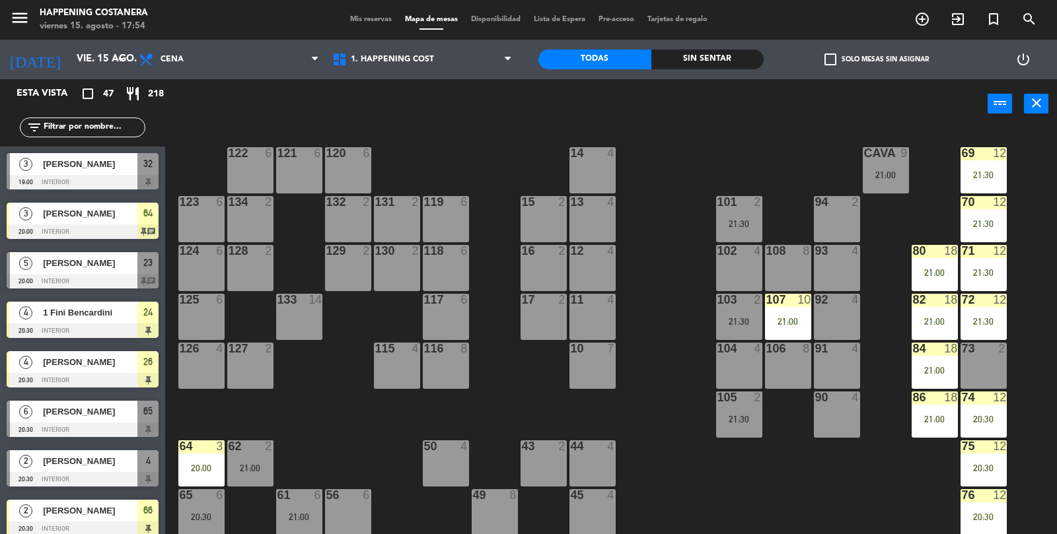
scroll to position [0, 0]
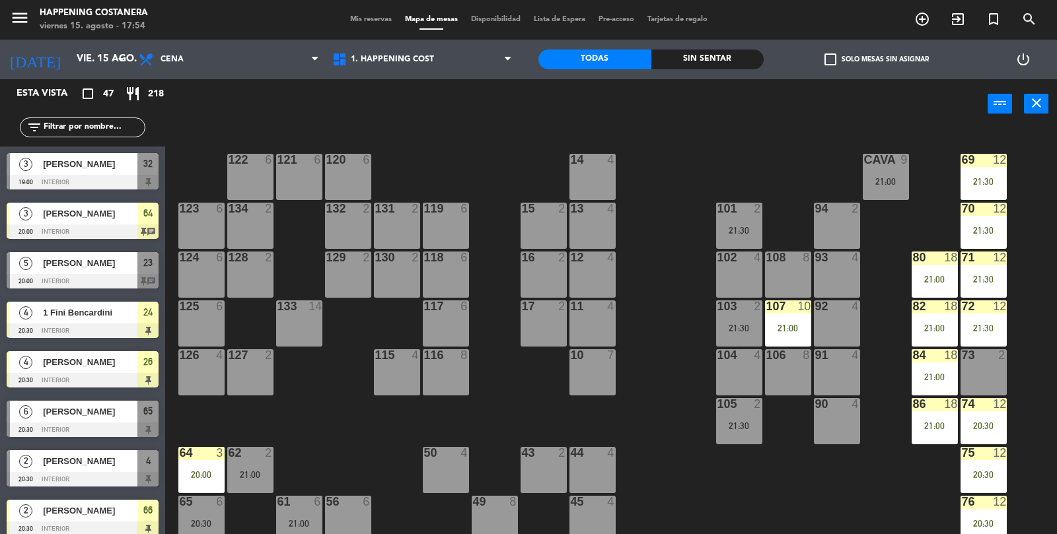
click at [828, 57] on span "check_box_outline_blank" at bounding box center [830, 59] width 12 height 12
click at [876, 59] on input "check_box_outline_blank Solo mesas sin asignar" at bounding box center [876, 59] width 0 height 0
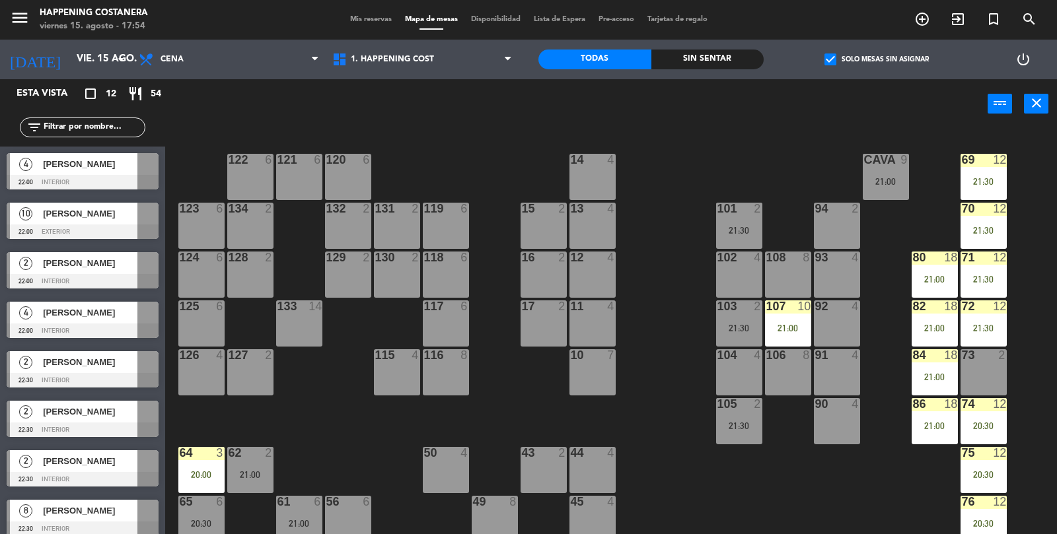
click at [74, 225] on div at bounding box center [83, 232] width 152 height 15
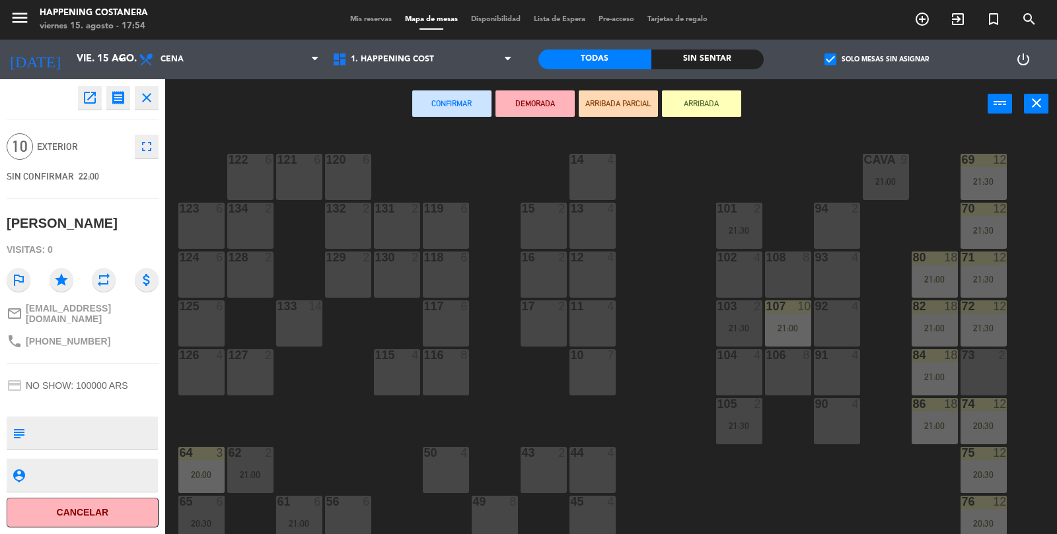
click at [95, 98] on icon "open_in_new" at bounding box center [90, 98] width 16 height 16
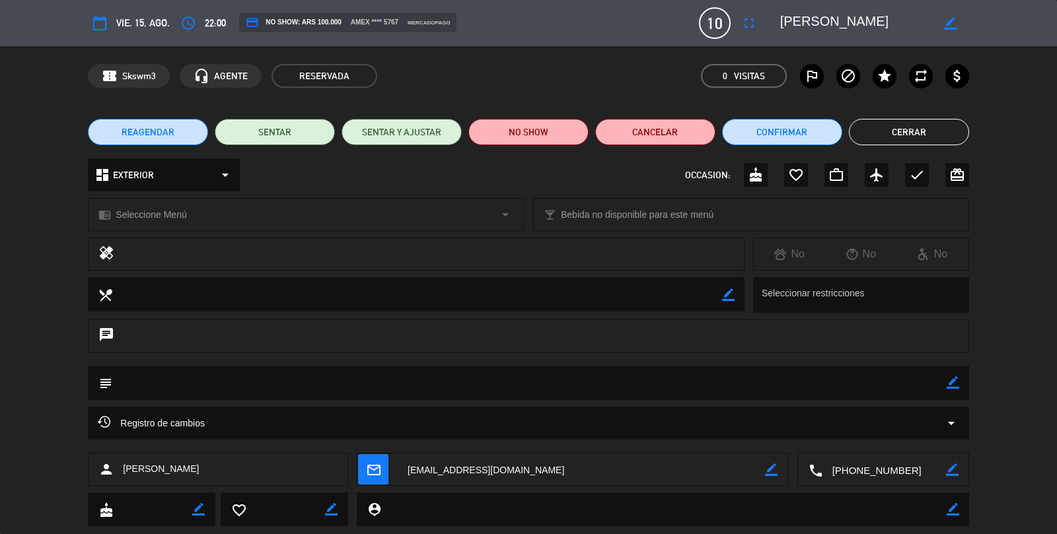
click at [929, 128] on button "Cerrar" at bounding box center [909, 132] width 120 height 26
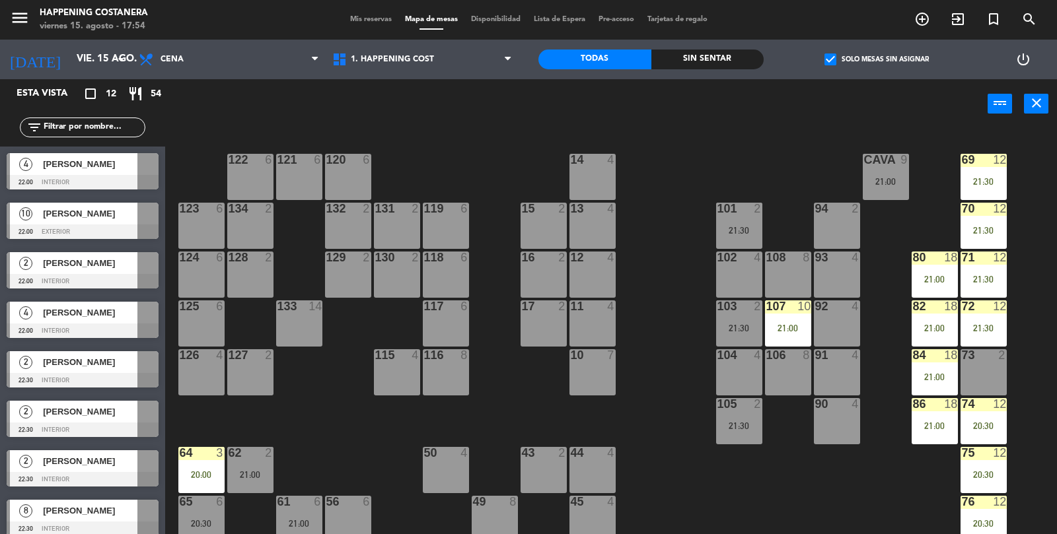
click at [114, 225] on div at bounding box center [83, 232] width 152 height 15
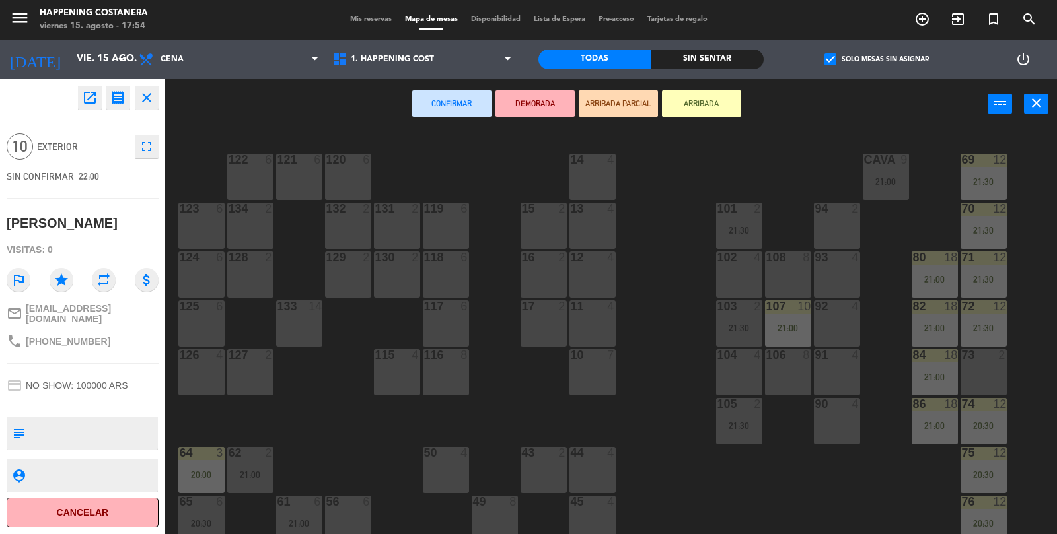
click at [84, 103] on icon "open_in_new" at bounding box center [90, 98] width 16 height 16
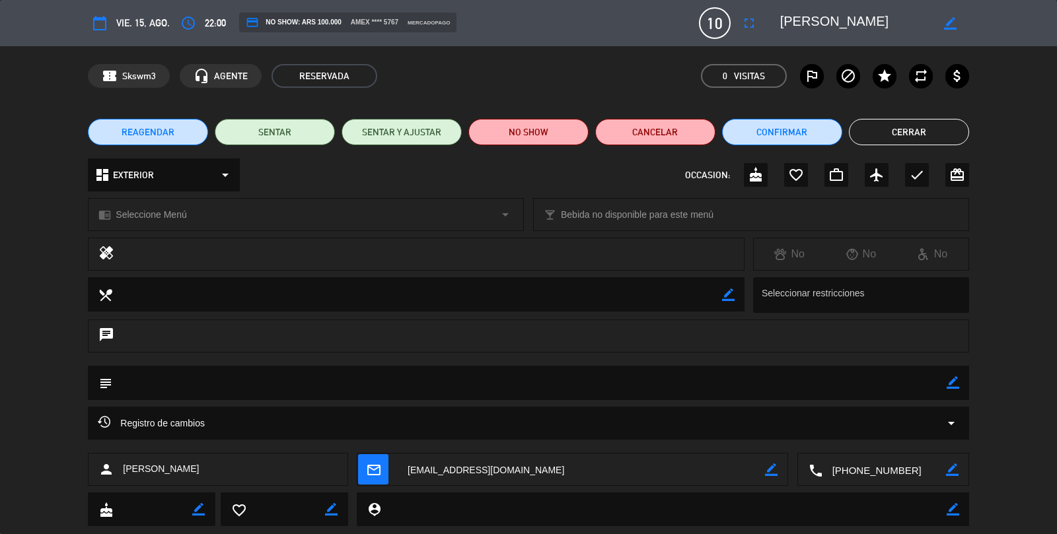
click at [920, 129] on button "Cerrar" at bounding box center [909, 132] width 120 height 26
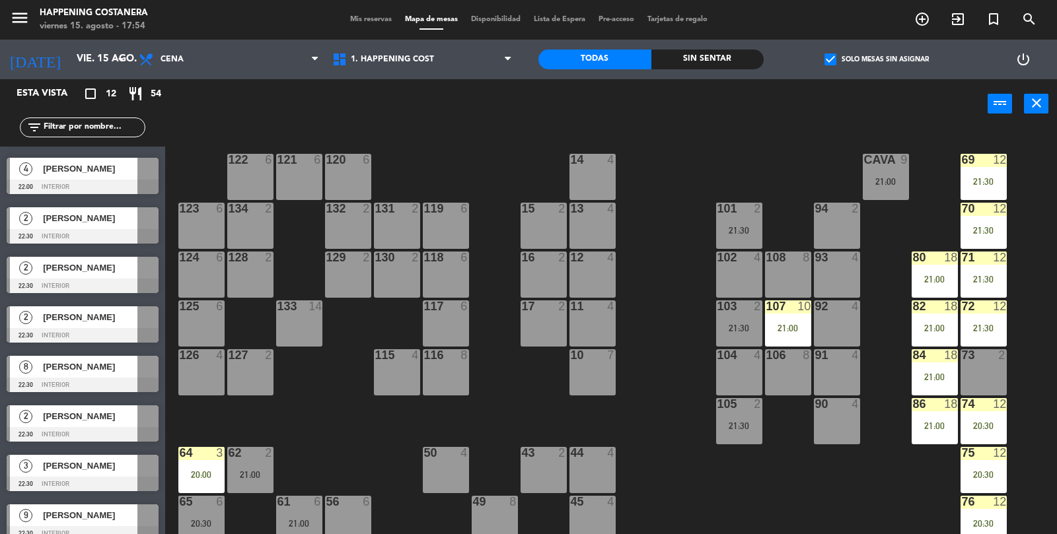
scroll to position [141, 0]
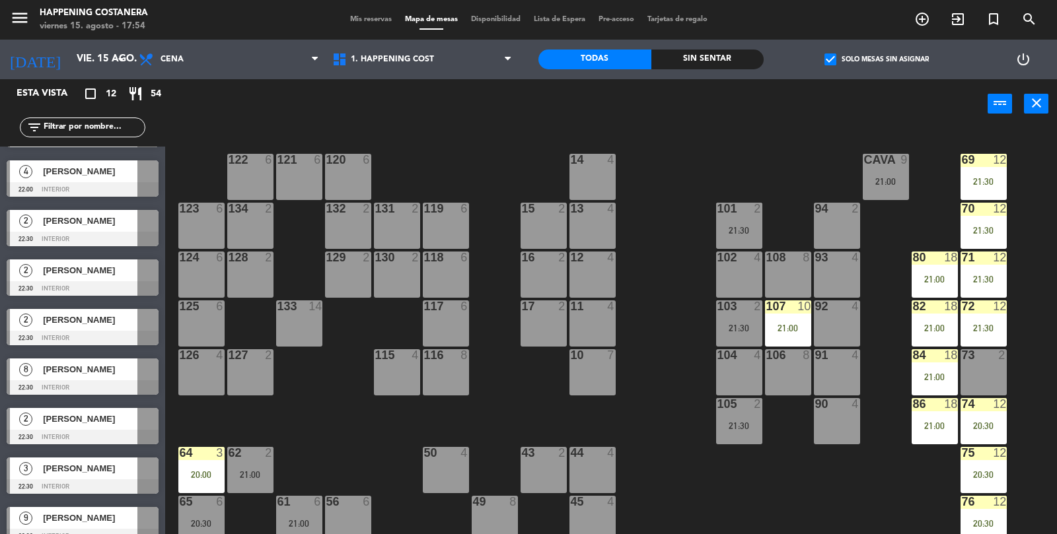
click at [83, 386] on div at bounding box center [83, 387] width 152 height 15
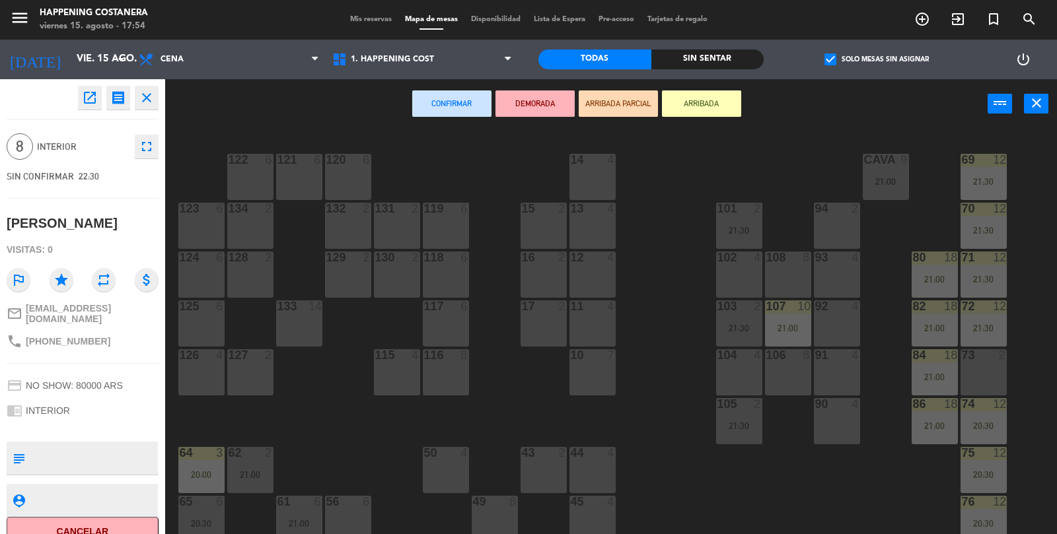
click at [81, 99] on button "open_in_new" at bounding box center [90, 98] width 24 height 24
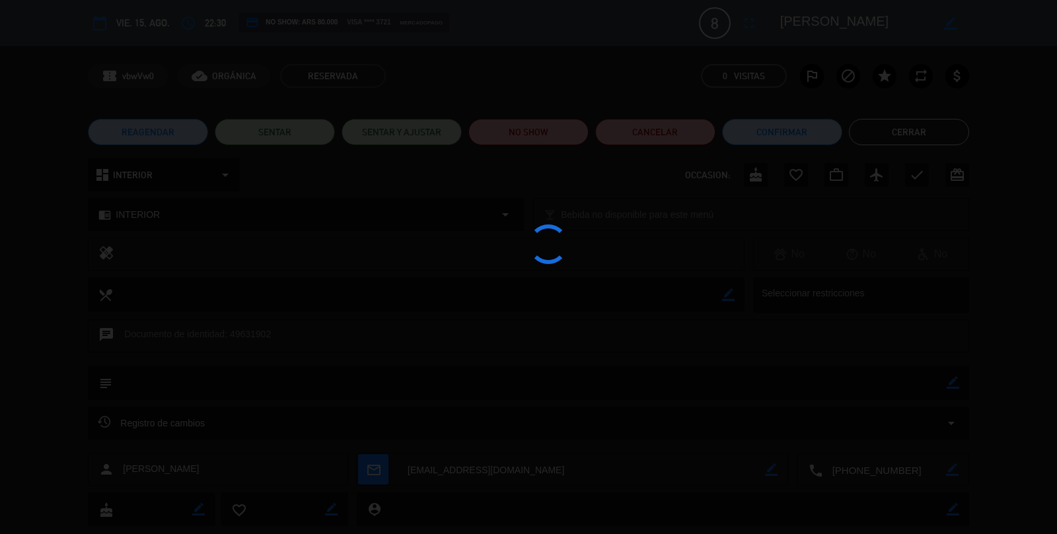
click at [913, 136] on div at bounding box center [528, 267] width 1057 height 534
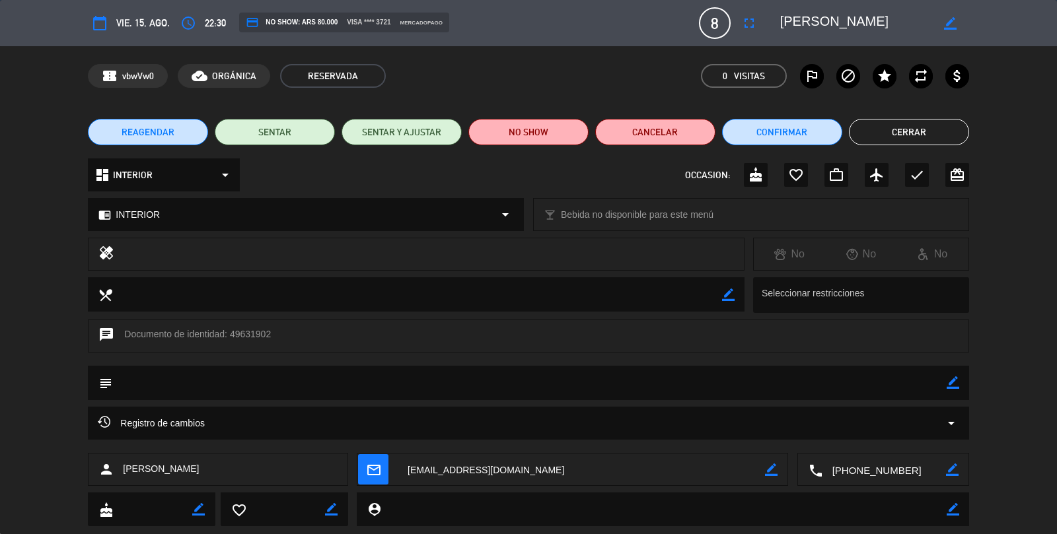
click at [910, 131] on button "Cerrar" at bounding box center [909, 132] width 120 height 26
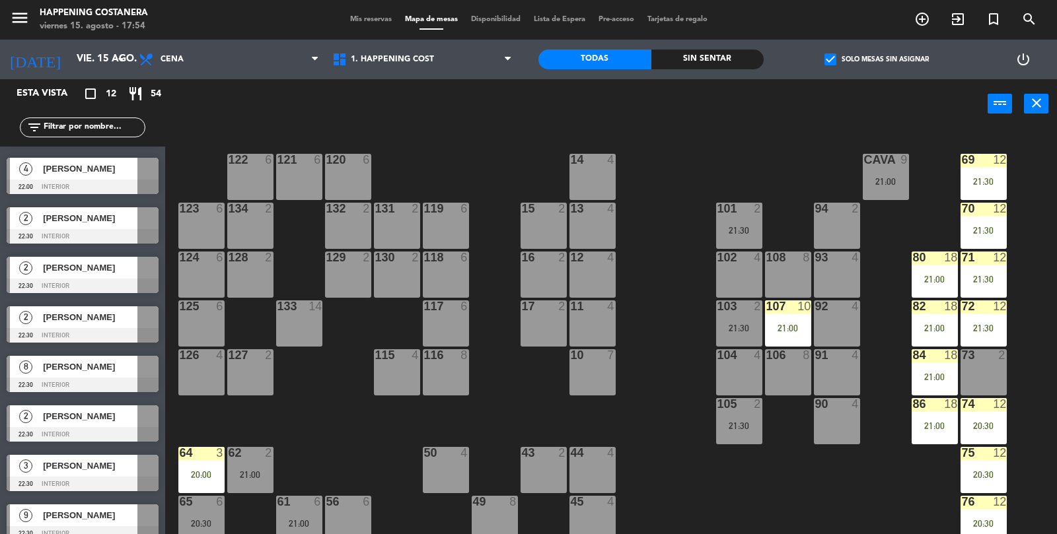
scroll to position [134, 0]
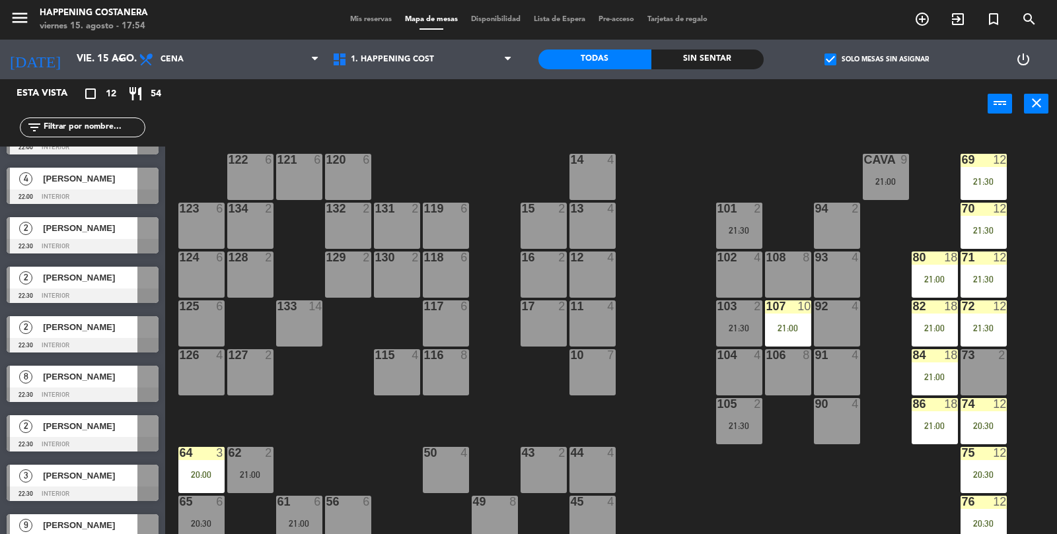
click at [83, 534] on div at bounding box center [83, 543] width 152 height 15
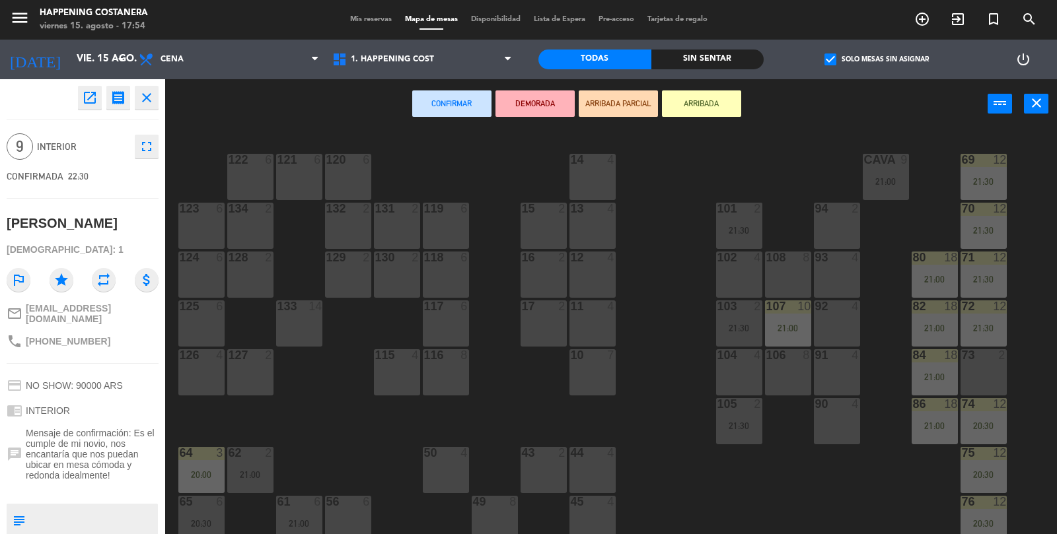
click at [85, 105] on icon "open_in_new" at bounding box center [90, 98] width 16 height 16
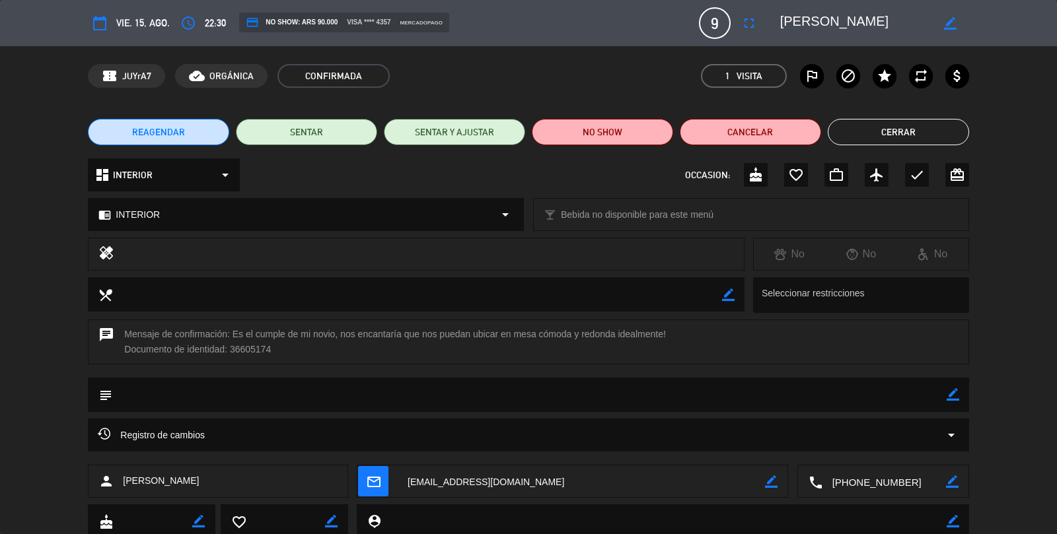
click at [915, 121] on button "Cerrar" at bounding box center [898, 132] width 141 height 26
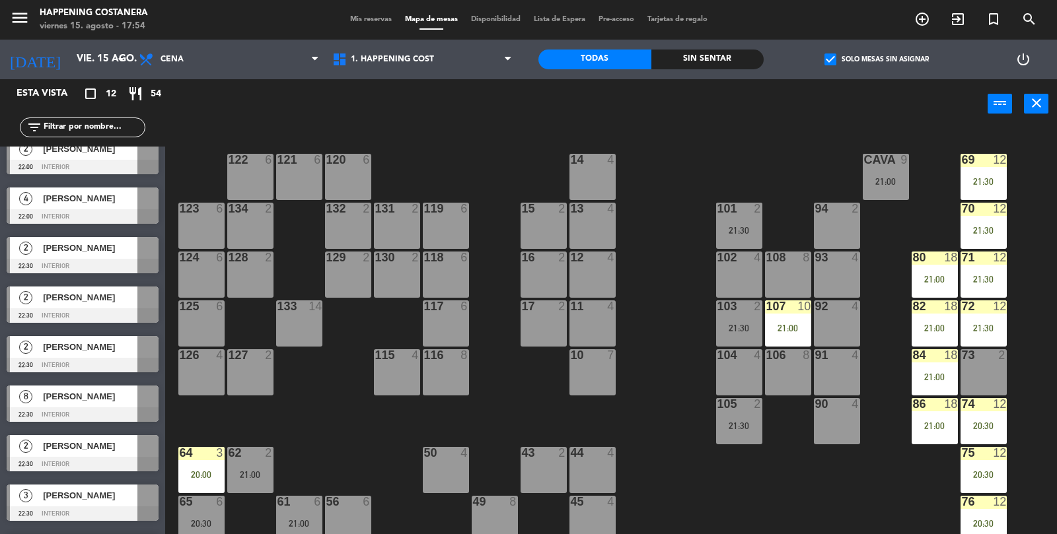
scroll to position [144, 0]
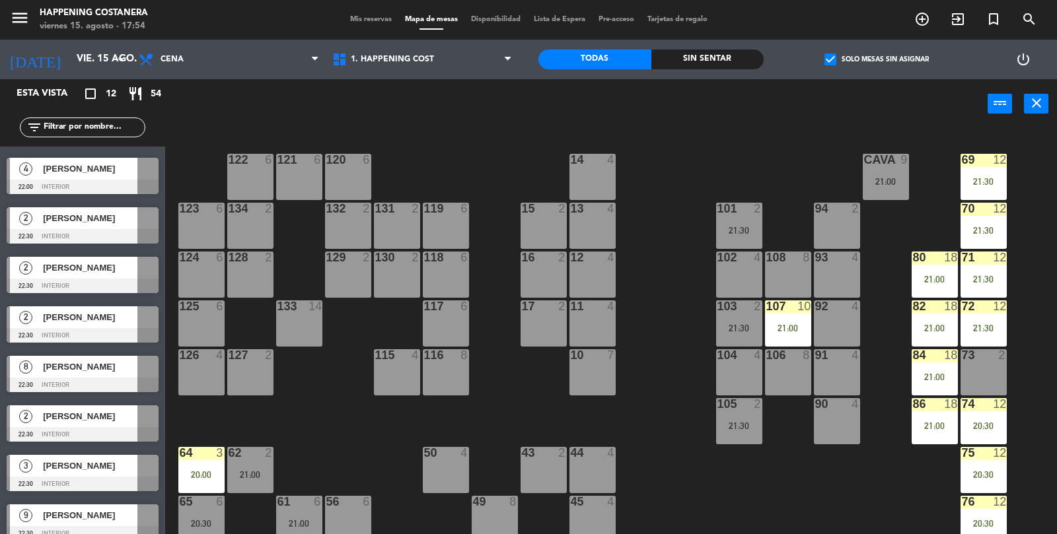
click at [96, 532] on div at bounding box center [83, 533] width 152 height 15
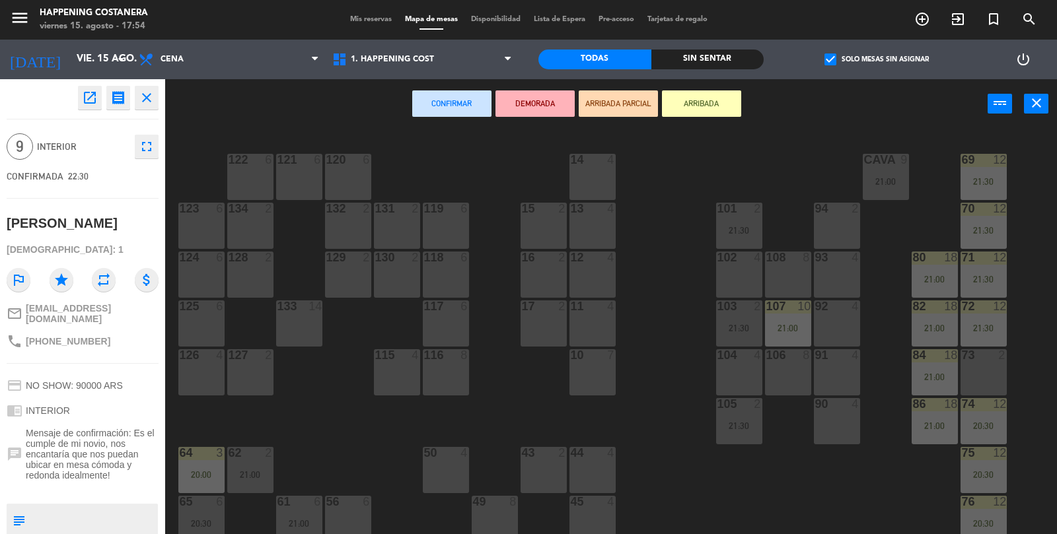
click at [680, 418] on div "69 12 21:30 122 6 121 6 120 6 14 4 CAVA 9 21:00 101 2 21:30 94 2 70 12 21:30 12…" at bounding box center [616, 333] width 881 height 406
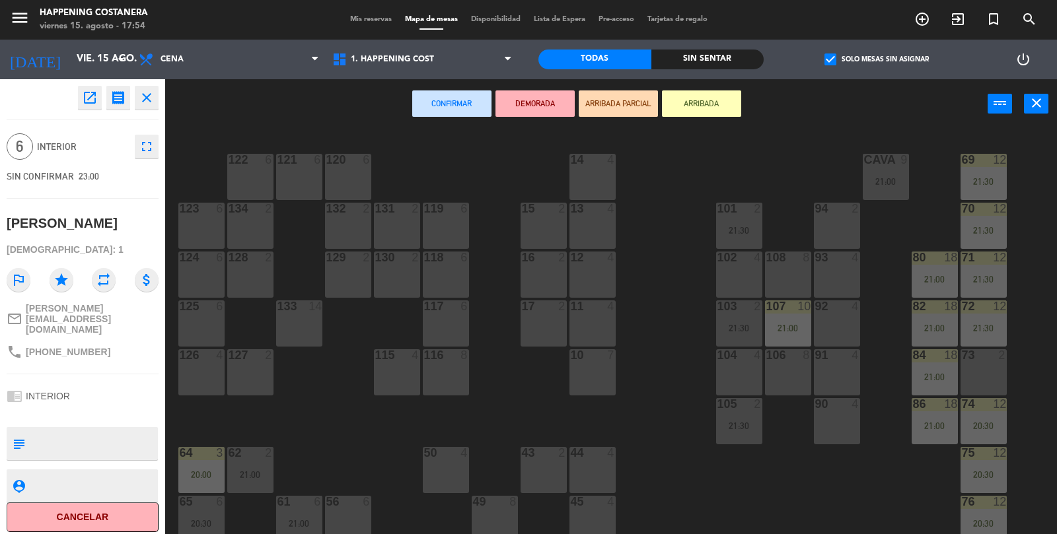
click at [82, 99] on icon "open_in_new" at bounding box center [90, 98] width 16 height 16
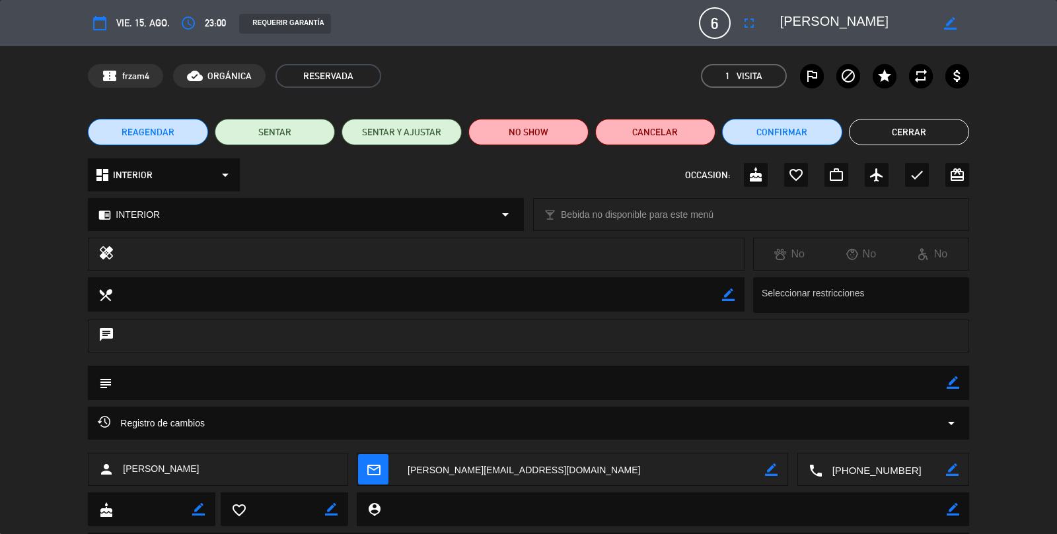
scroll to position [8, 0]
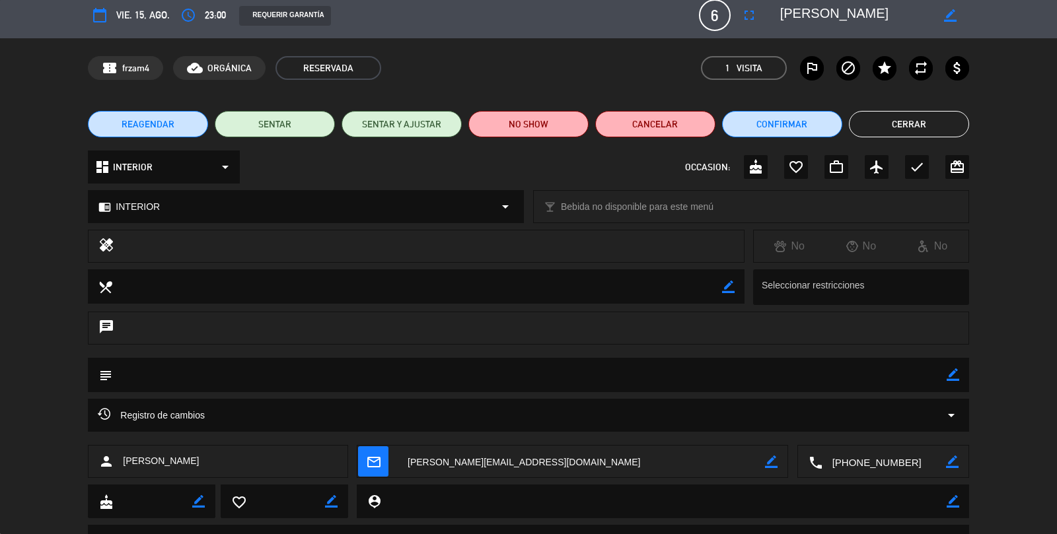
click at [933, 429] on div "Registro de cambios arrow_drop_down" at bounding box center [528, 415] width 880 height 33
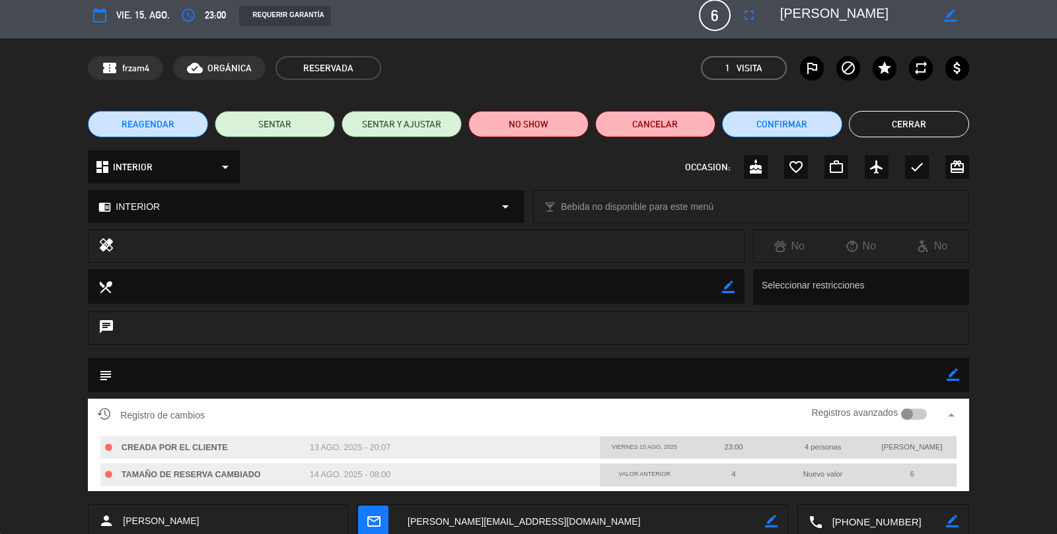
click at [1022, 363] on div "subject border_color" at bounding box center [528, 378] width 1057 height 41
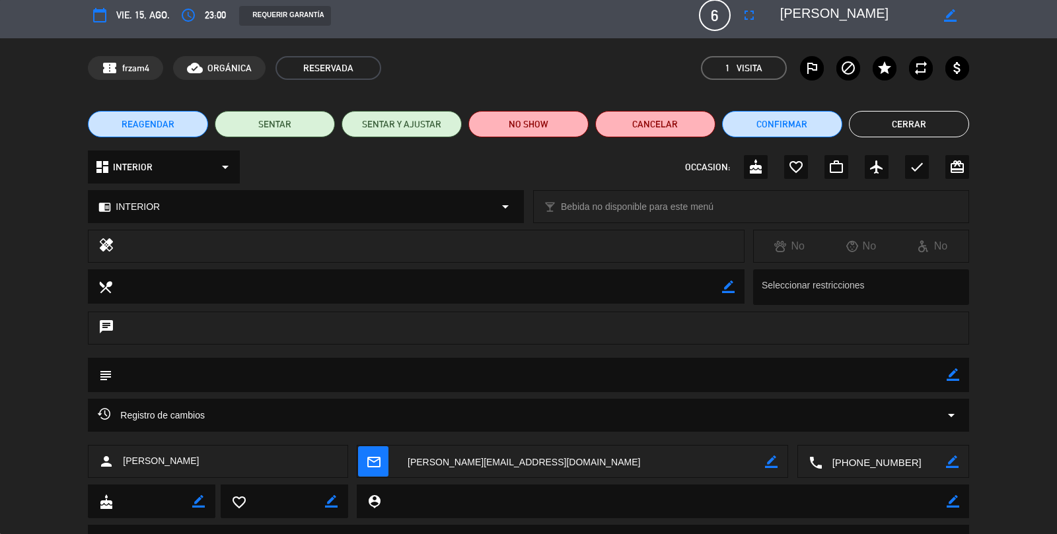
click at [940, 387] on textarea at bounding box center [528, 375] width 833 height 34
click at [955, 378] on icon "border_color" at bounding box center [952, 375] width 13 height 13
type textarea "VIENE"
click at [967, 378] on div "subject" at bounding box center [528, 375] width 880 height 34
click at [956, 373] on icon at bounding box center [952, 375] width 13 height 13
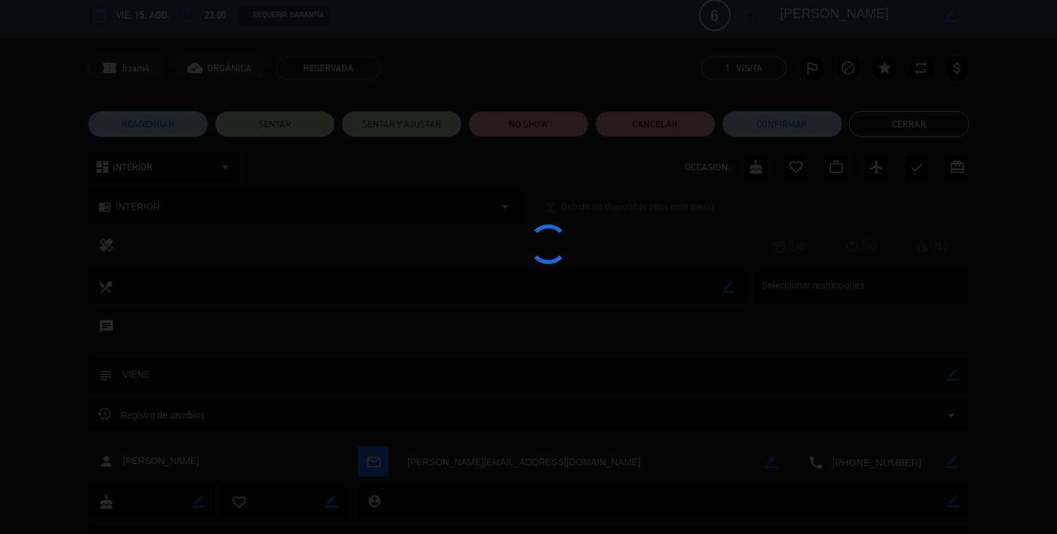
type textarea "VIENE"
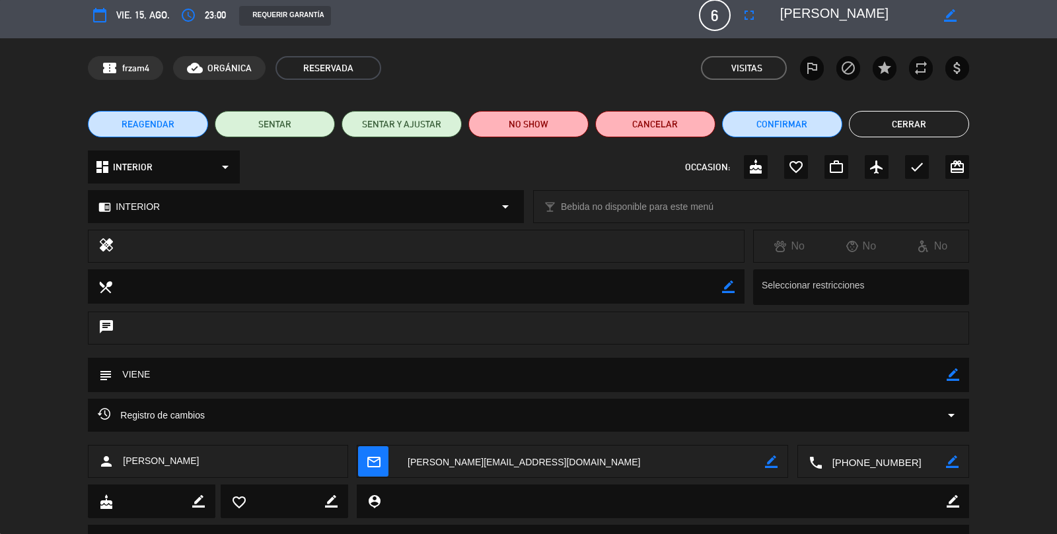
click at [22, 272] on div "local_dining border_color Seleccionar restricciones" at bounding box center [528, 290] width 1057 height 42
click at [1020, 313] on div "chat" at bounding box center [528, 335] width 1057 height 46
click at [933, 132] on button "Cerrar" at bounding box center [909, 124] width 120 height 26
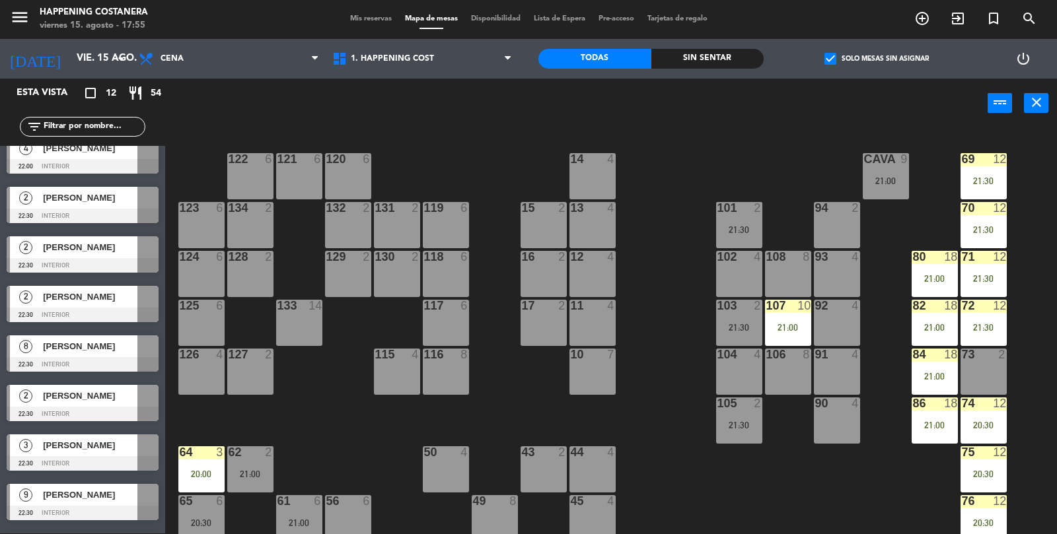
scroll to position [207, 0]
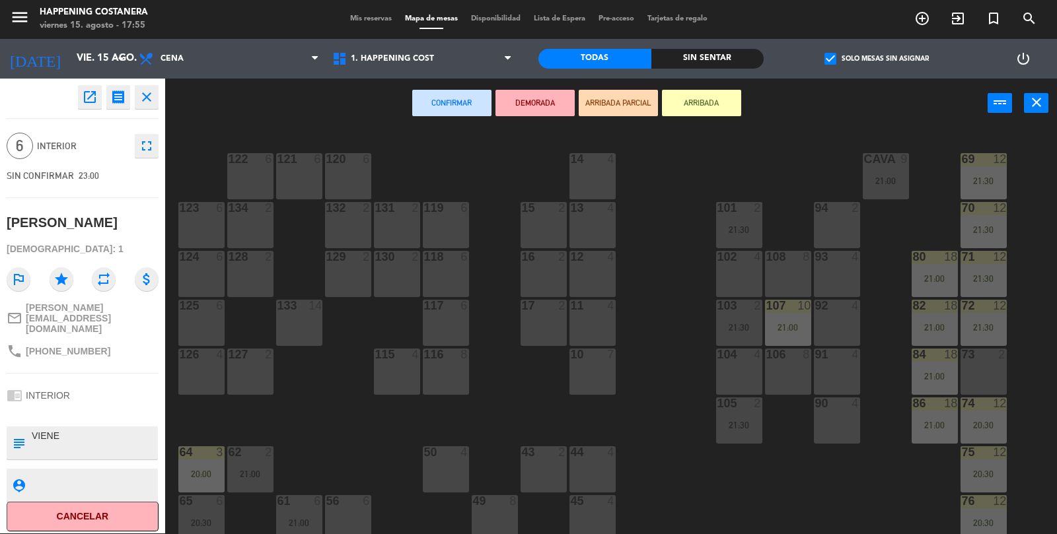
click at [249, 433] on div "69 12 21:30 122 6 121 6 120 6 14 4 CAVA 9 21:00 101 2 21:30 94 2 70 12 21:30 12…" at bounding box center [616, 332] width 881 height 406
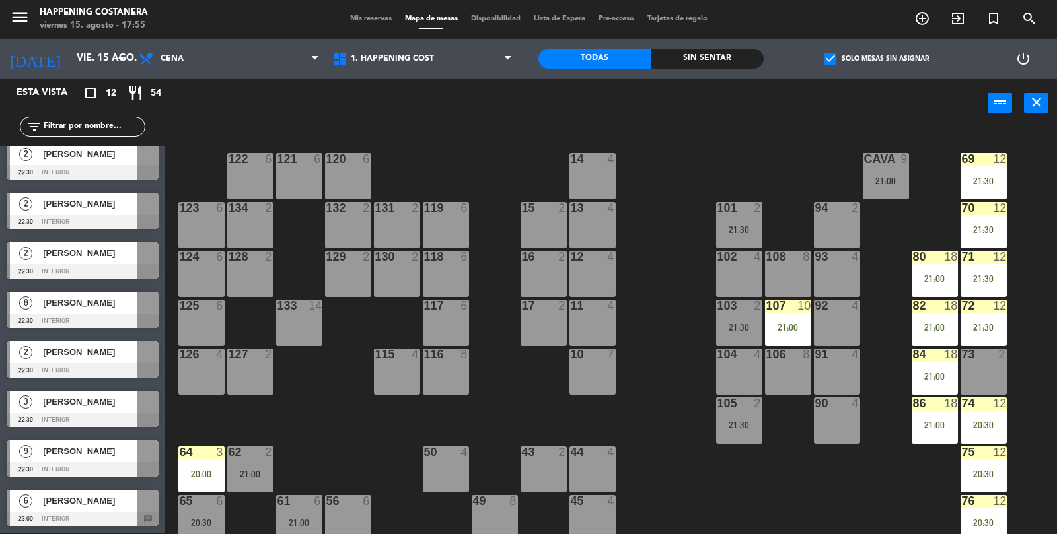
click at [617, 350] on div "7" at bounding box center [614, 355] width 22 height 12
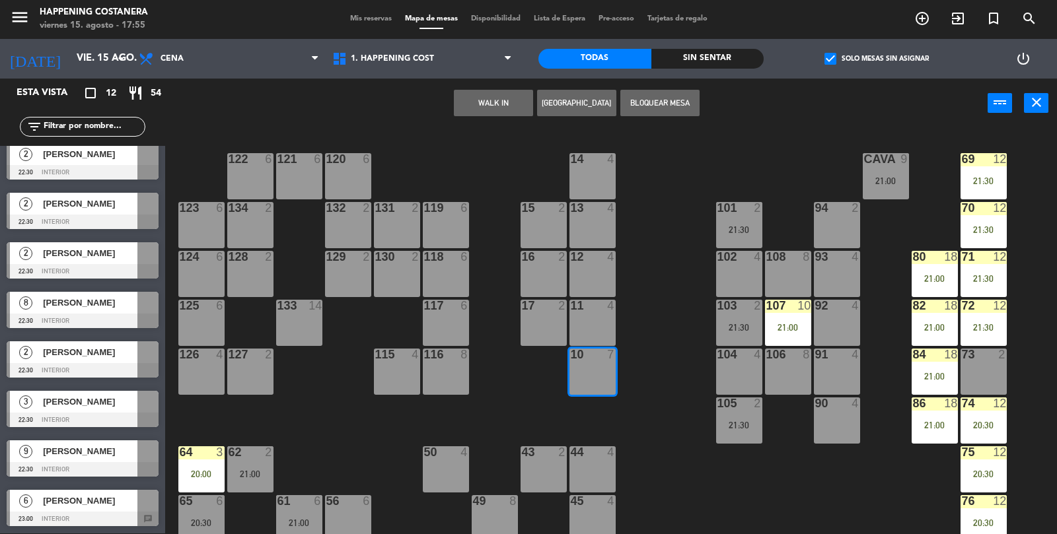
click at [831, 53] on span "check_box" at bounding box center [830, 59] width 12 height 12
click at [876, 59] on input "check_box Solo mesas sin asignar" at bounding box center [876, 59] width 0 height 0
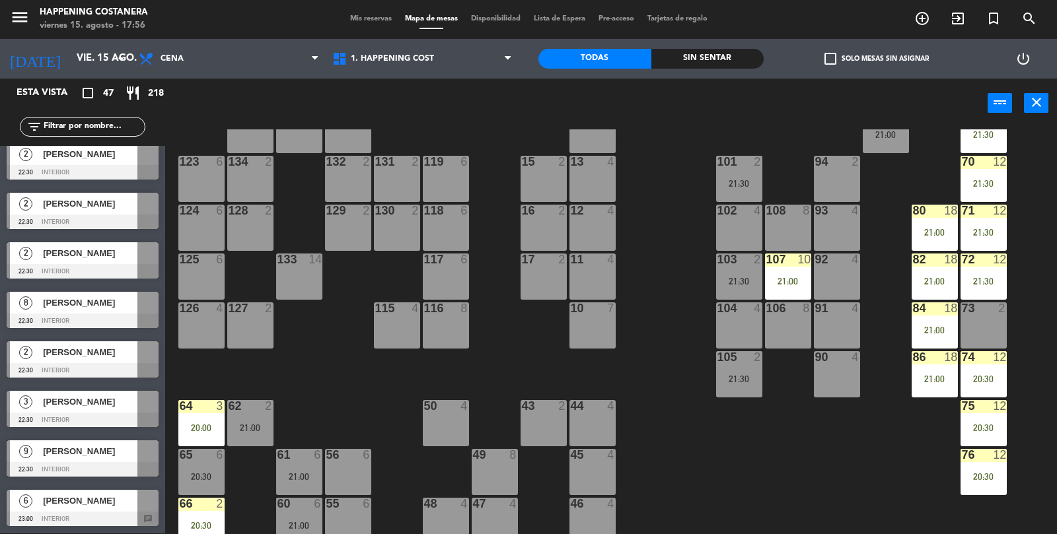
scroll to position [348, 0]
